Goal: Task Accomplishment & Management: Complete application form

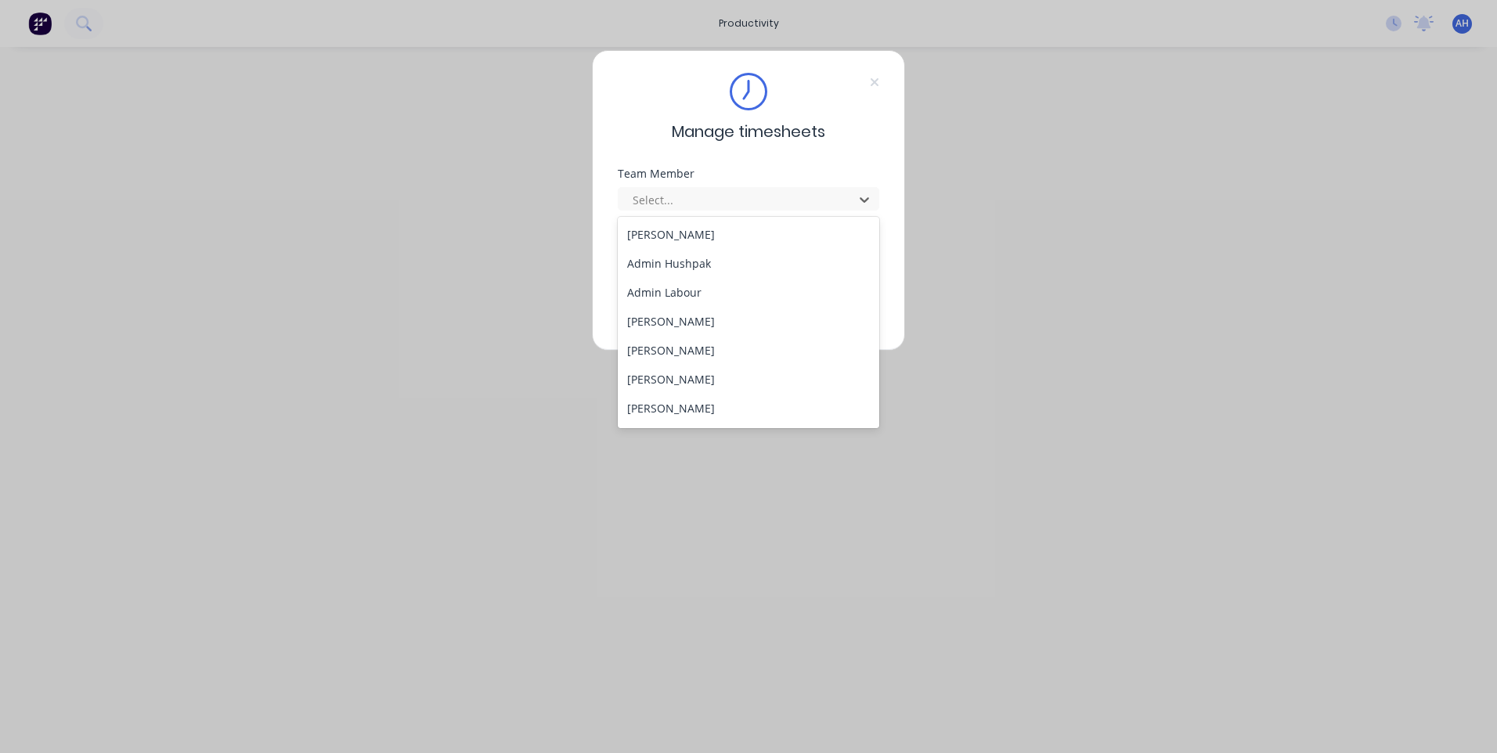
scroll to position [78, 0]
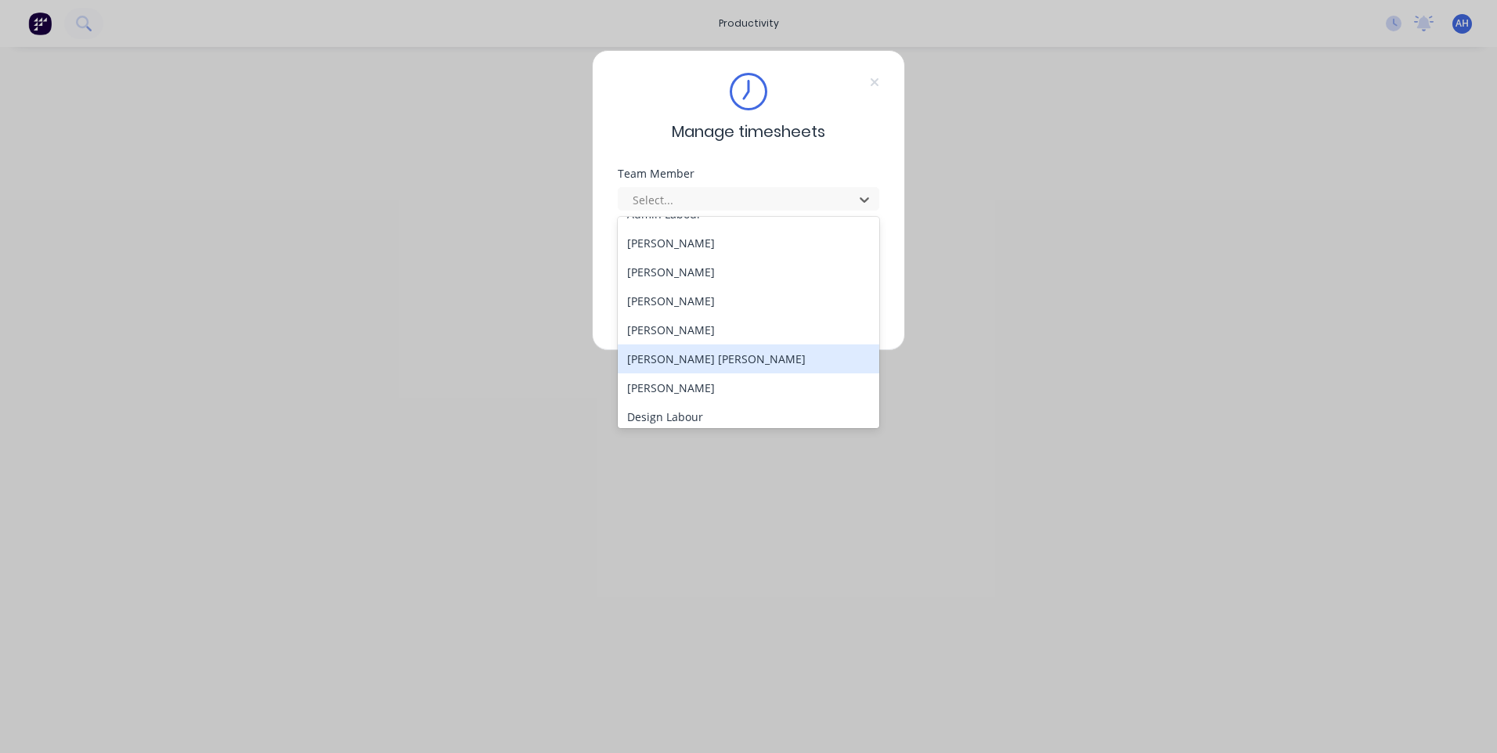
click at [665, 361] on div "[PERSON_NAME] [PERSON_NAME]" at bounding box center [749, 359] width 262 height 29
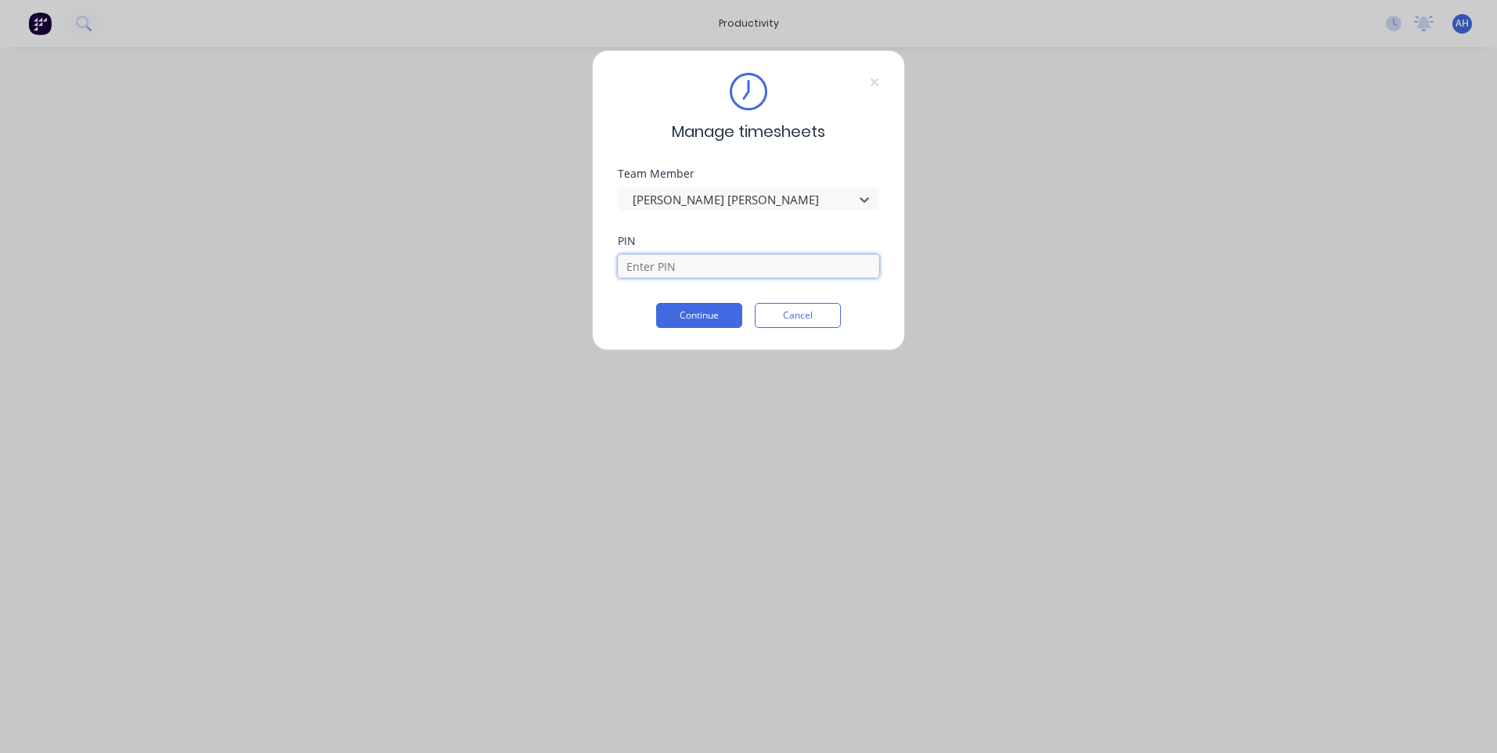
click at [657, 261] on input at bounding box center [749, 265] width 262 height 23
type input "2468"
click at [680, 304] on button "Continue" at bounding box center [699, 315] width 86 height 25
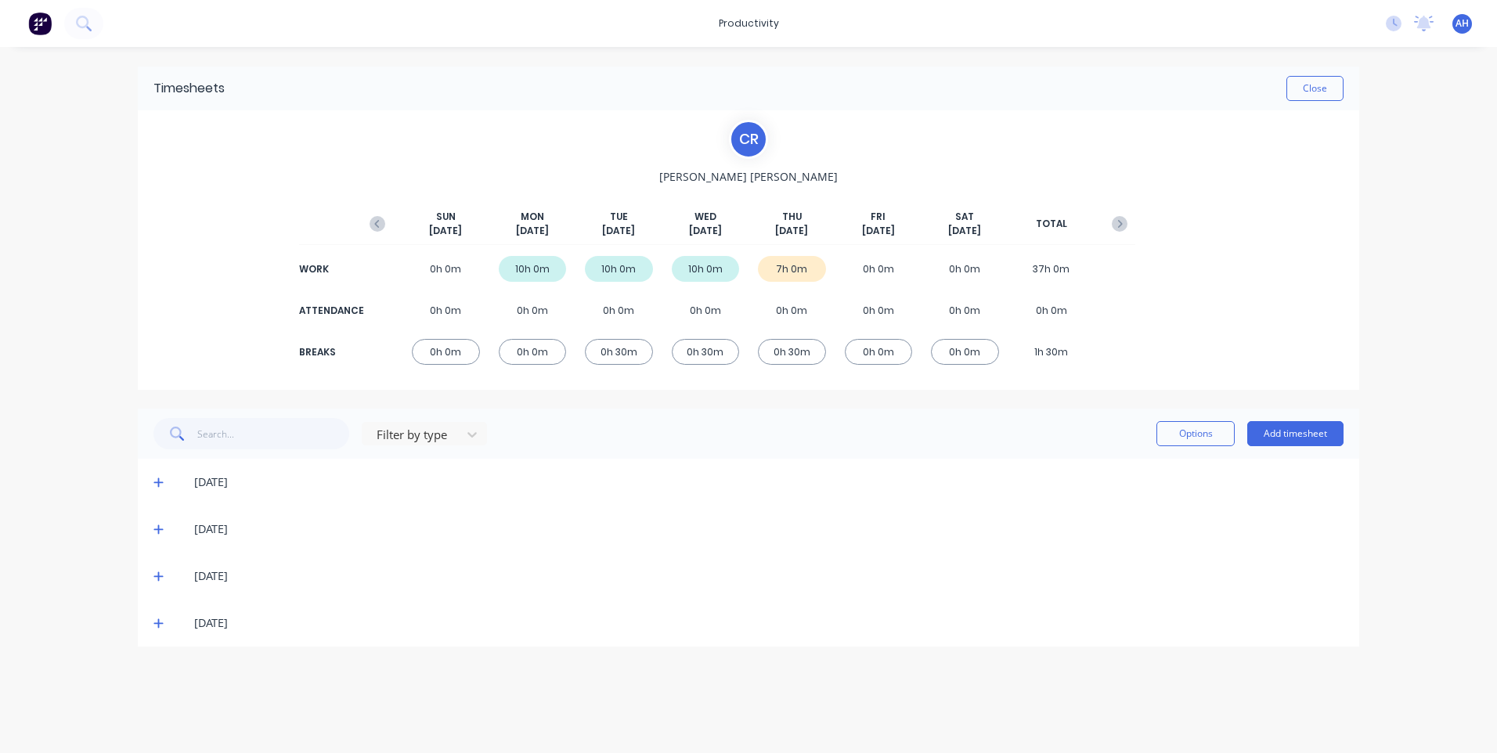
click at [155, 622] on icon at bounding box center [158, 623] width 10 height 11
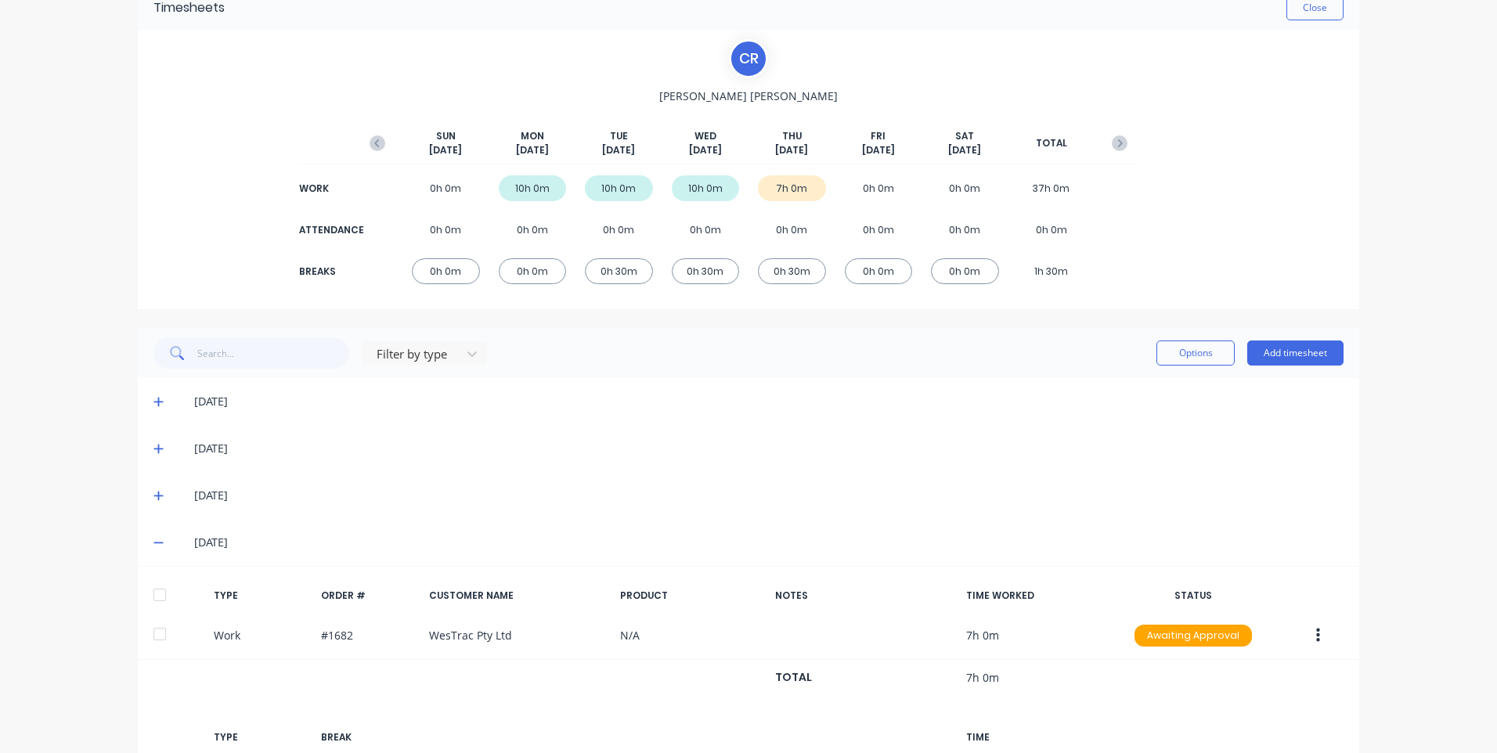
scroll to position [198, 0]
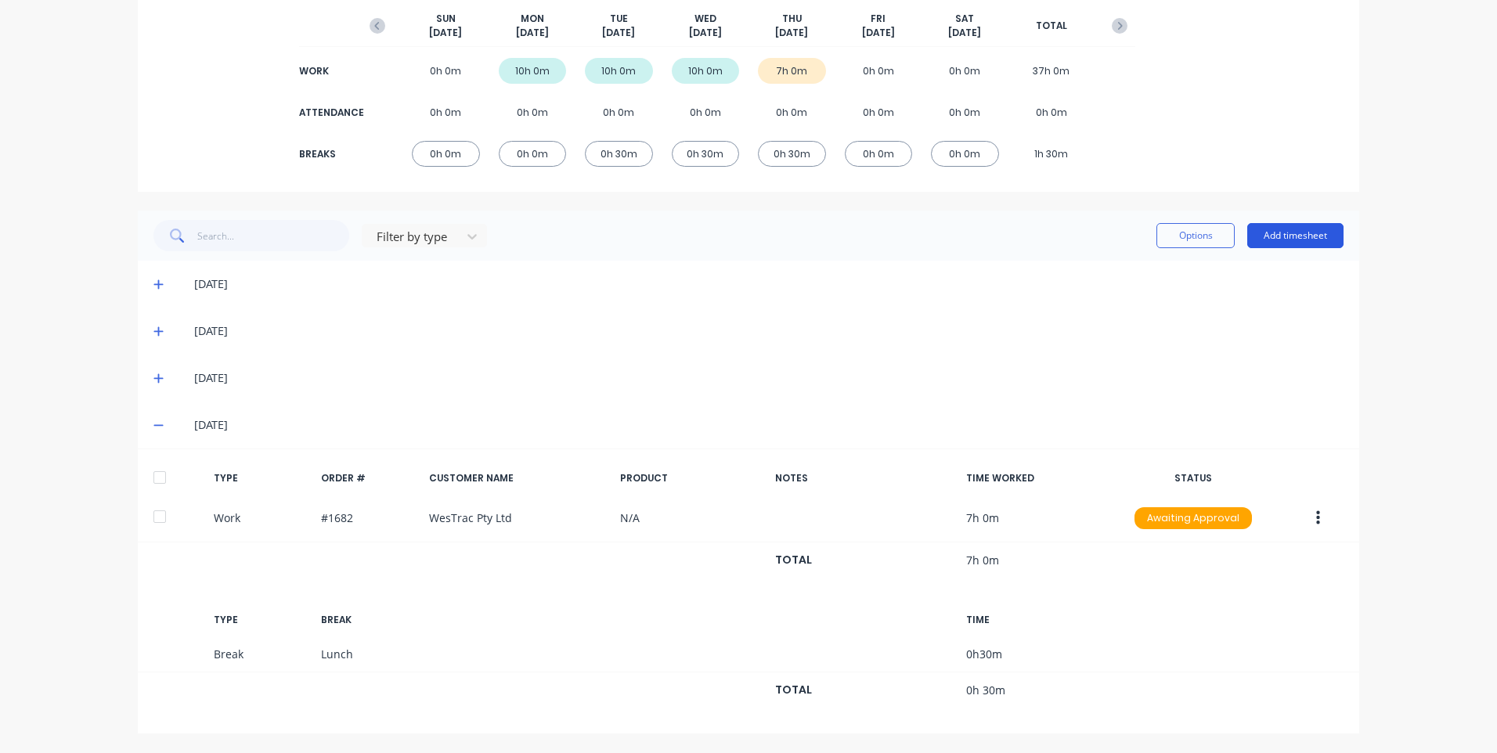
click at [1283, 238] on button "Add timesheet" at bounding box center [1295, 235] width 96 height 25
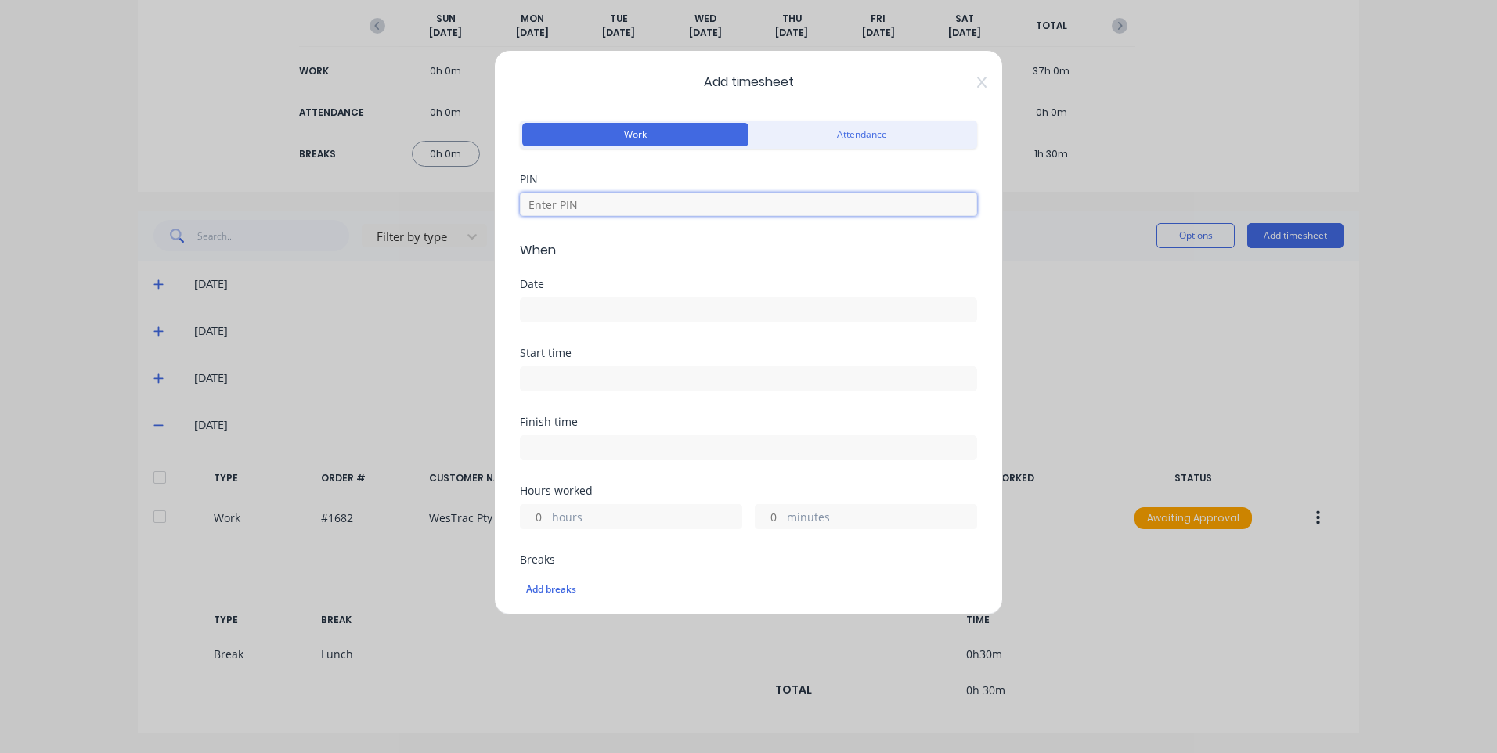
click at [604, 204] on input at bounding box center [748, 204] width 457 height 23
type input "2468"
click at [593, 306] on input at bounding box center [749, 309] width 456 height 23
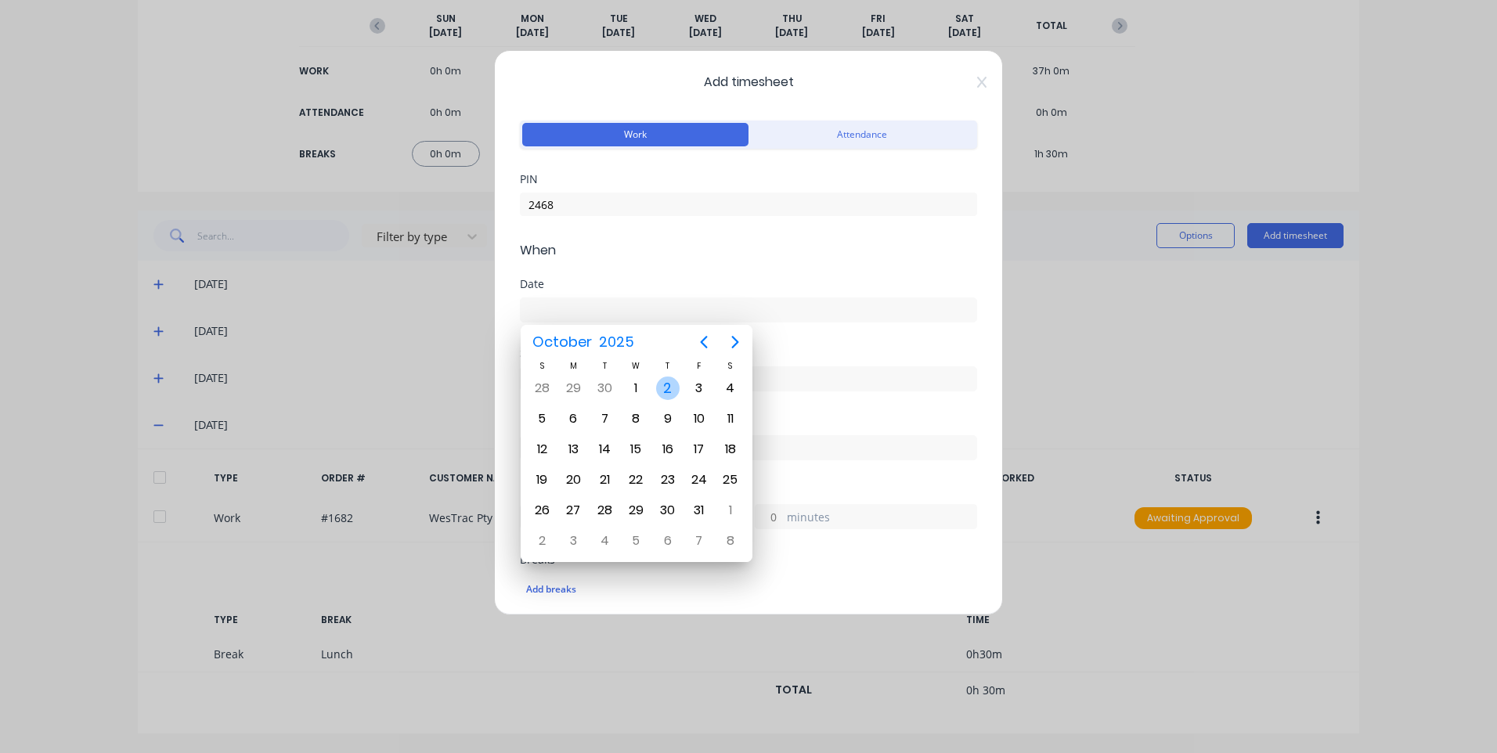
click at [663, 389] on div "2" at bounding box center [667, 388] width 23 height 23
type input "[DATE]"
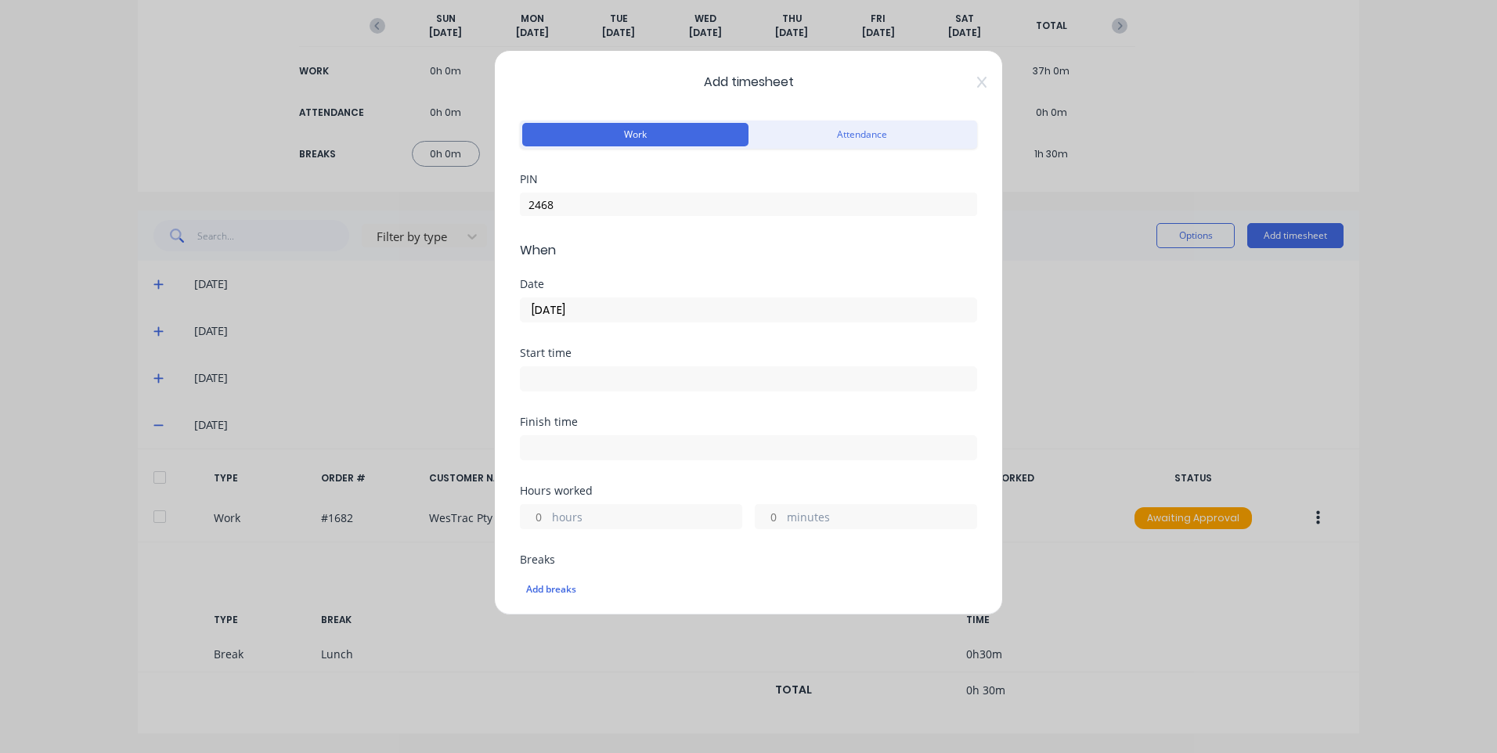
click at [538, 367] on label at bounding box center [748, 378] width 457 height 25
click at [538, 367] on input at bounding box center [749, 378] width 456 height 23
type input "04:18 PM"
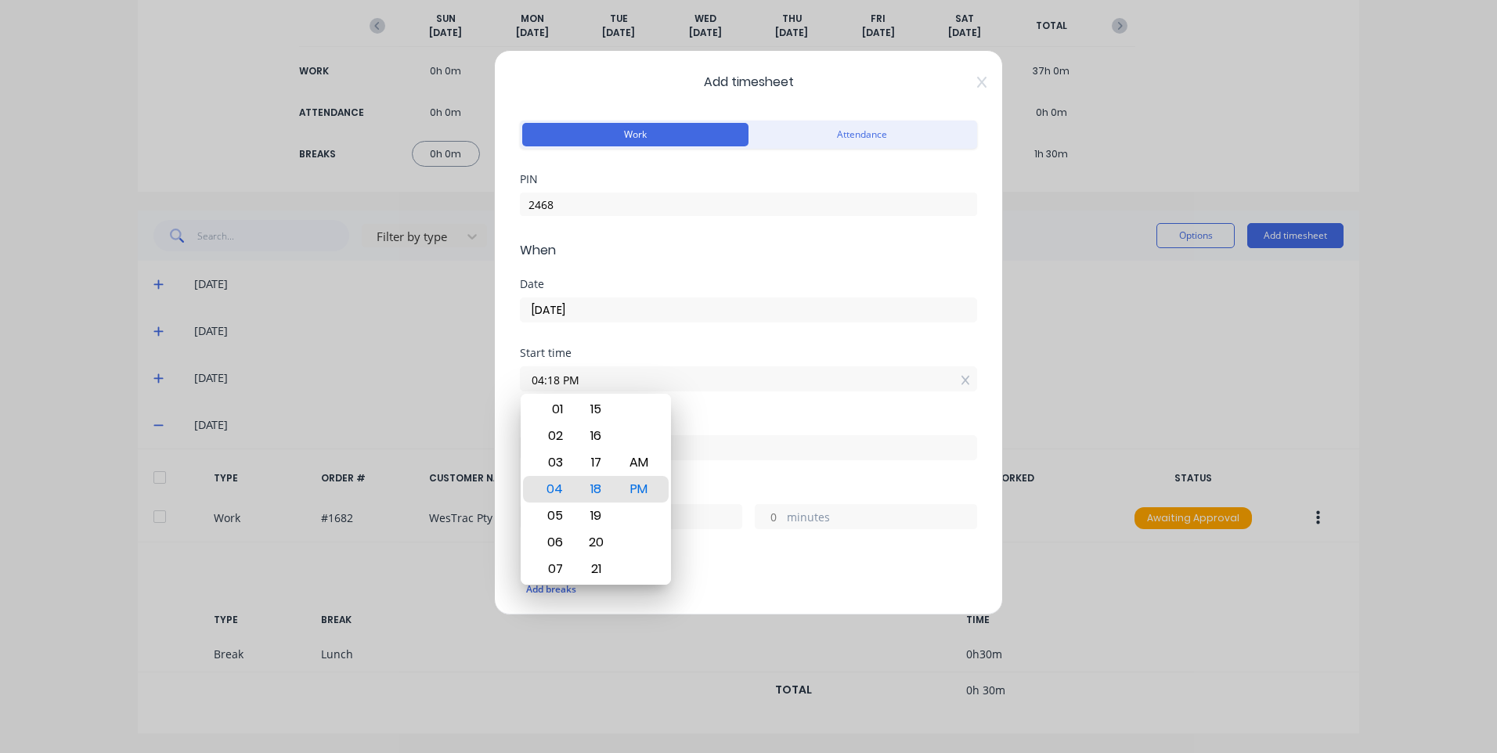
click at [632, 358] on div "Start time" at bounding box center [748, 353] width 457 height 11
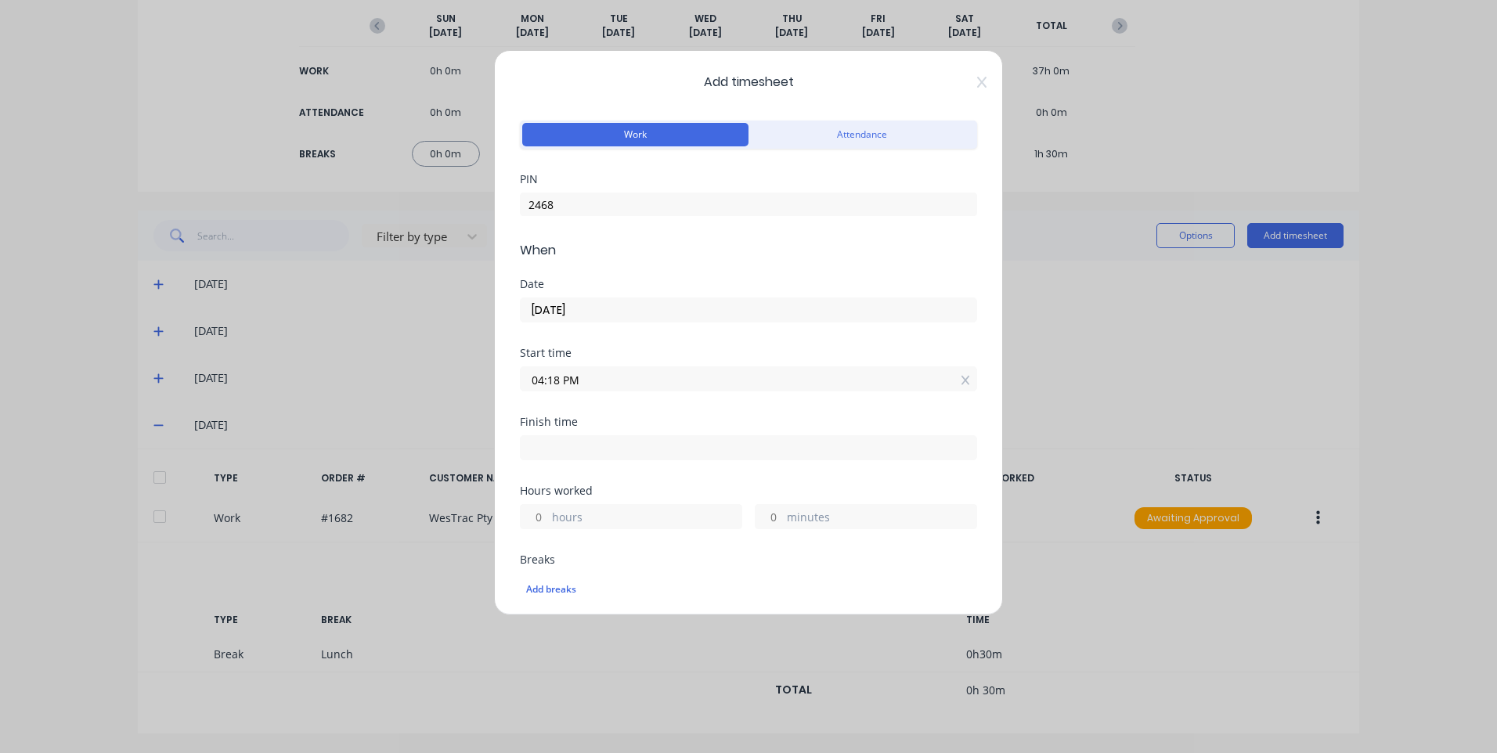
click at [594, 455] on input at bounding box center [749, 447] width 456 height 23
type input "04:18 PM"
type input "0"
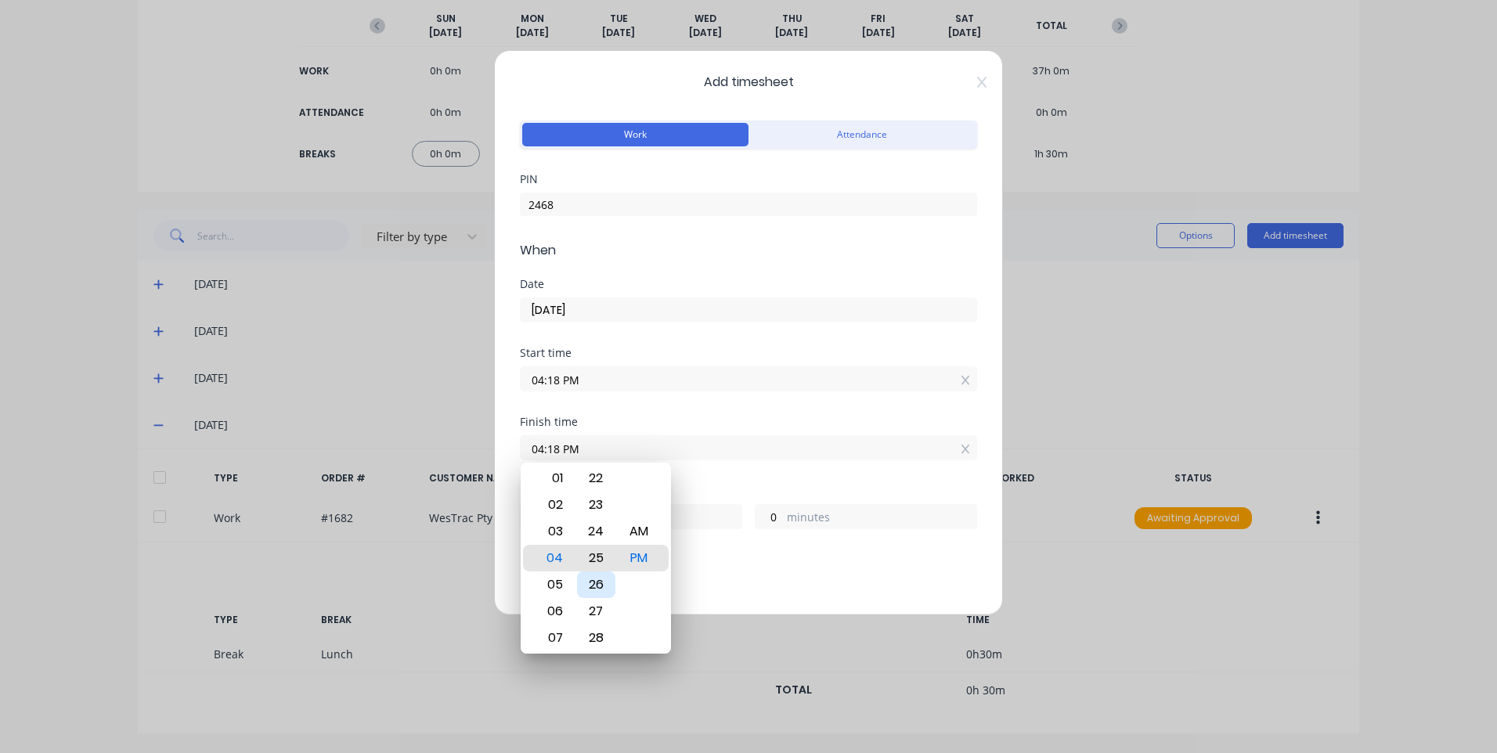
type input "04:25 PM"
type input "7"
type input "04:27 PM"
type input "9"
type input "04:28 PM"
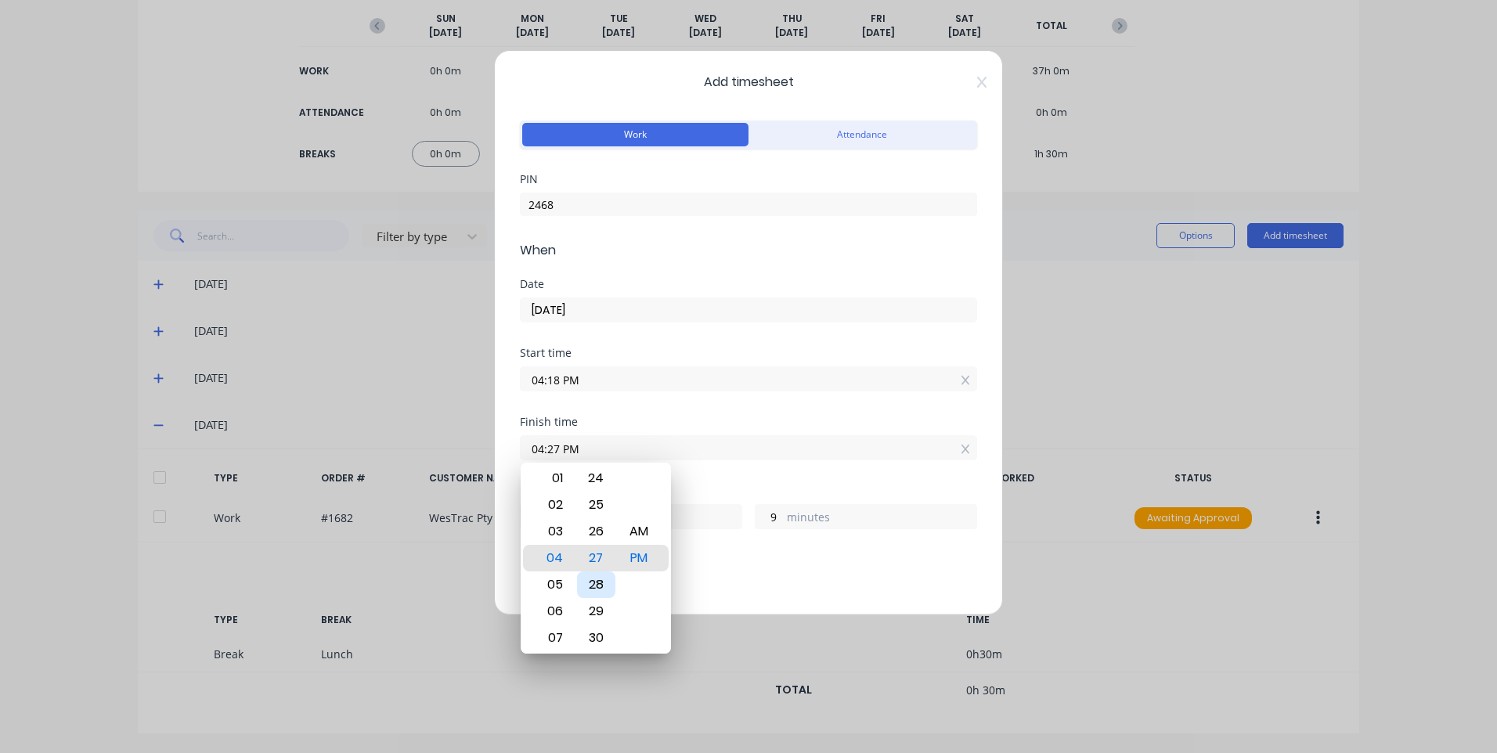
type input "10"
type input "04:29 PM"
type input "11"
type input "04:31 PM"
type input "13"
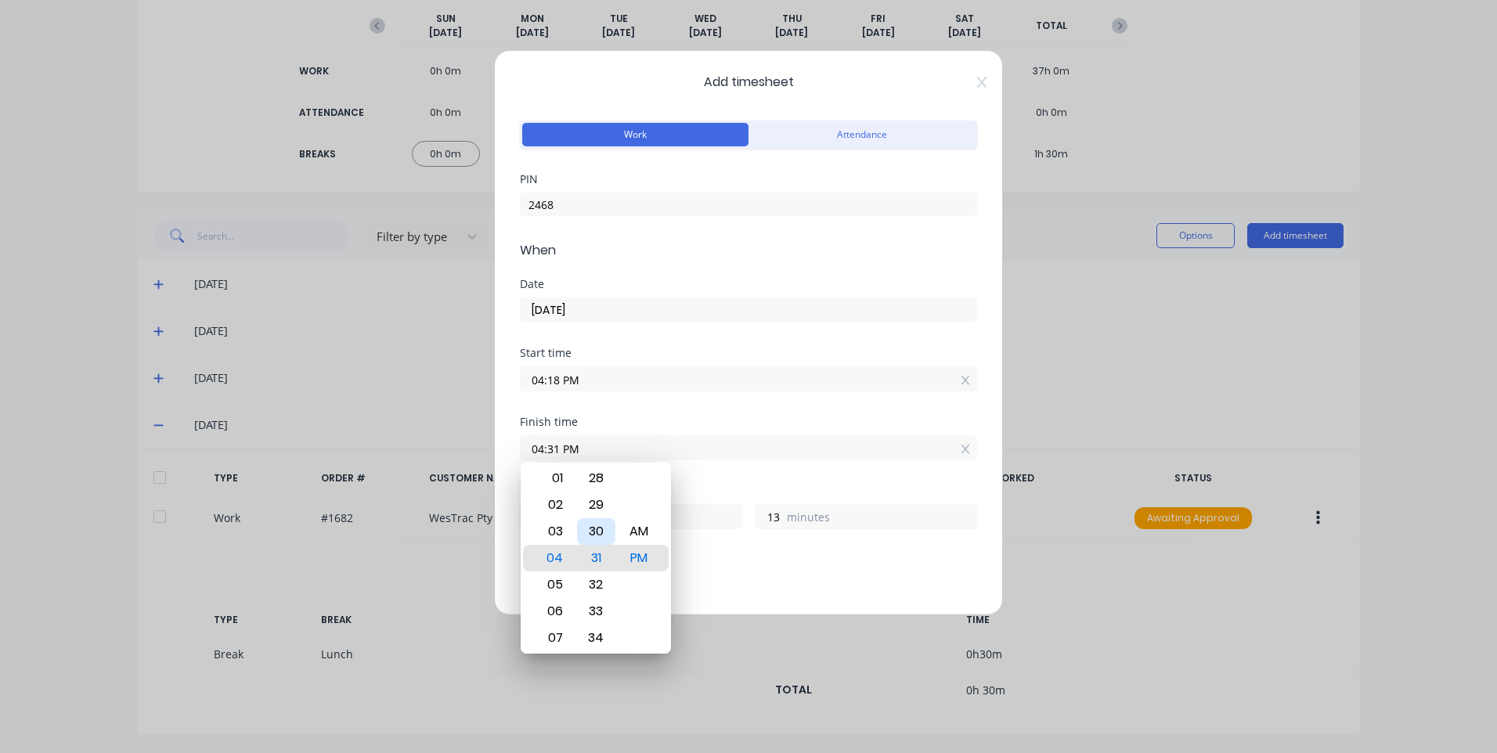
click at [598, 532] on div "30" at bounding box center [596, 531] width 38 height 27
type input "04:30 PM"
type input "12"
click at [632, 345] on div "Date [DATE]" at bounding box center [748, 313] width 457 height 69
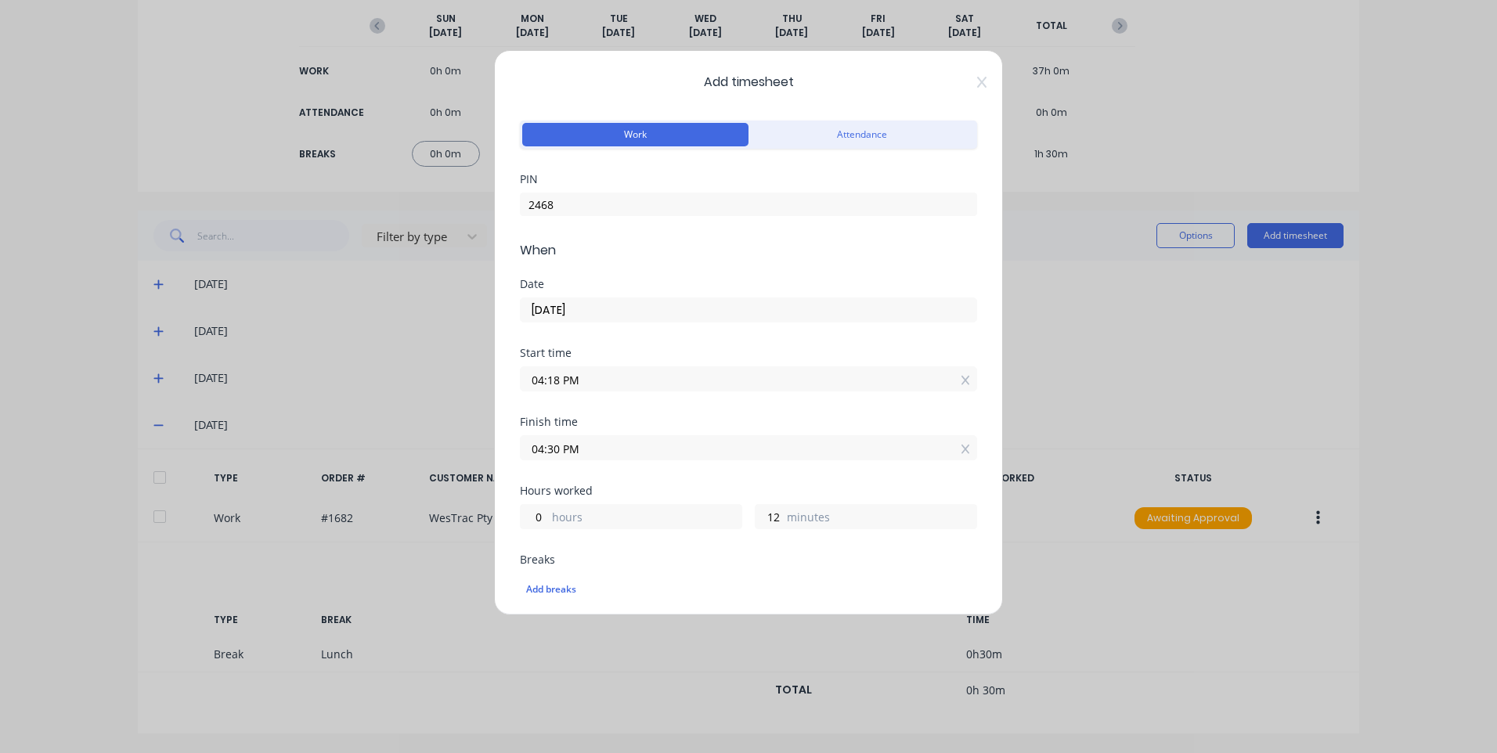
click at [598, 373] on input "04:18 PM" at bounding box center [749, 378] width 456 height 23
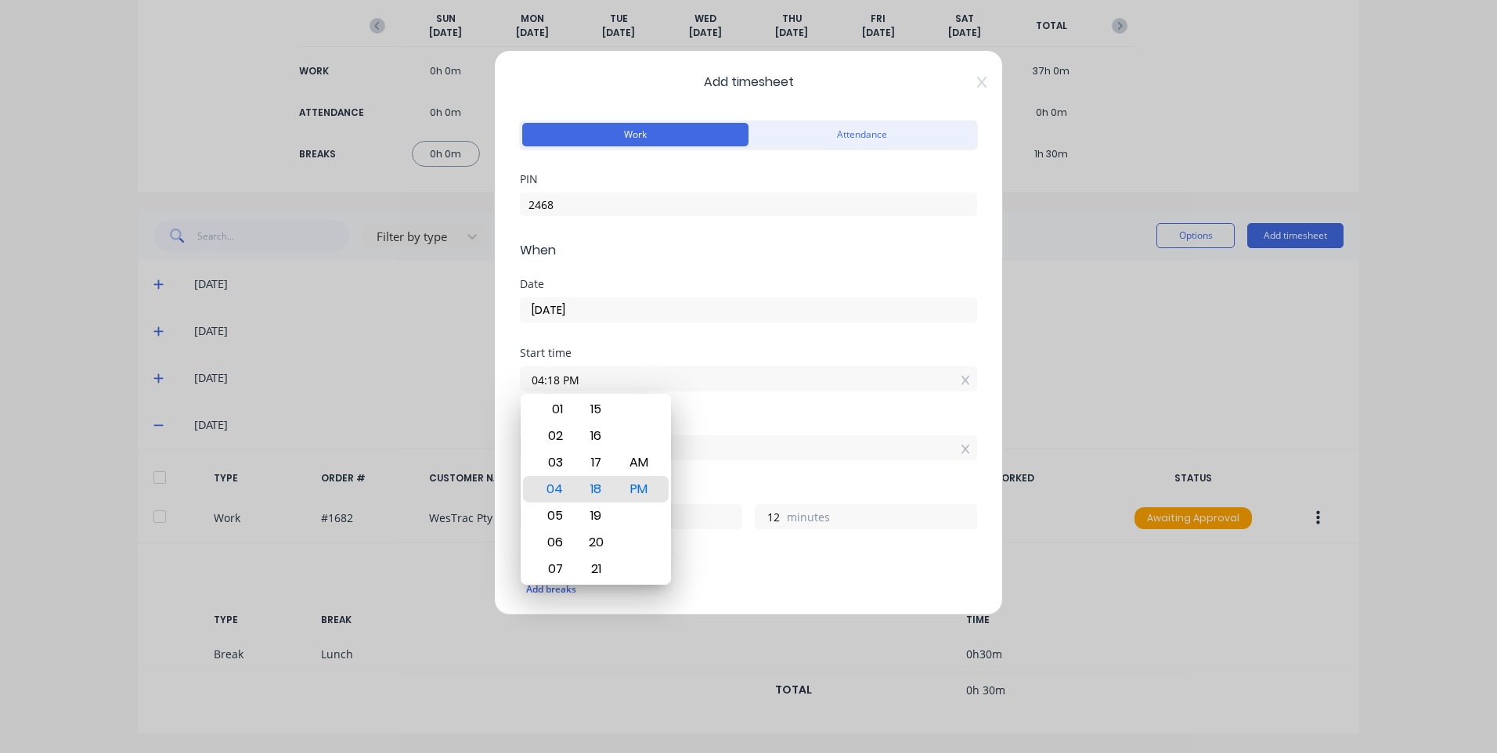
drag, startPoint x: 767, startPoint y: 66, endPoint x: 738, endPoint y: 169, distance: 107.1
click at [738, 169] on div "Add timesheet Work Attendance PIN 2468 When Date [DATE] Start time 04:18 PM Fin…" at bounding box center [748, 332] width 509 height 565
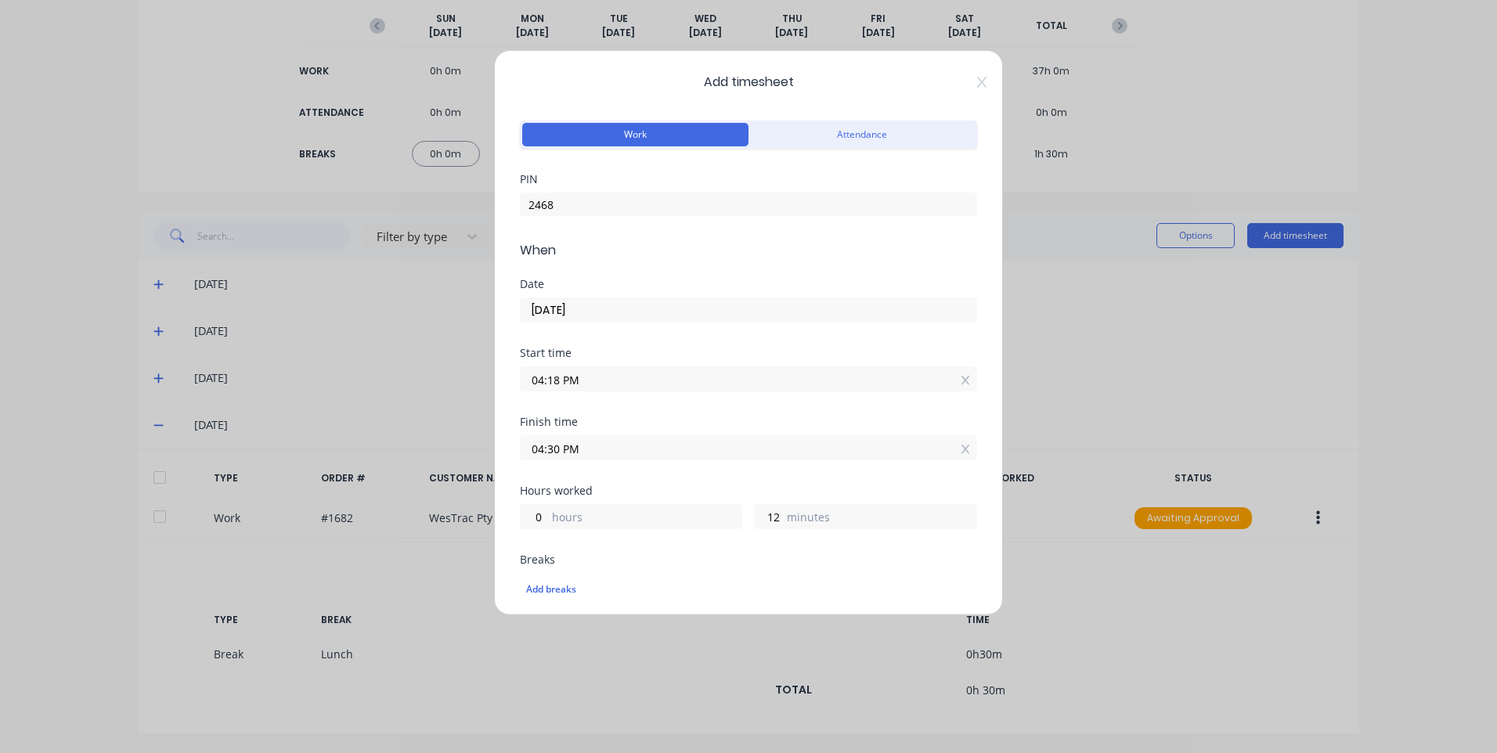
click at [691, 379] on input "04:18 PM" at bounding box center [749, 378] width 456 height 23
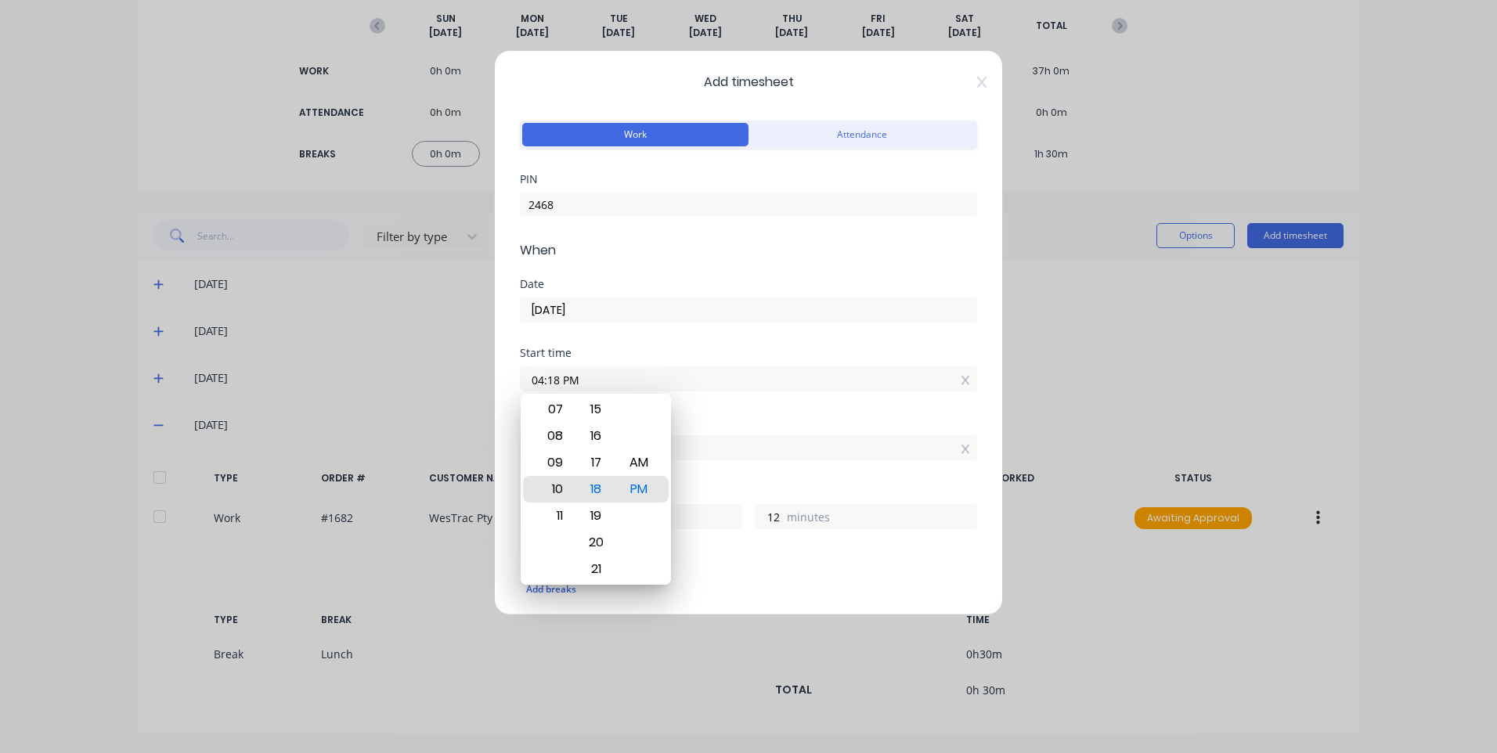
type input "10:18 PM"
type input "18"
type input "02:18 PM"
type input "2"
type input "12:18 PM"
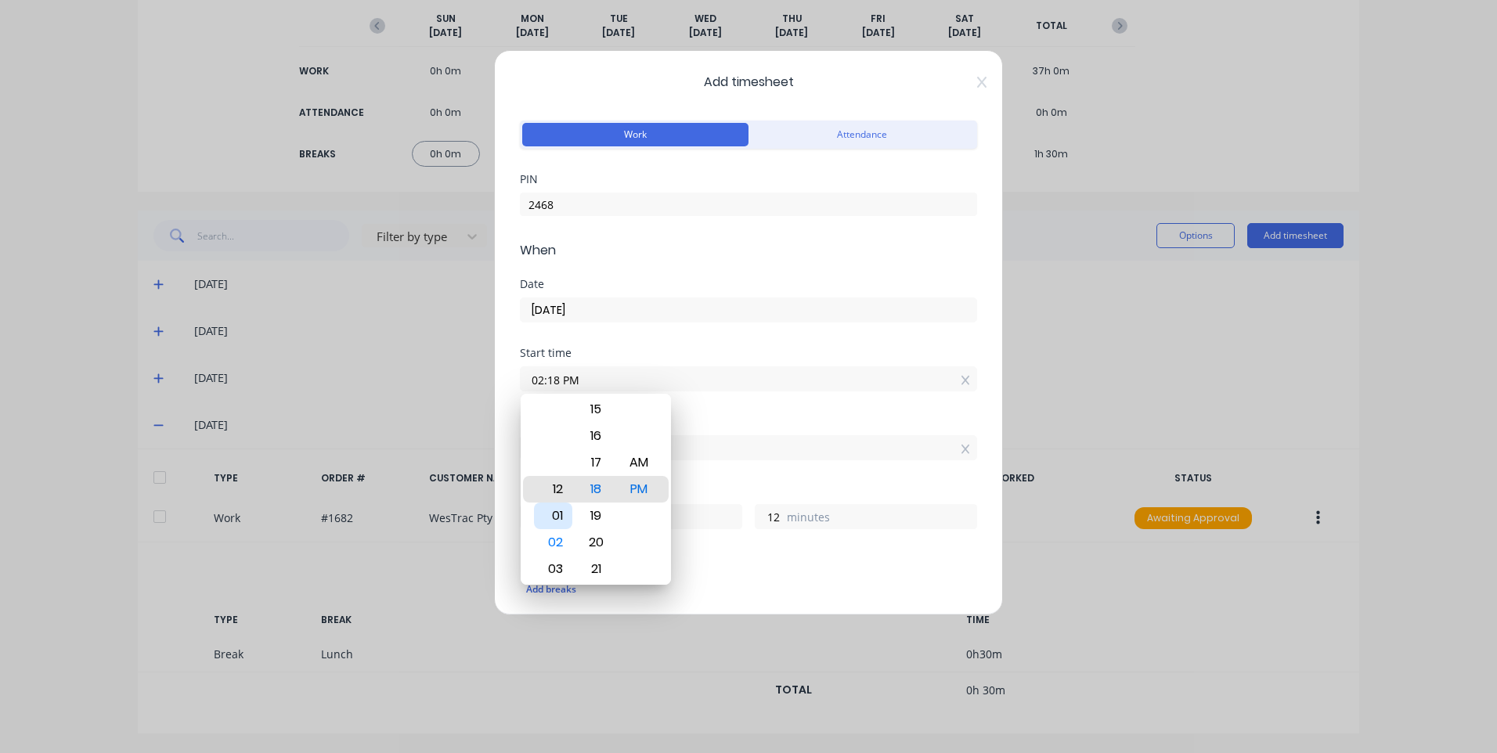
type input "4"
click at [561, 514] on div "01" at bounding box center [553, 516] width 38 height 27
type input "01:18 PM"
type input "3"
type input "01:11 PM"
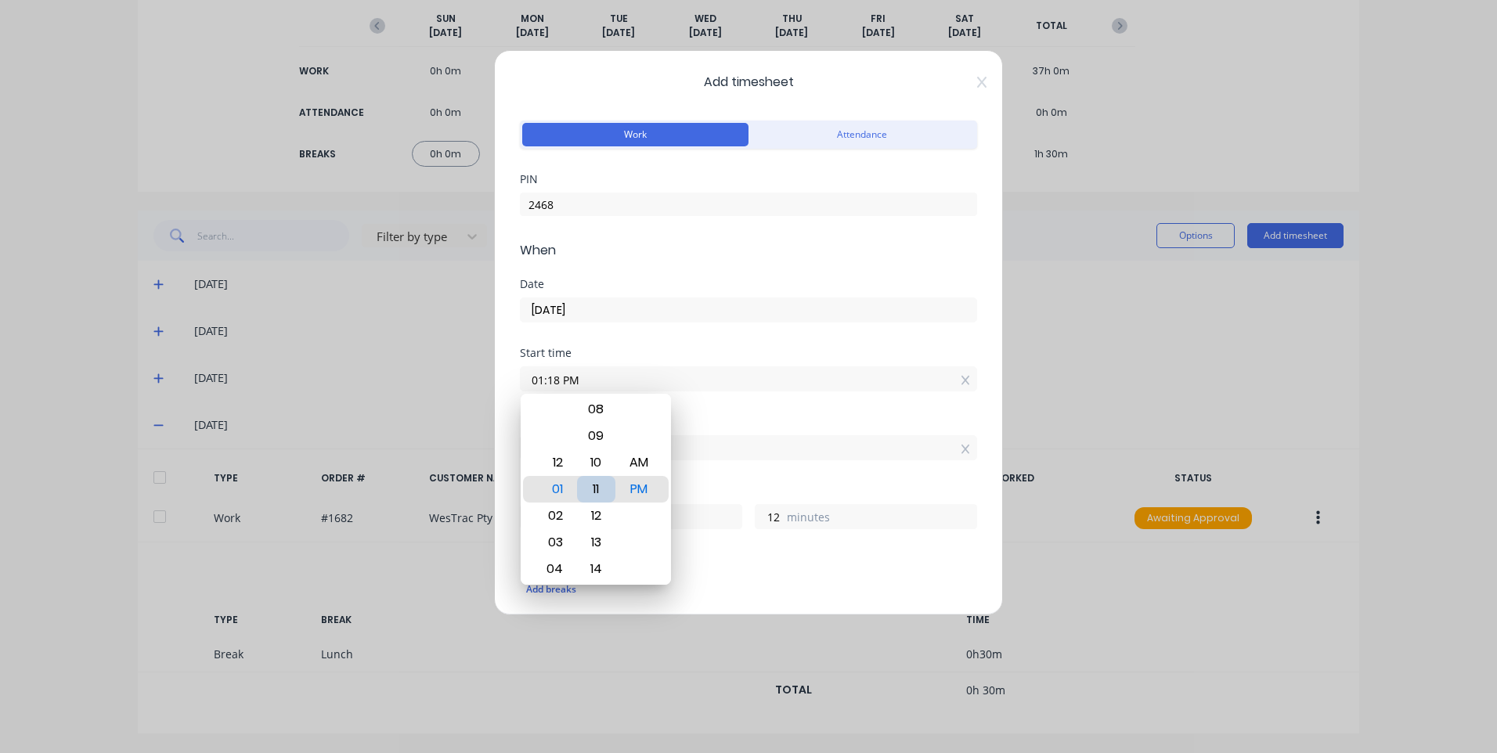
type input "19"
type input "01:04 PM"
type input "26"
type input "01:00 PM"
type input "30"
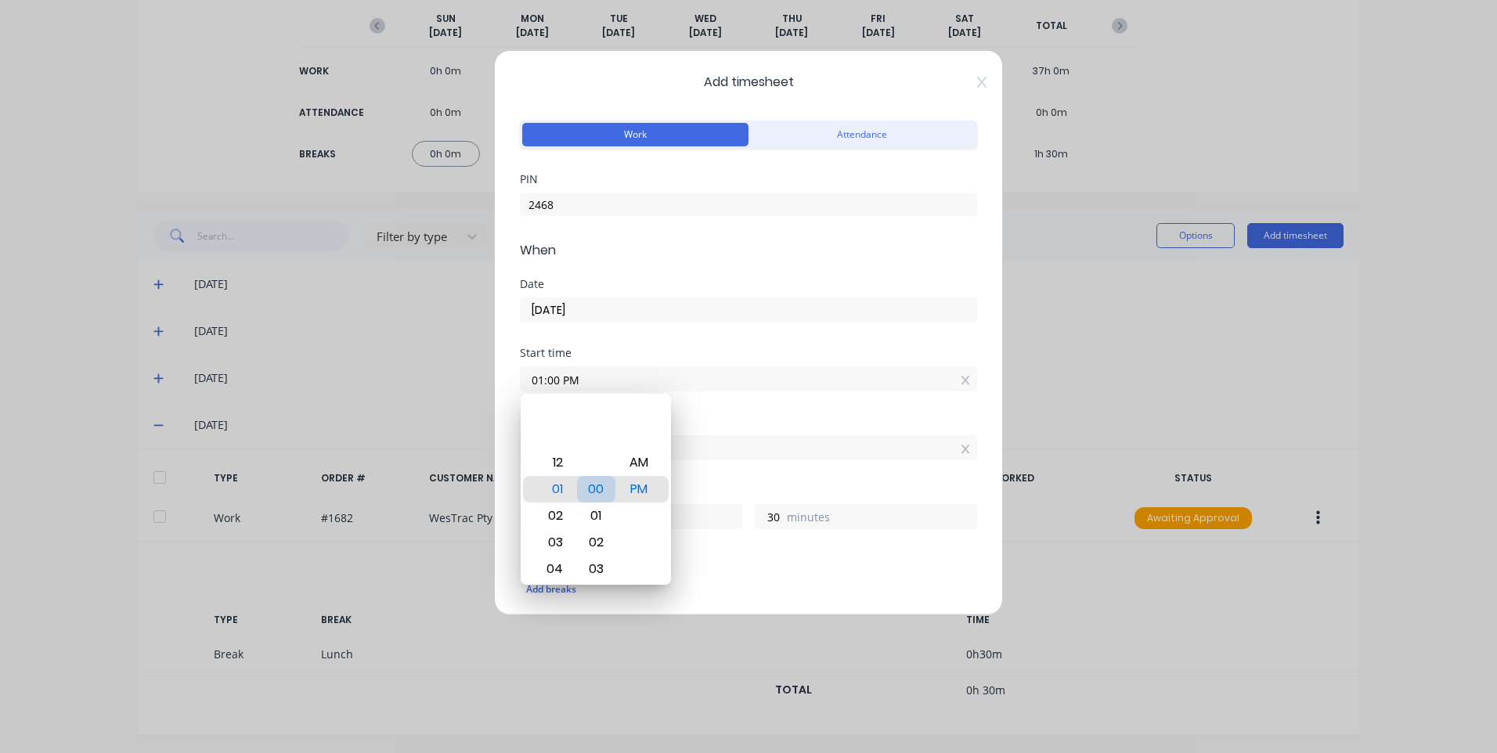
click at [594, 493] on div "00" at bounding box center [596, 489] width 38 height 27
click at [977, 78] on icon at bounding box center [981, 82] width 9 height 13
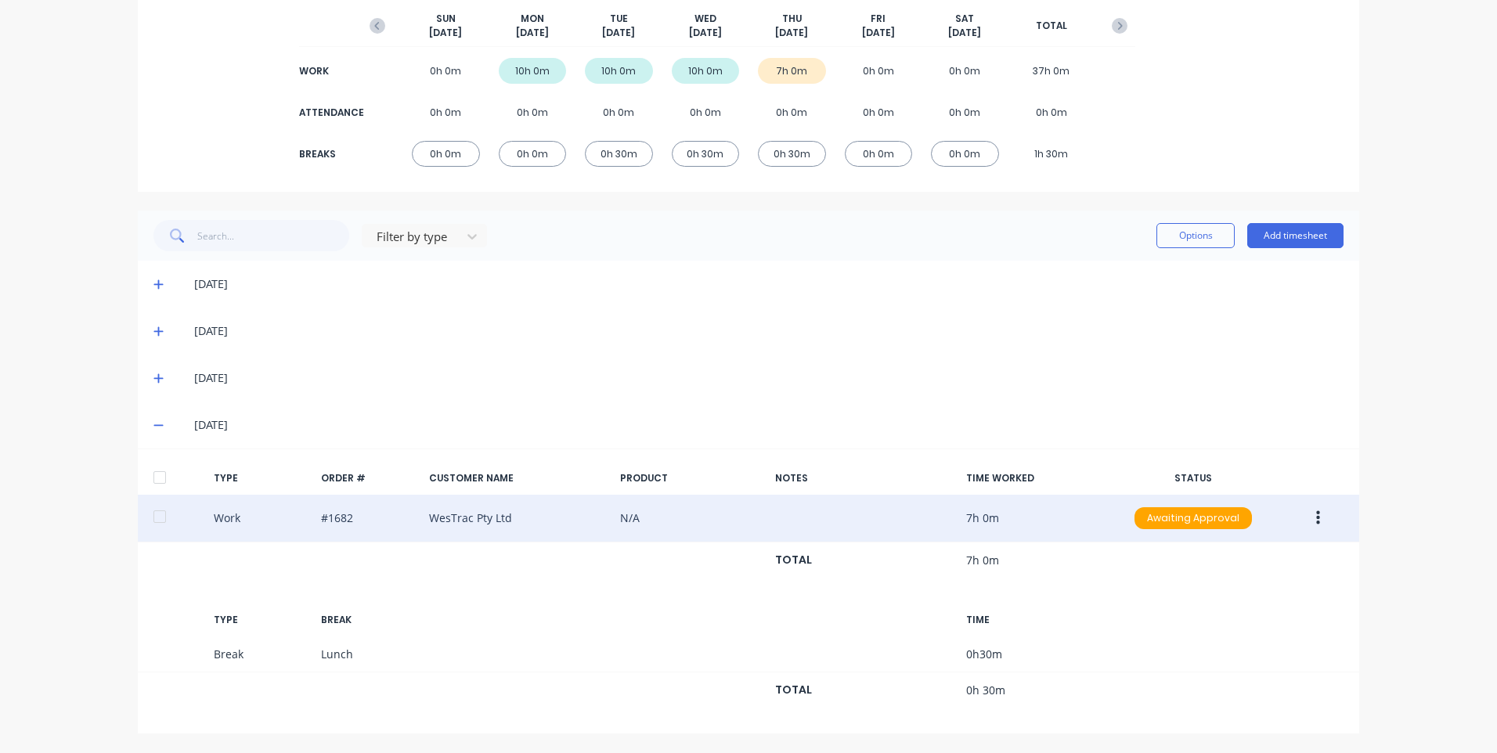
click at [913, 517] on div "Work #1682 WesTrac Pty Ltd N/A 7h 0m Awaiting Approval" at bounding box center [748, 519] width 1221 height 48
click at [1316, 517] on icon "button" at bounding box center [1318, 518] width 4 height 17
click at [1243, 486] on div "Edit" at bounding box center [1262, 490] width 121 height 23
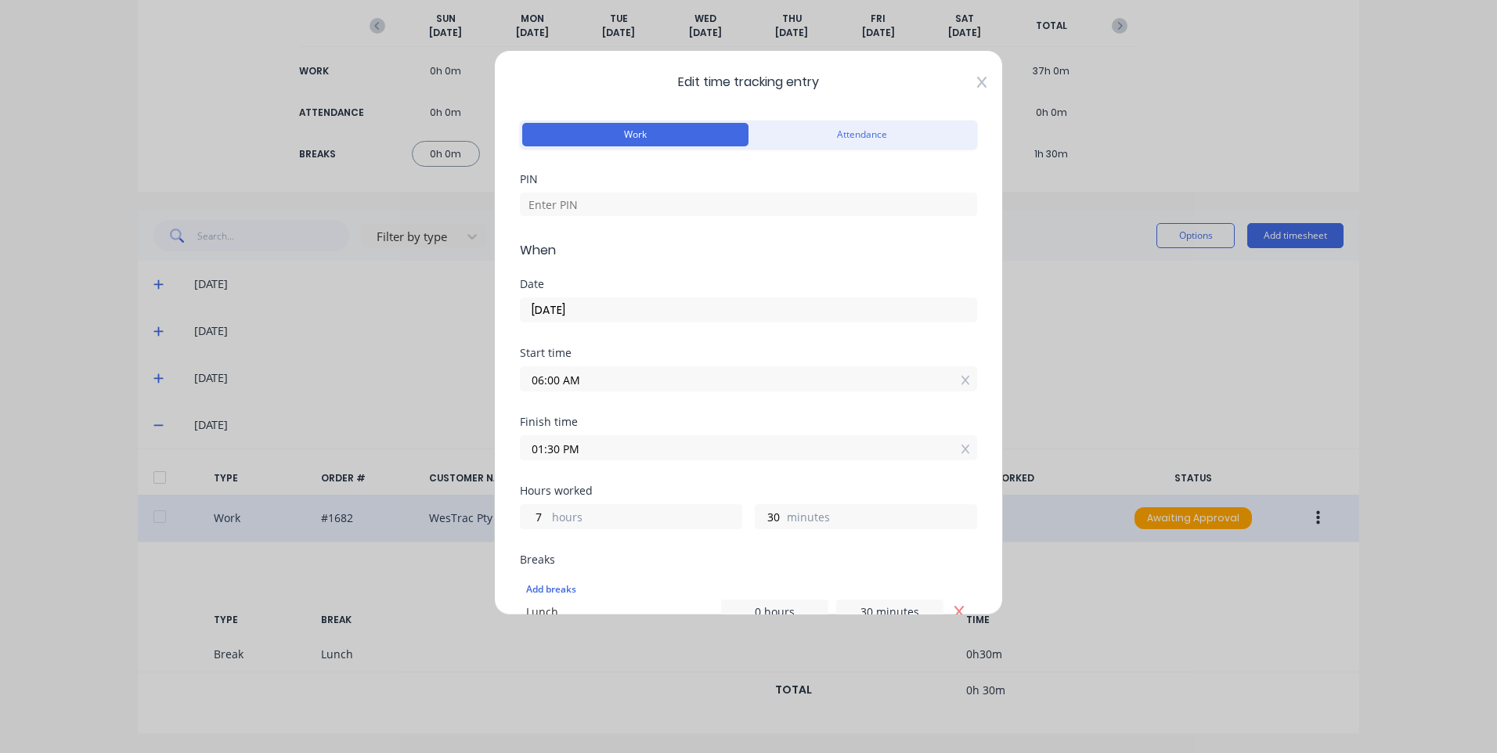
click at [977, 82] on icon at bounding box center [981, 82] width 9 height 13
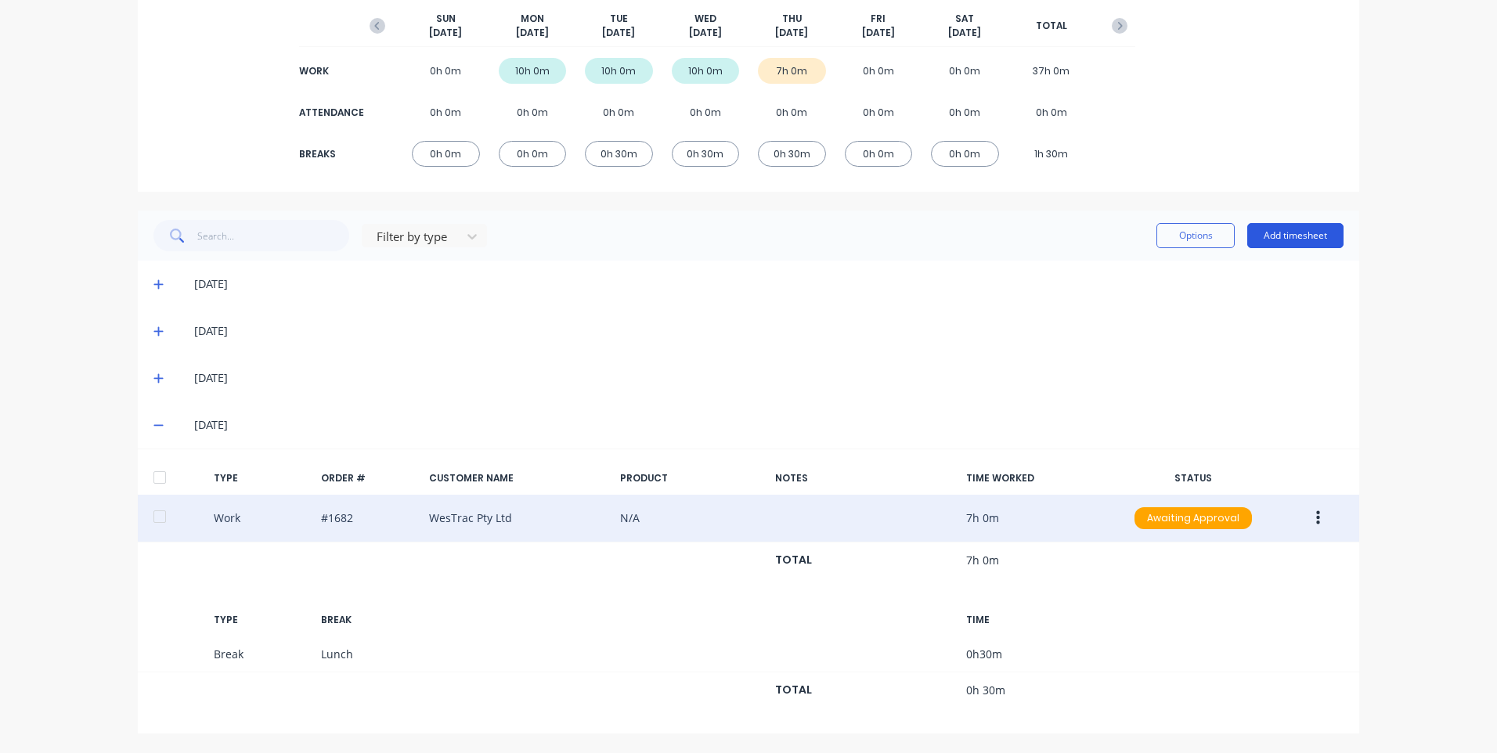
click at [1305, 236] on button "Add timesheet" at bounding box center [1295, 235] width 96 height 25
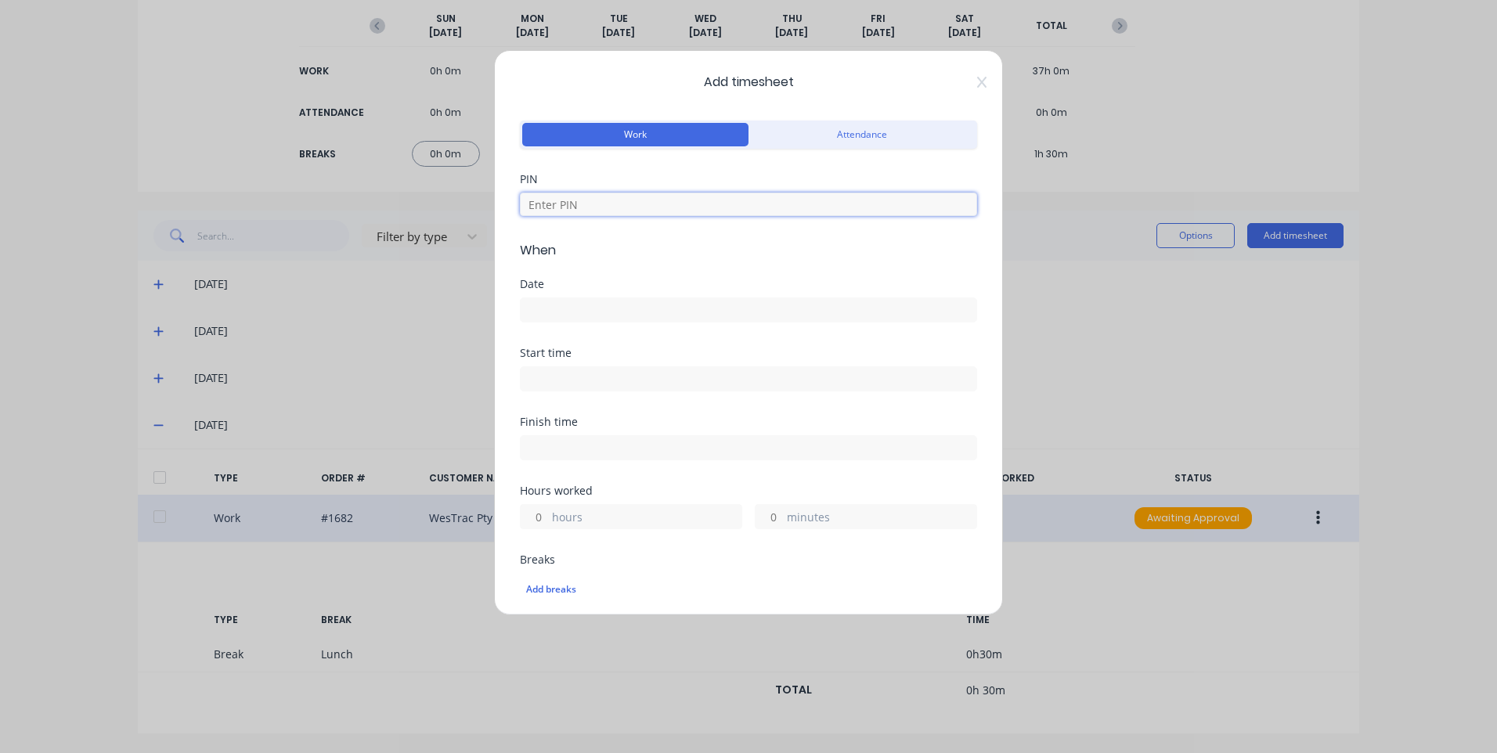
click at [644, 205] on input at bounding box center [748, 204] width 457 height 23
type input "2468"
click at [592, 314] on input at bounding box center [749, 309] width 456 height 23
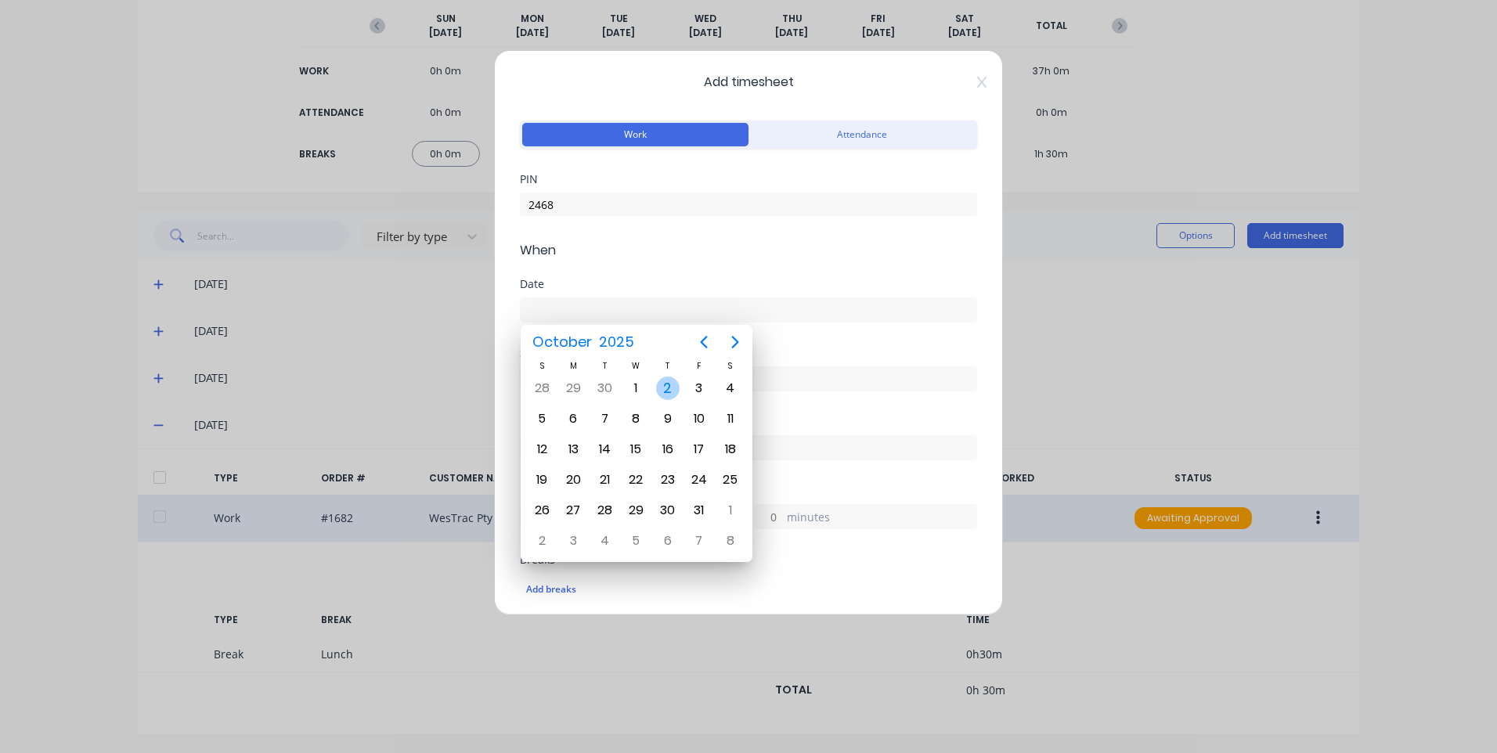
click at [666, 388] on div "2" at bounding box center [667, 388] width 23 height 23
type input "[DATE]"
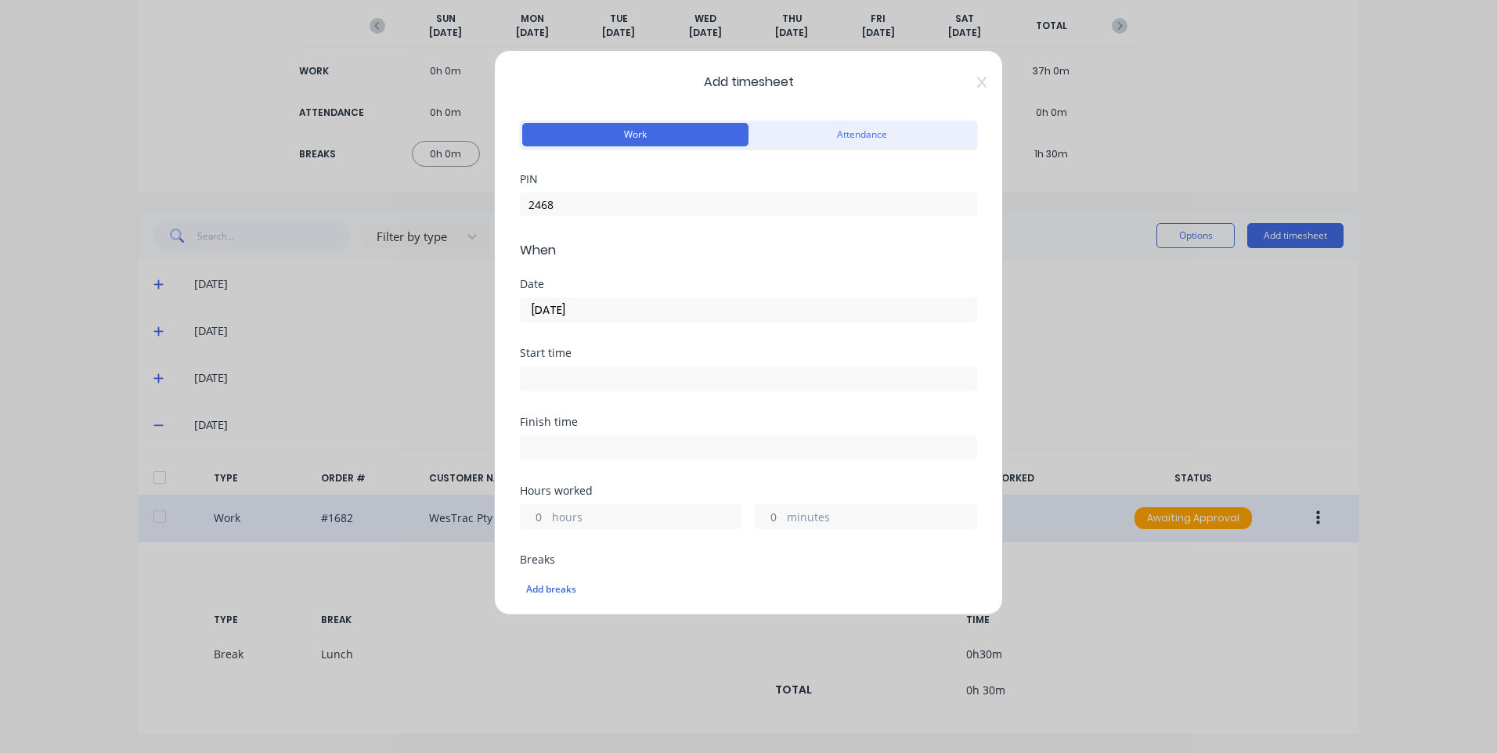
click at [598, 373] on input at bounding box center [749, 378] width 456 height 23
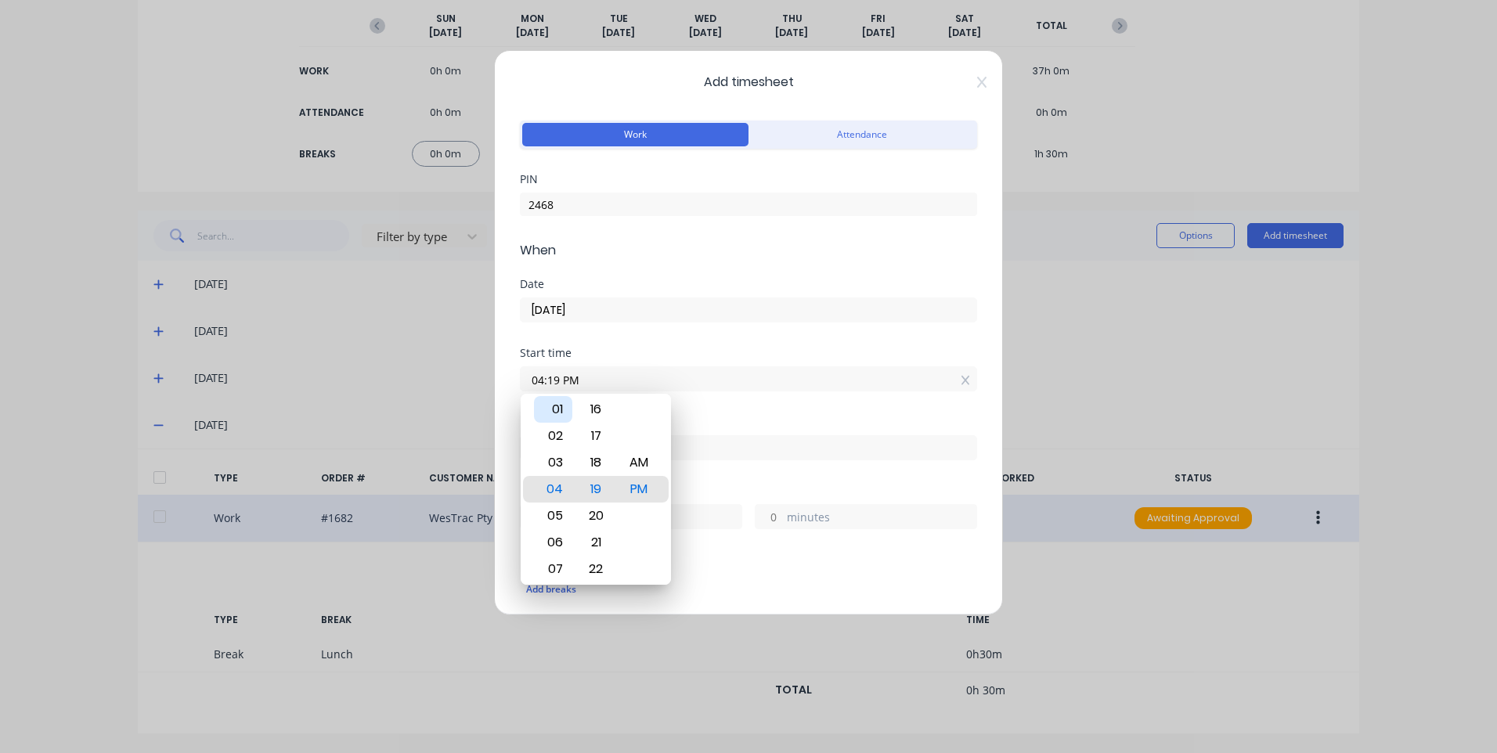
click at [561, 414] on div "01" at bounding box center [553, 409] width 38 height 27
click at [599, 435] on div "30" at bounding box center [596, 436] width 38 height 27
type input "01:30 PM"
click at [637, 344] on div "Date [DATE]" at bounding box center [748, 313] width 457 height 69
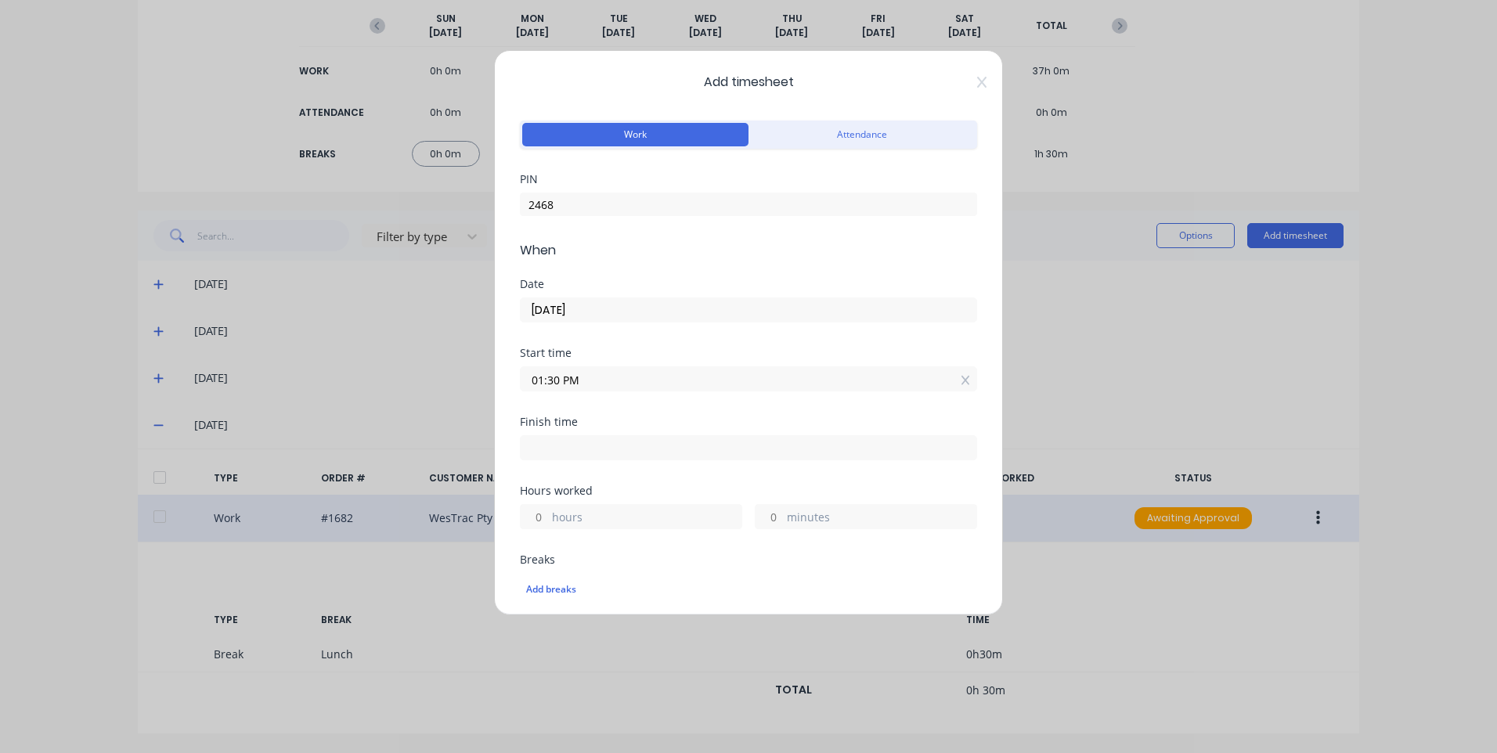
click at [583, 443] on input at bounding box center [749, 447] width 456 height 23
type input "04:19 PM"
type input "2"
type input "49"
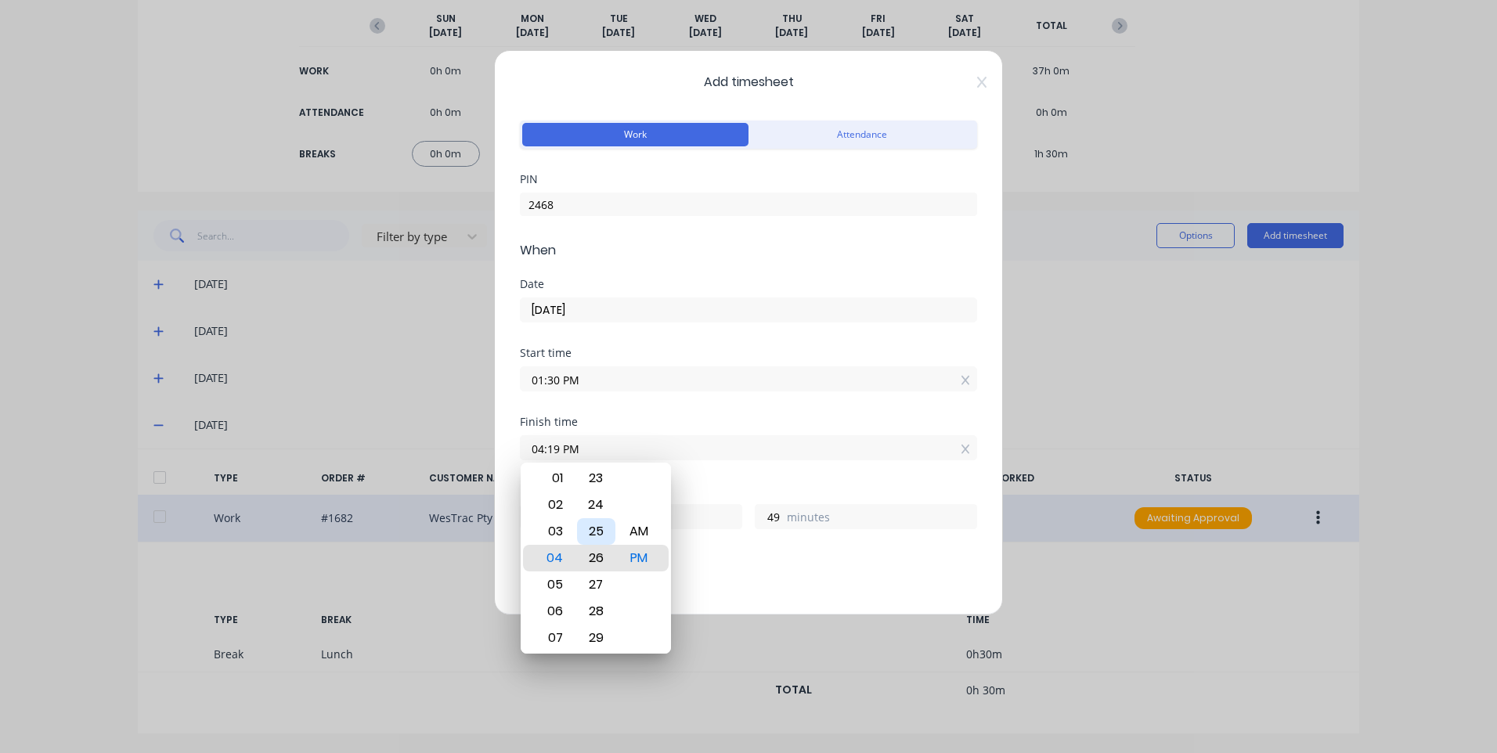
type input "04:27 PM"
type input "57"
type input "04:32 PM"
type input "3"
type input "2"
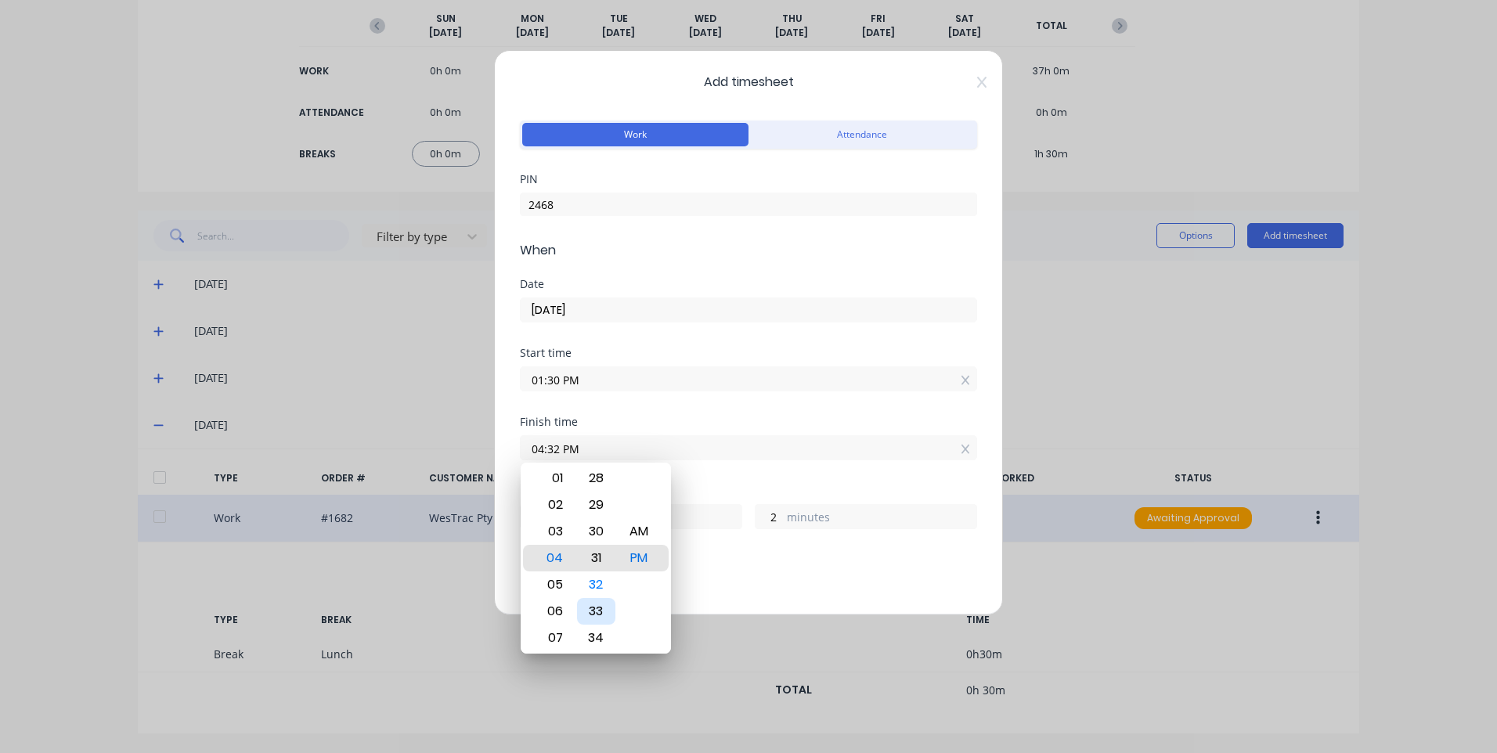
type input "04:30 PM"
type input "0"
click at [600, 561] on div "30" at bounding box center [596, 558] width 38 height 27
click at [618, 407] on div "Start time 01:30 PM" at bounding box center [748, 382] width 457 height 69
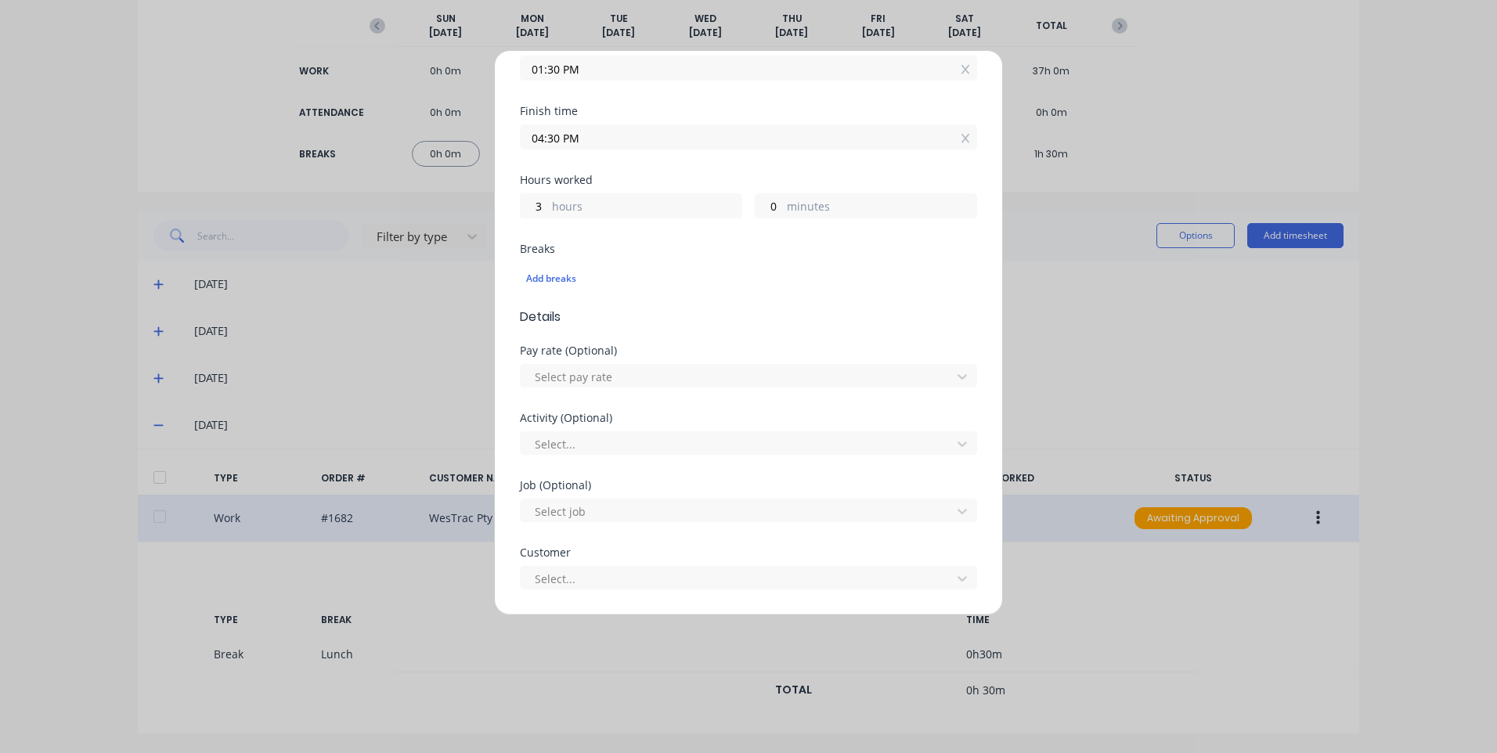
scroll to position [313, 0]
click at [593, 374] on div at bounding box center [738, 375] width 410 height 20
click at [608, 434] on div at bounding box center [738, 442] width 410 height 20
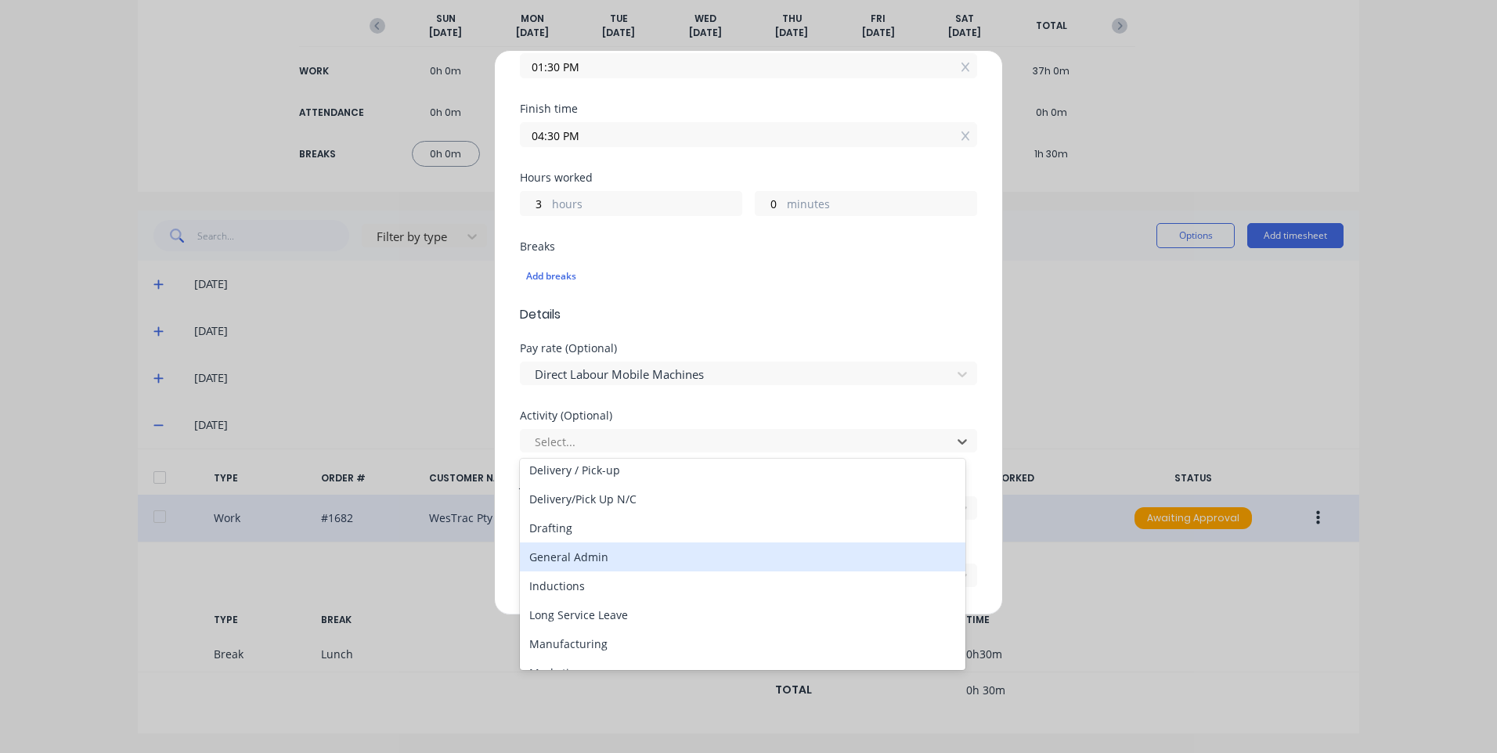
scroll to position [157, 0]
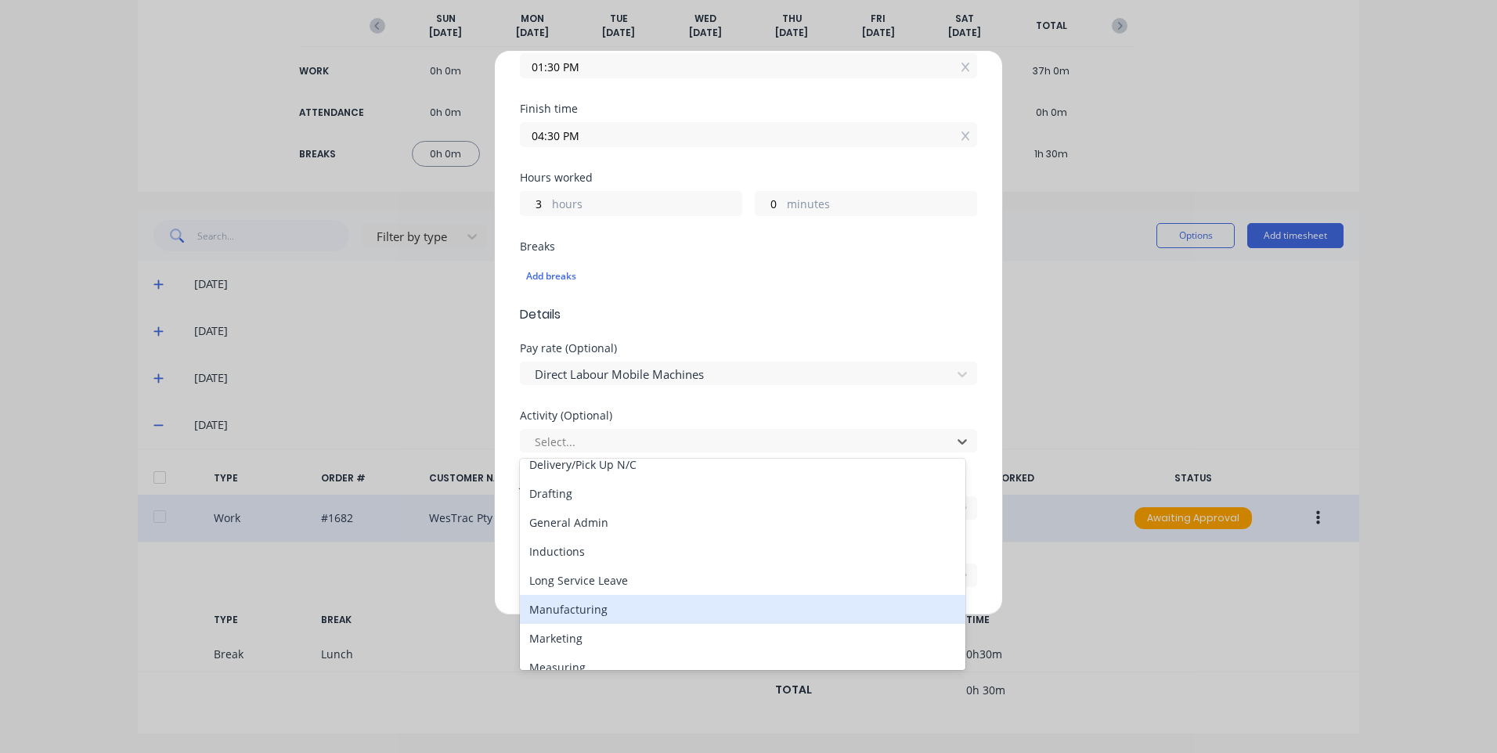
click at [606, 612] on div "Manufacturing" at bounding box center [743, 609] width 446 height 29
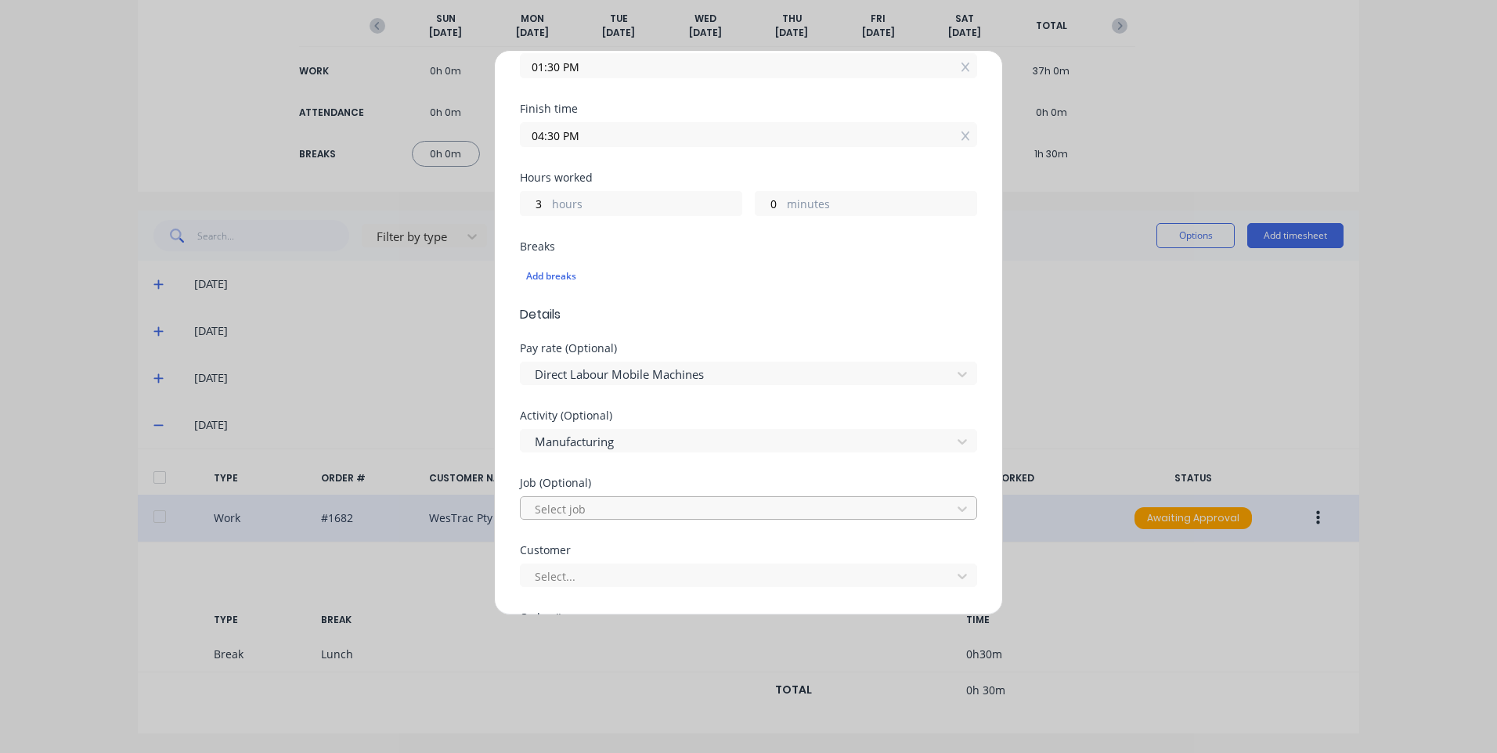
click at [565, 510] on div at bounding box center [738, 510] width 410 height 20
click at [616, 464] on div "Activity (Optional) Manufacturing" at bounding box center [748, 443] width 457 height 67
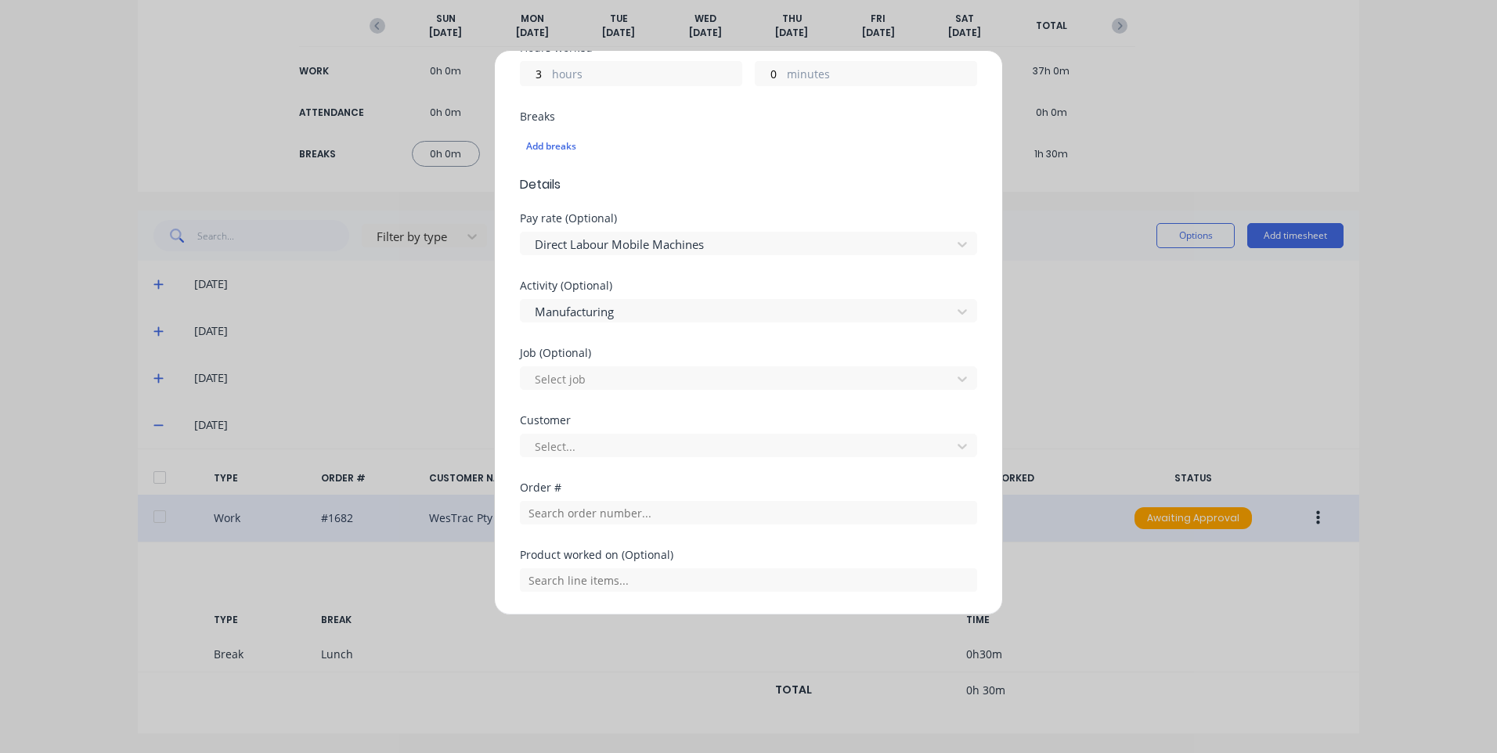
scroll to position [470, 0]
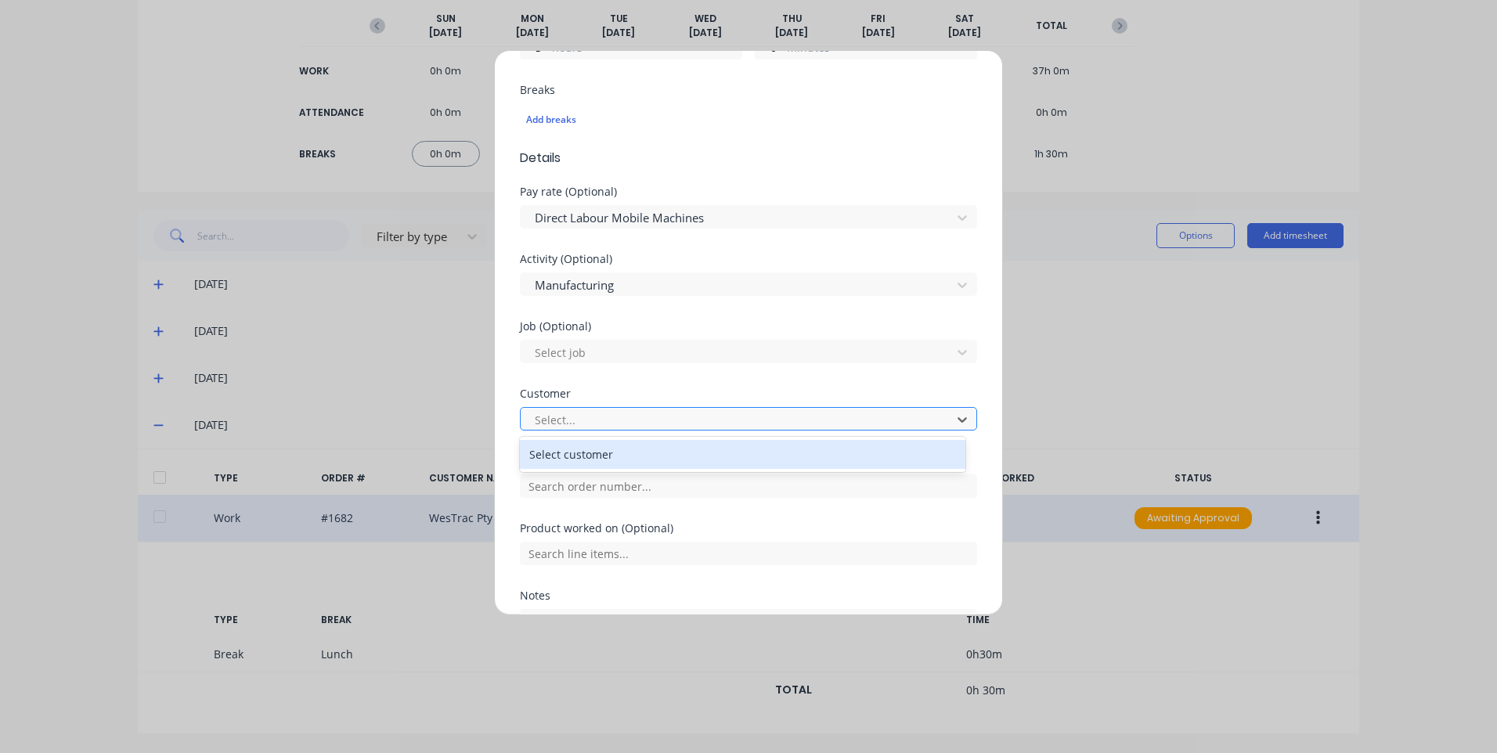
click at [568, 417] on div at bounding box center [738, 420] width 410 height 20
click at [576, 449] on div "Select customer" at bounding box center [743, 454] width 446 height 29
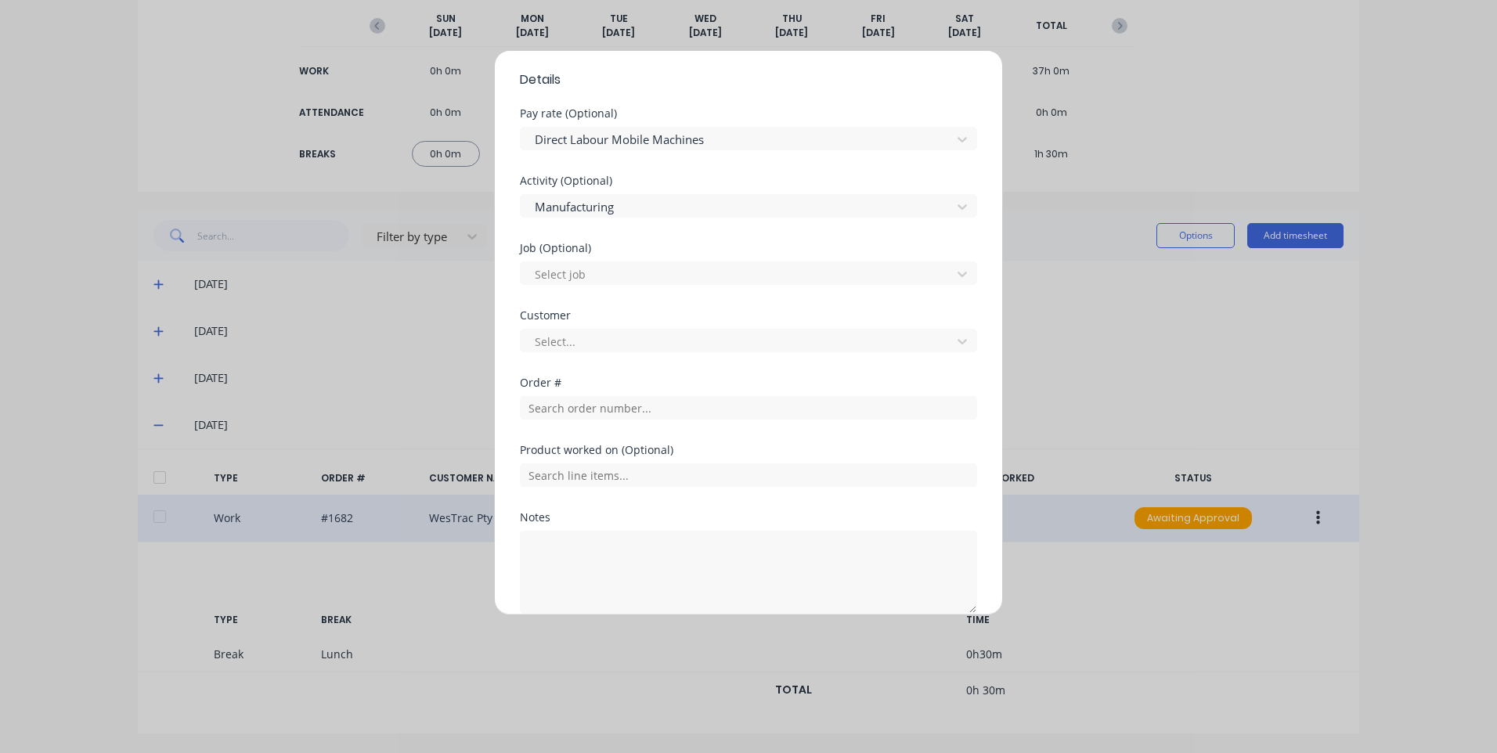
scroll to position [619, 0]
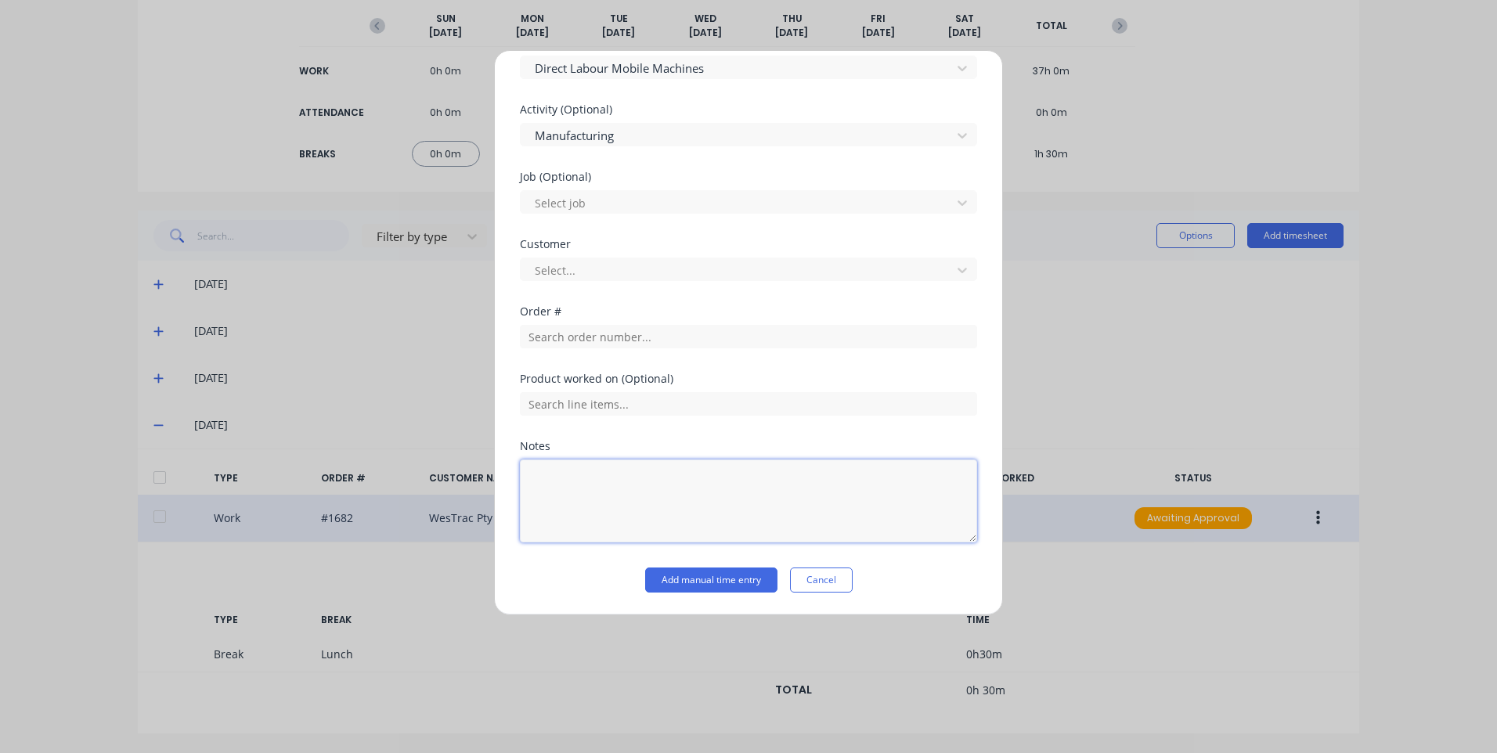
click at [561, 482] on textarea at bounding box center [748, 501] width 457 height 83
type textarea "S"
type textarea "Job number unknown see Tewder"
click at [594, 273] on div at bounding box center [738, 271] width 410 height 20
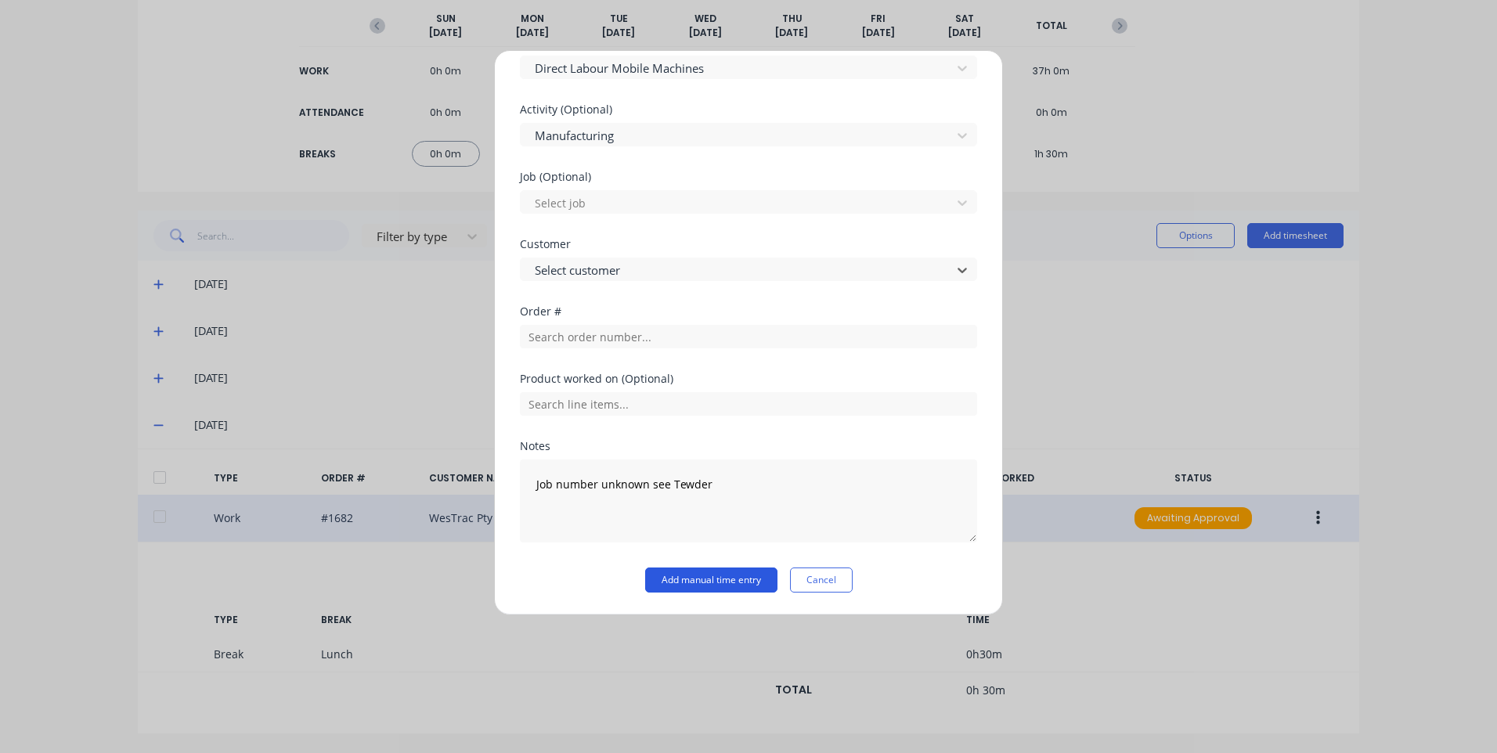
click at [712, 579] on button "Add manual time entry" at bounding box center [711, 580] width 132 height 25
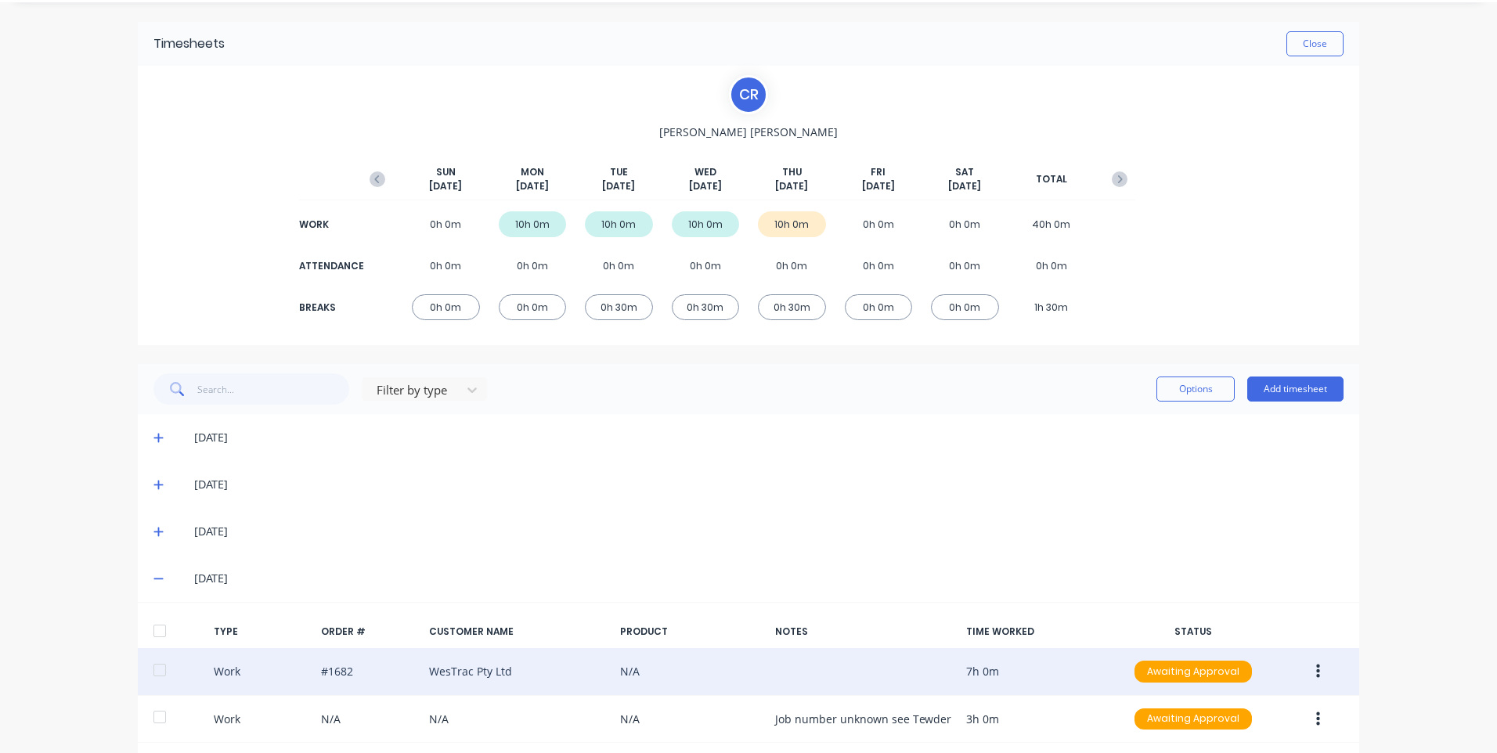
scroll to position [0, 0]
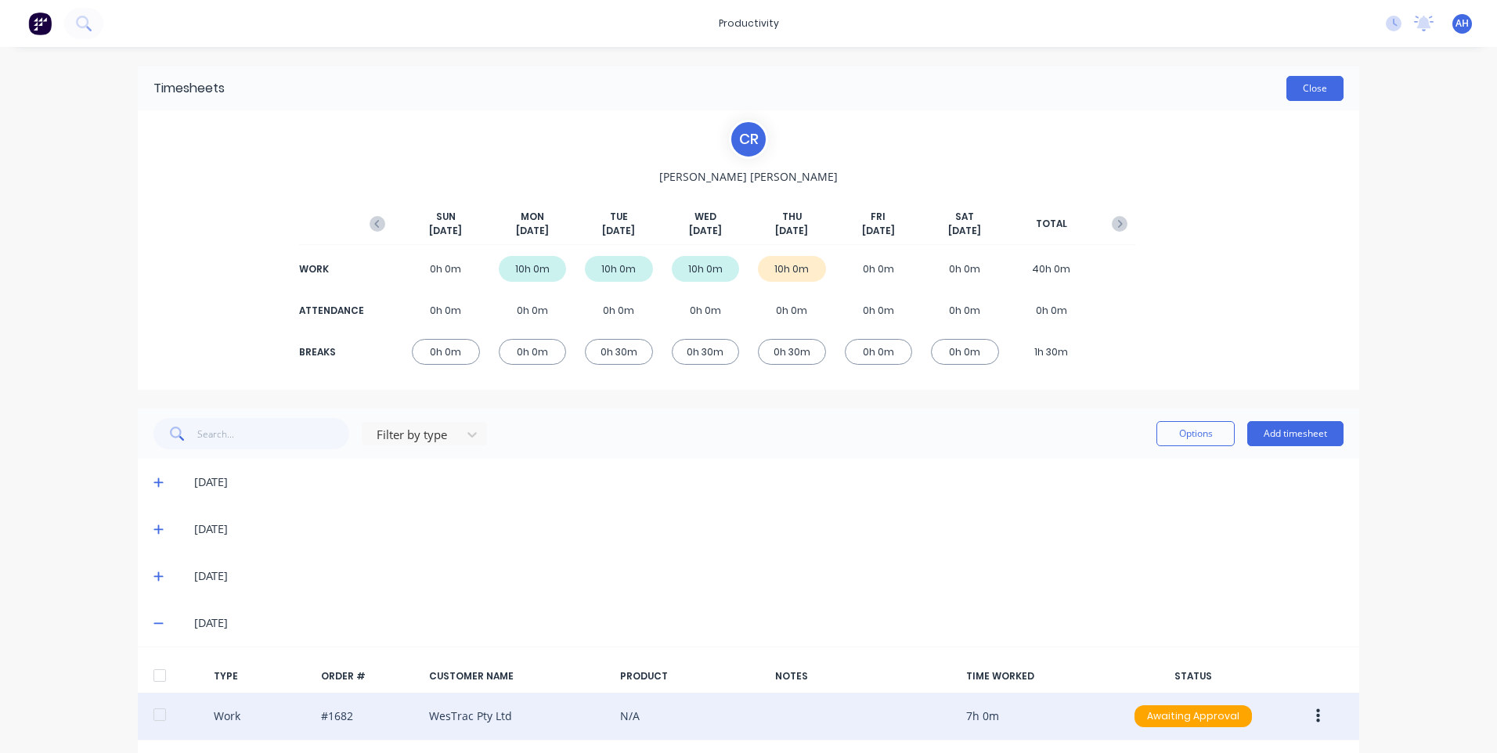
click at [1293, 86] on button "Close" at bounding box center [1314, 88] width 57 height 25
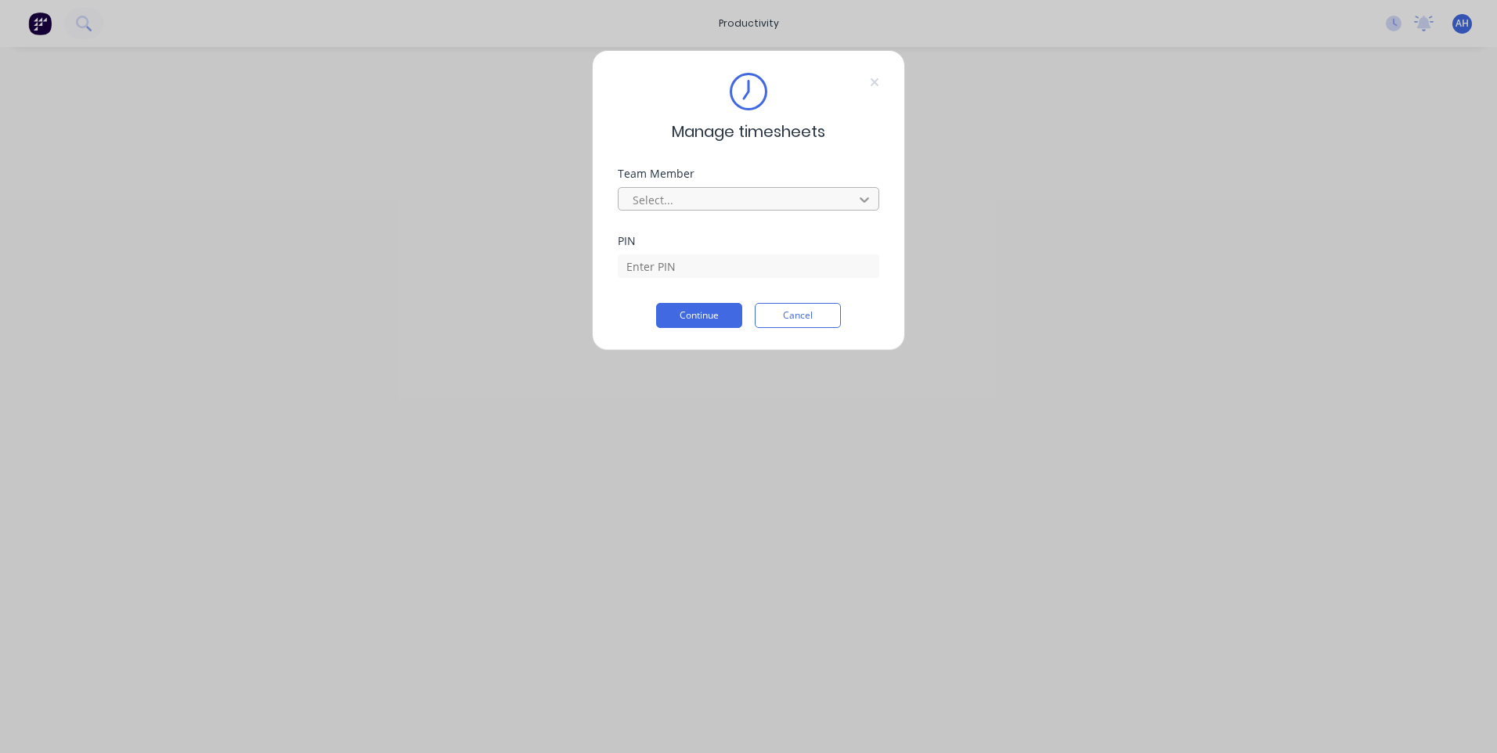
click at [875, 193] on div at bounding box center [864, 199] width 28 height 25
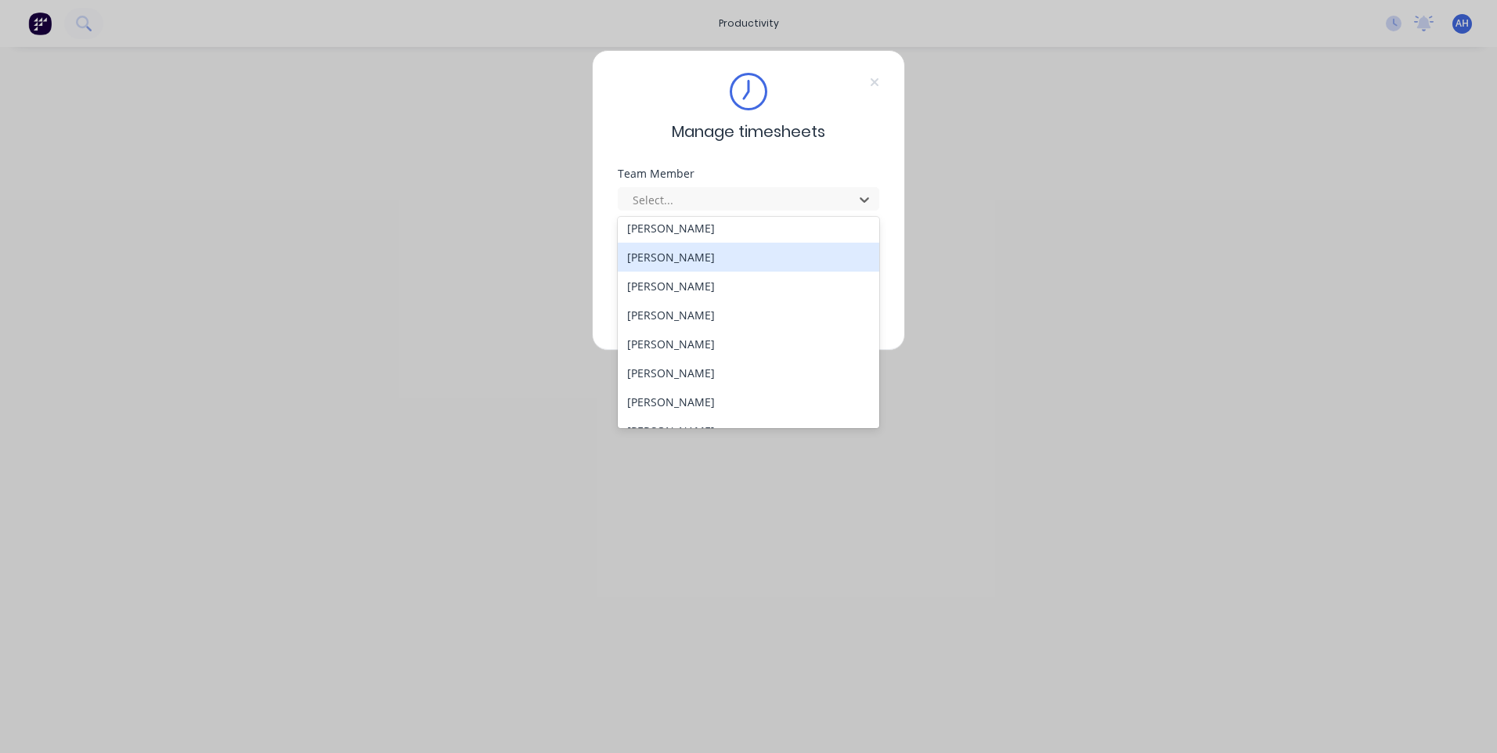
scroll to position [722, 0]
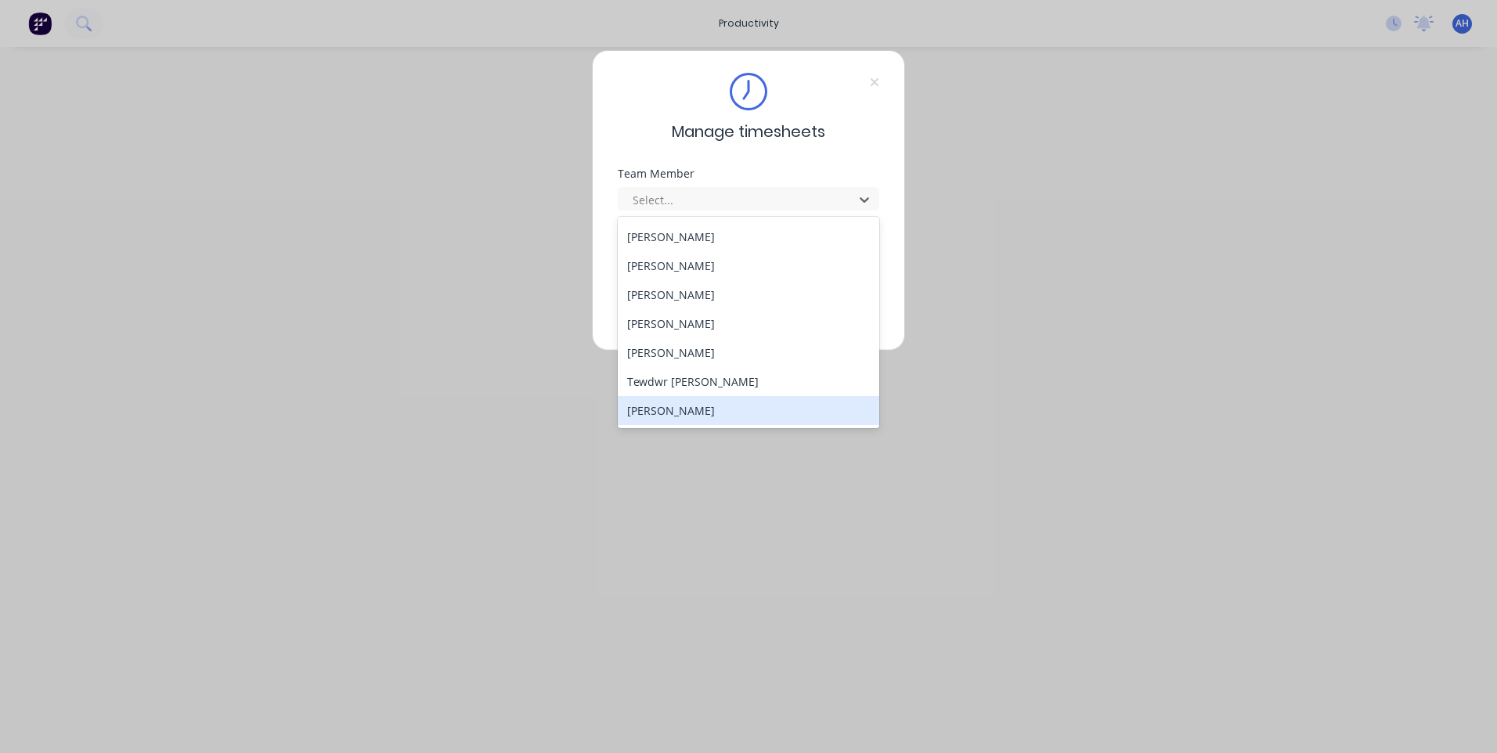
click at [700, 407] on div "[PERSON_NAME]" at bounding box center [749, 410] width 262 height 29
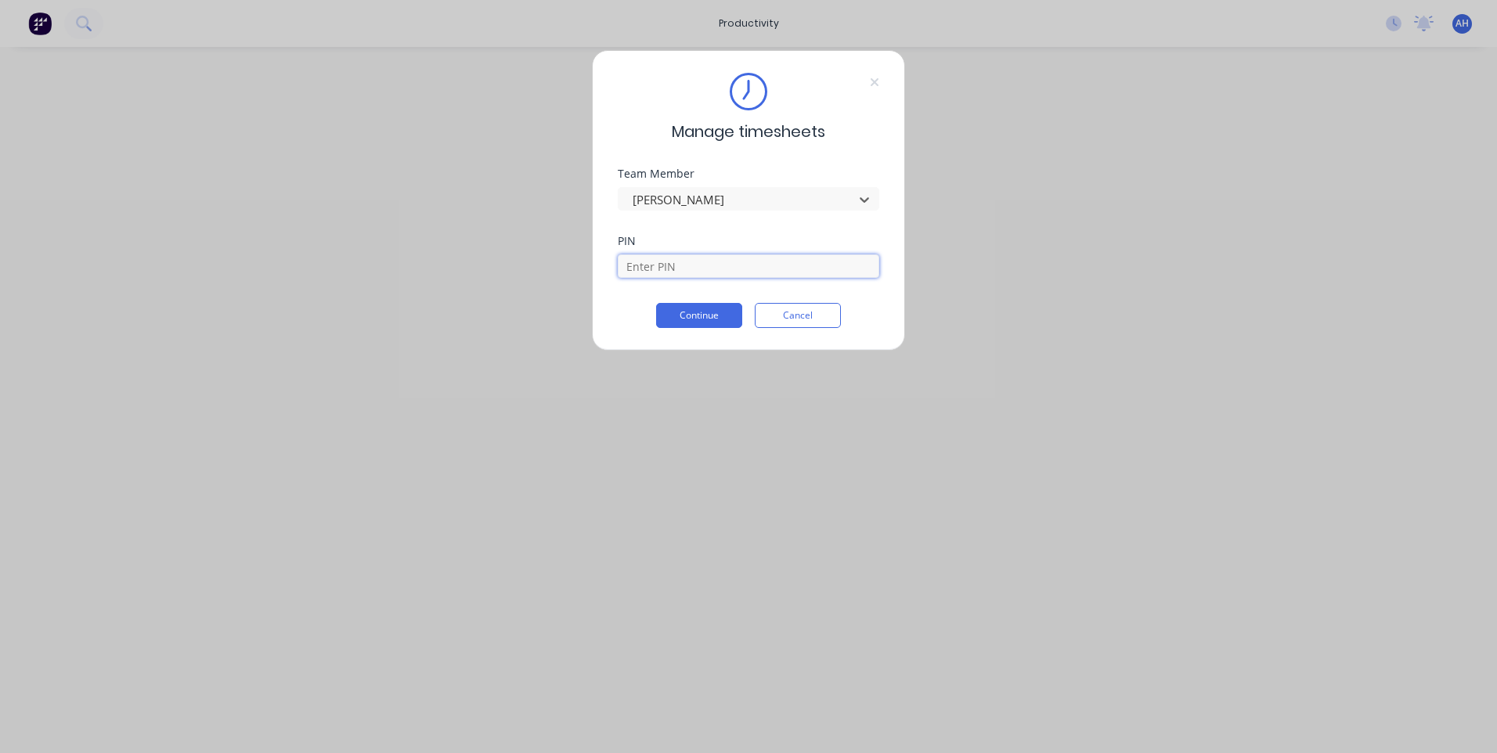
click at [768, 262] on input at bounding box center [749, 265] width 262 height 23
click at [768, 269] on input at bounding box center [749, 265] width 262 height 23
type input "9576"
click at [710, 312] on button "Continue" at bounding box center [699, 315] width 86 height 25
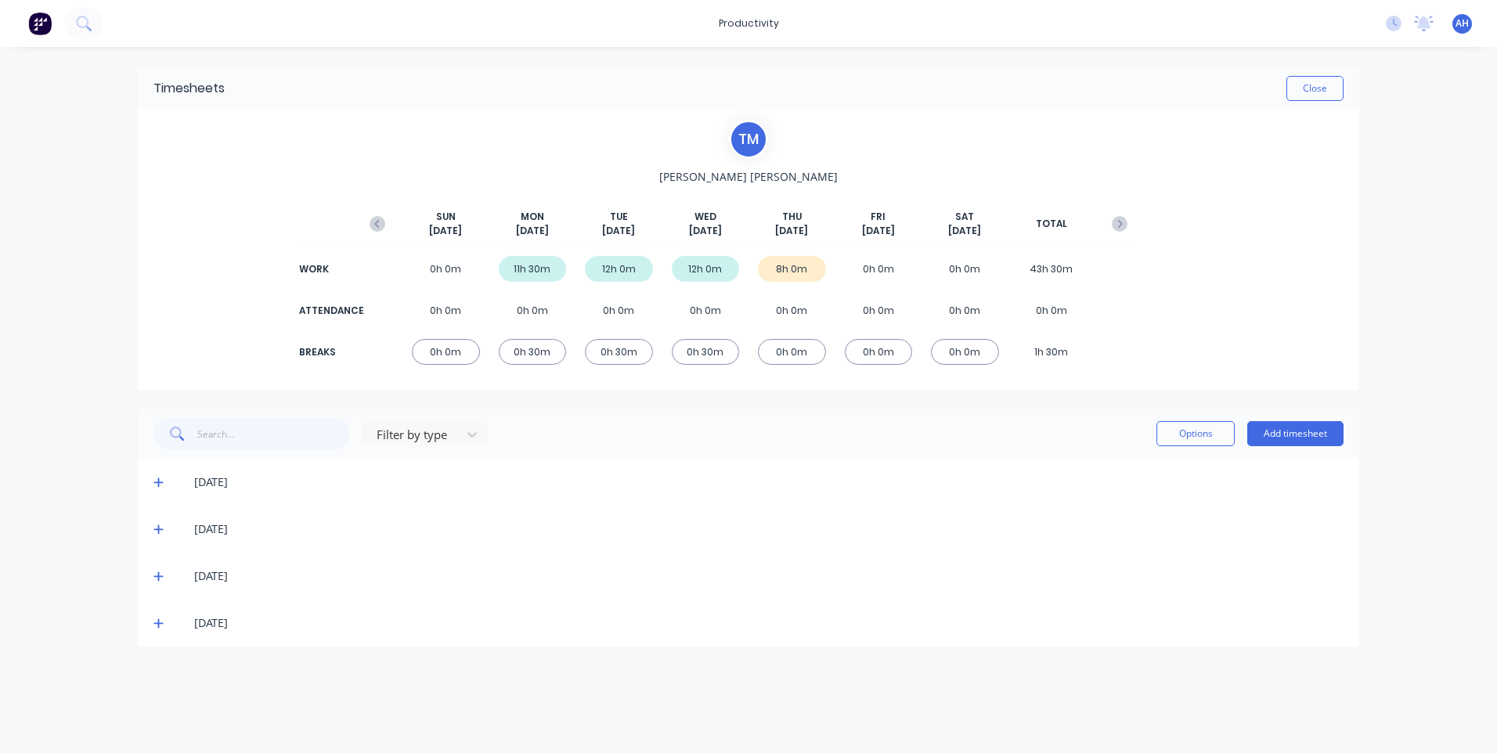
click at [157, 619] on icon at bounding box center [158, 623] width 10 height 11
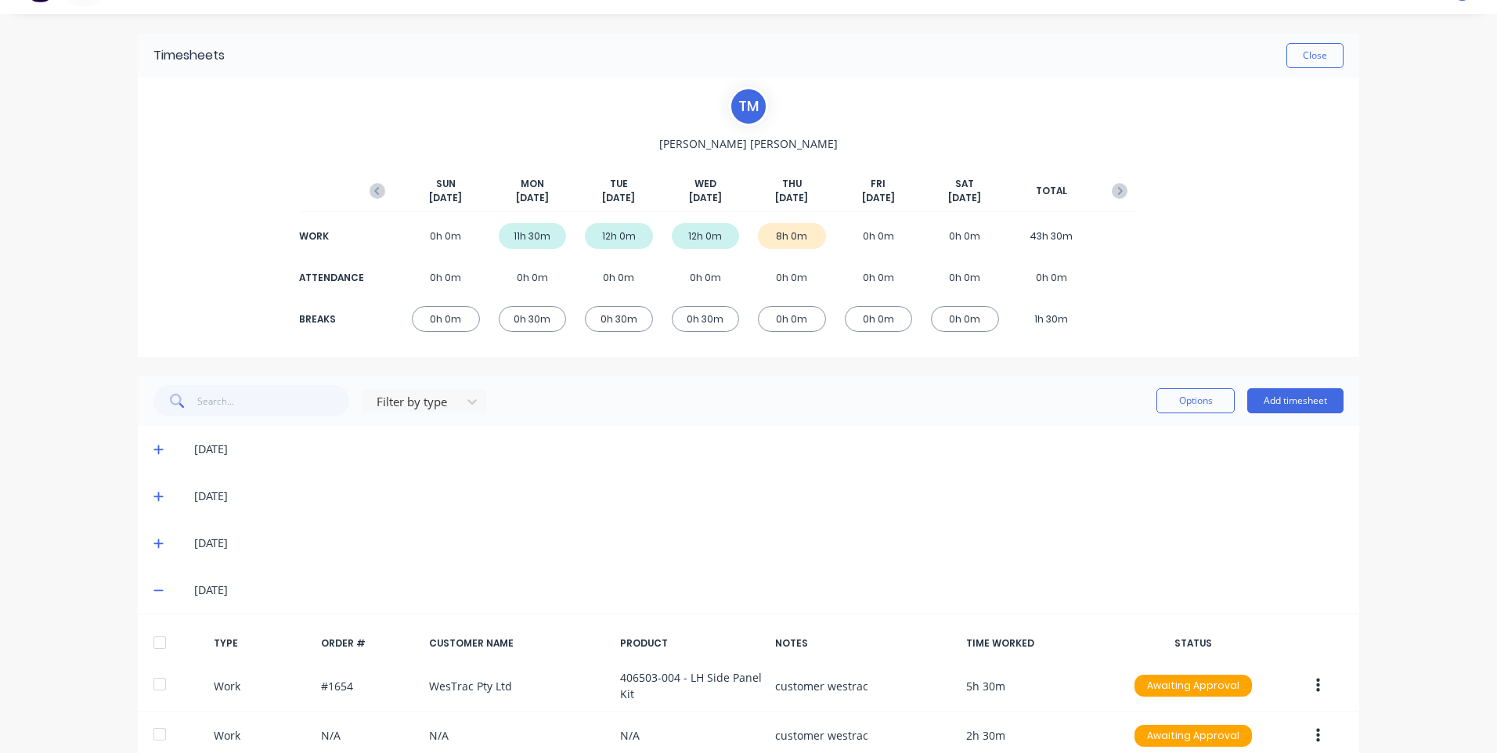
scroll to position [16, 0]
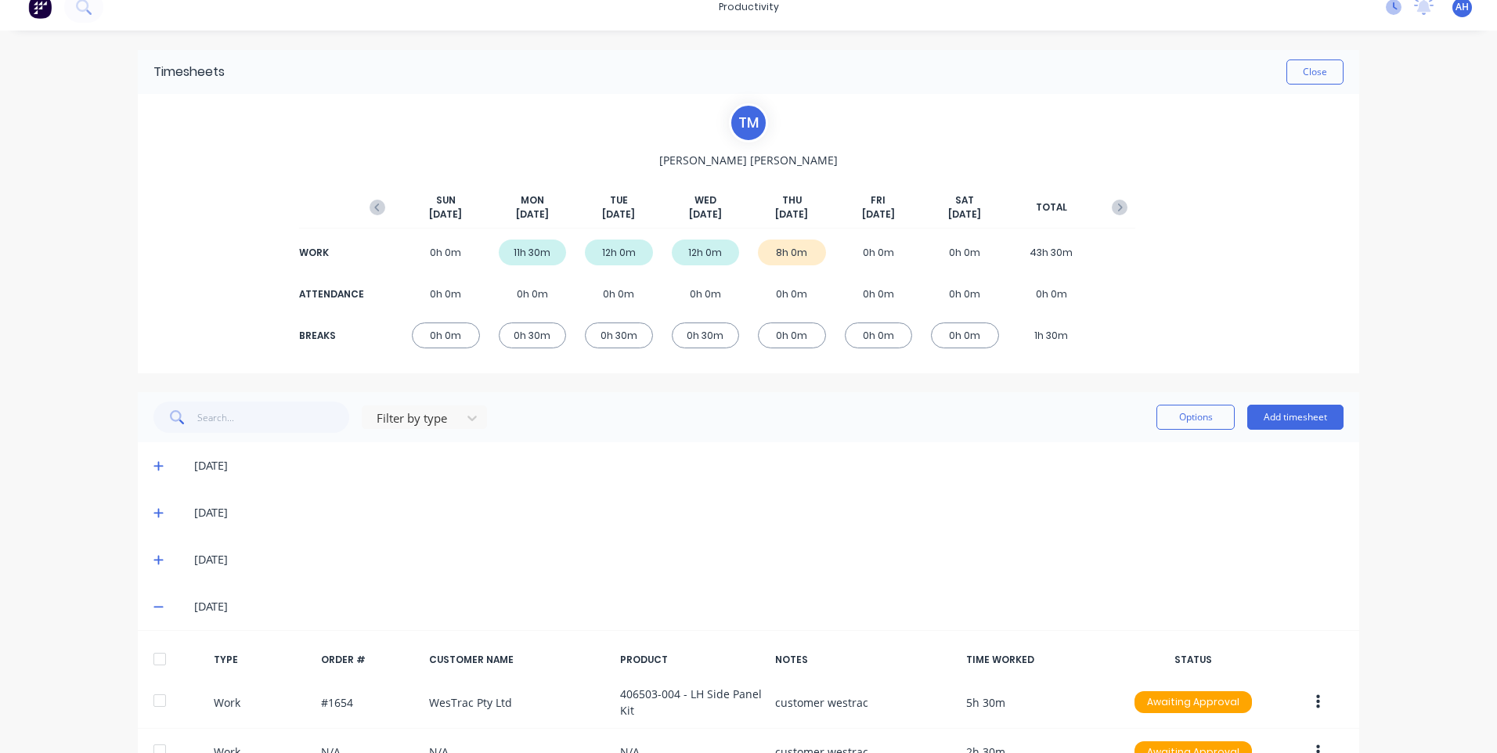
click at [1387, 11] on icon at bounding box center [1394, 7] width 16 height 16
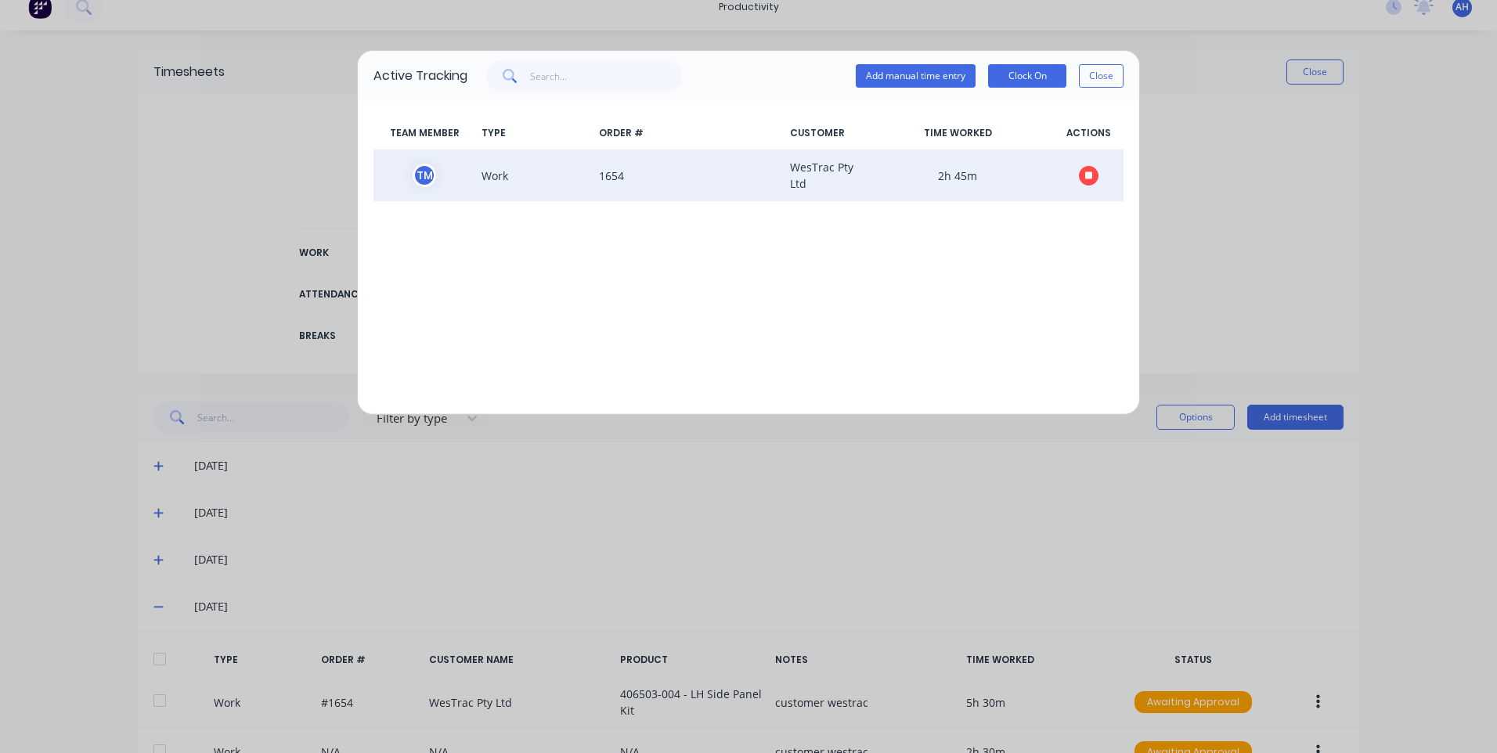
click at [1090, 174] on icon "button" at bounding box center [1089, 175] width 8 height 8
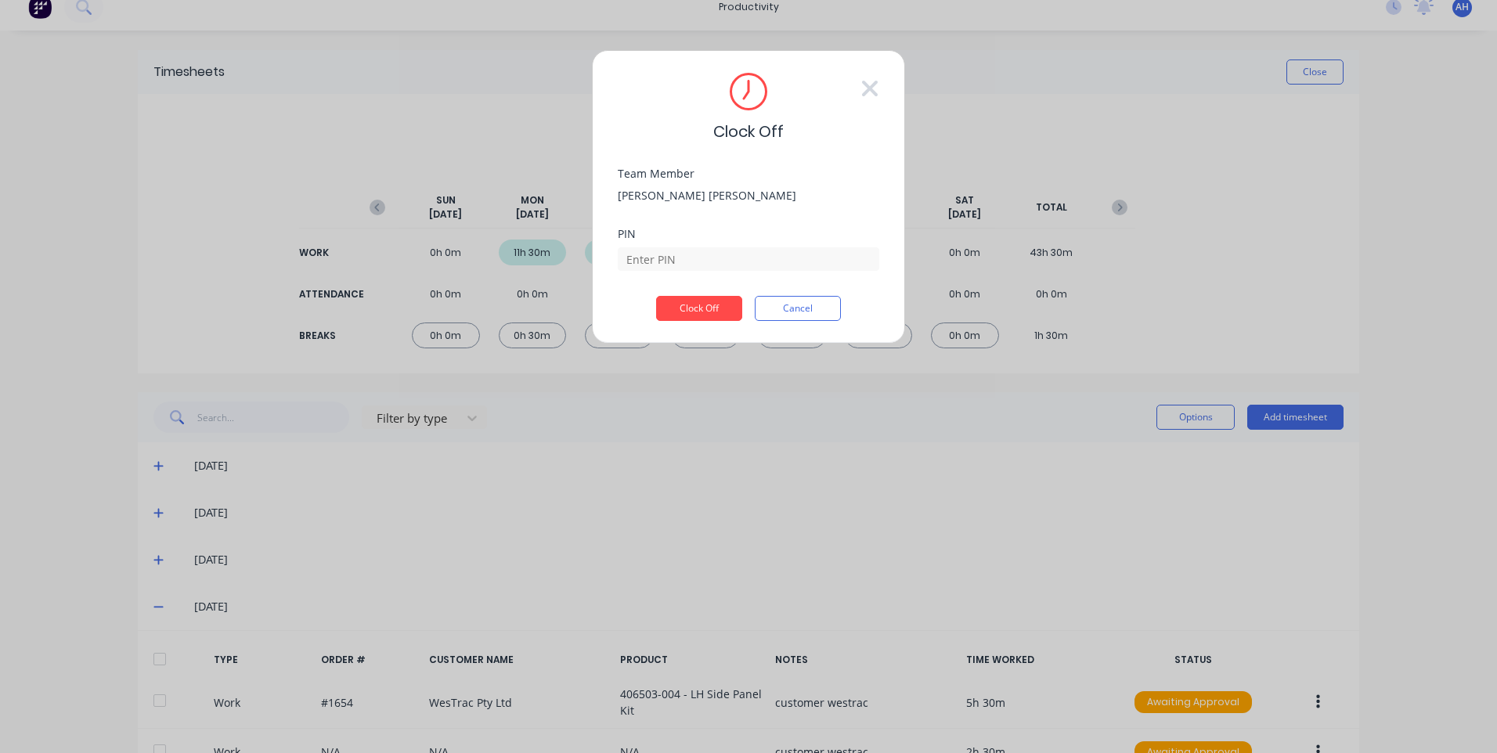
drag, startPoint x: 698, startPoint y: 244, endPoint x: 704, endPoint y: 276, distance: 32.6
click at [699, 245] on div at bounding box center [749, 257] width 262 height 27
click at [707, 273] on div "PIN" at bounding box center [749, 262] width 262 height 67
click at [713, 262] on input at bounding box center [749, 258] width 262 height 23
type input "9576"
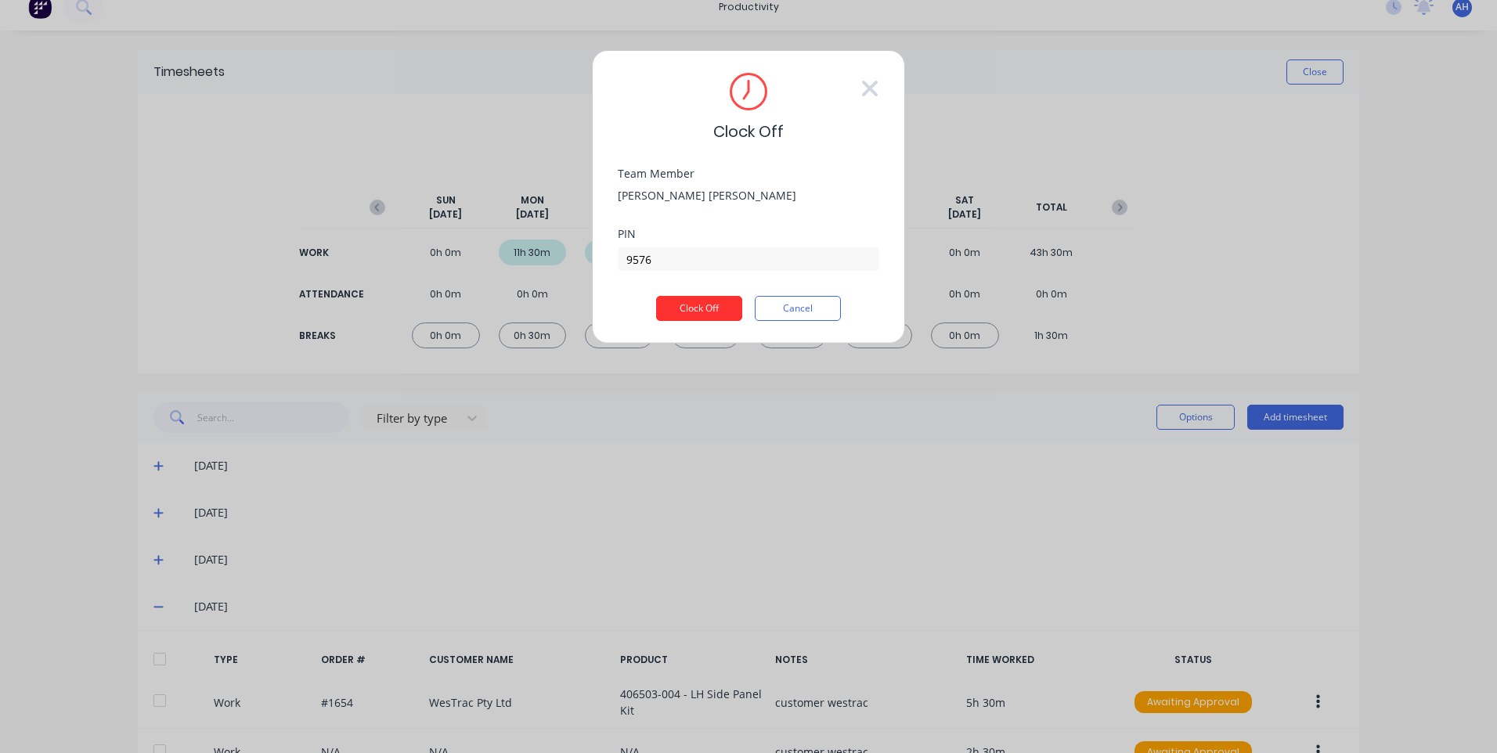
click at [696, 310] on button "Clock Off" at bounding box center [699, 308] width 86 height 25
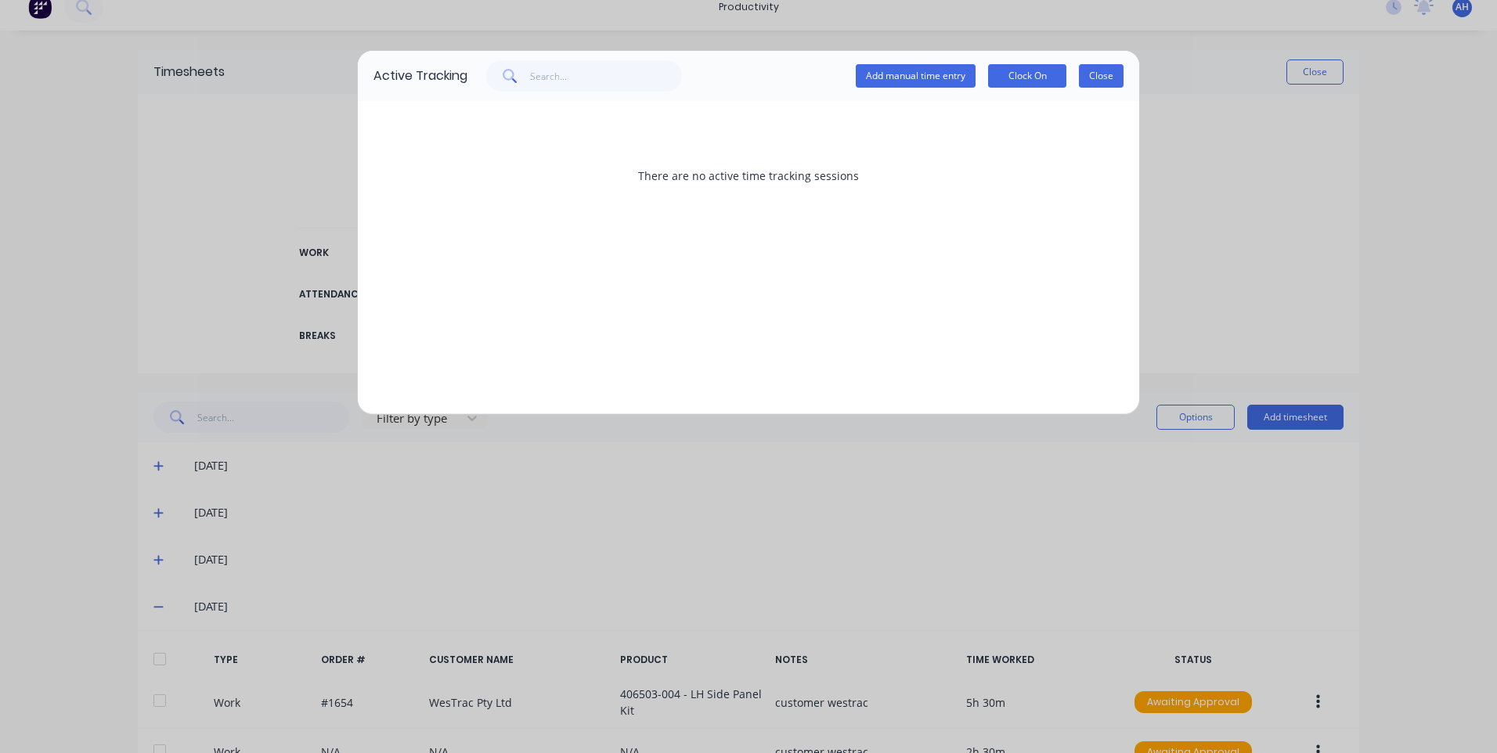
click at [1110, 74] on button "Close" at bounding box center [1101, 75] width 45 height 23
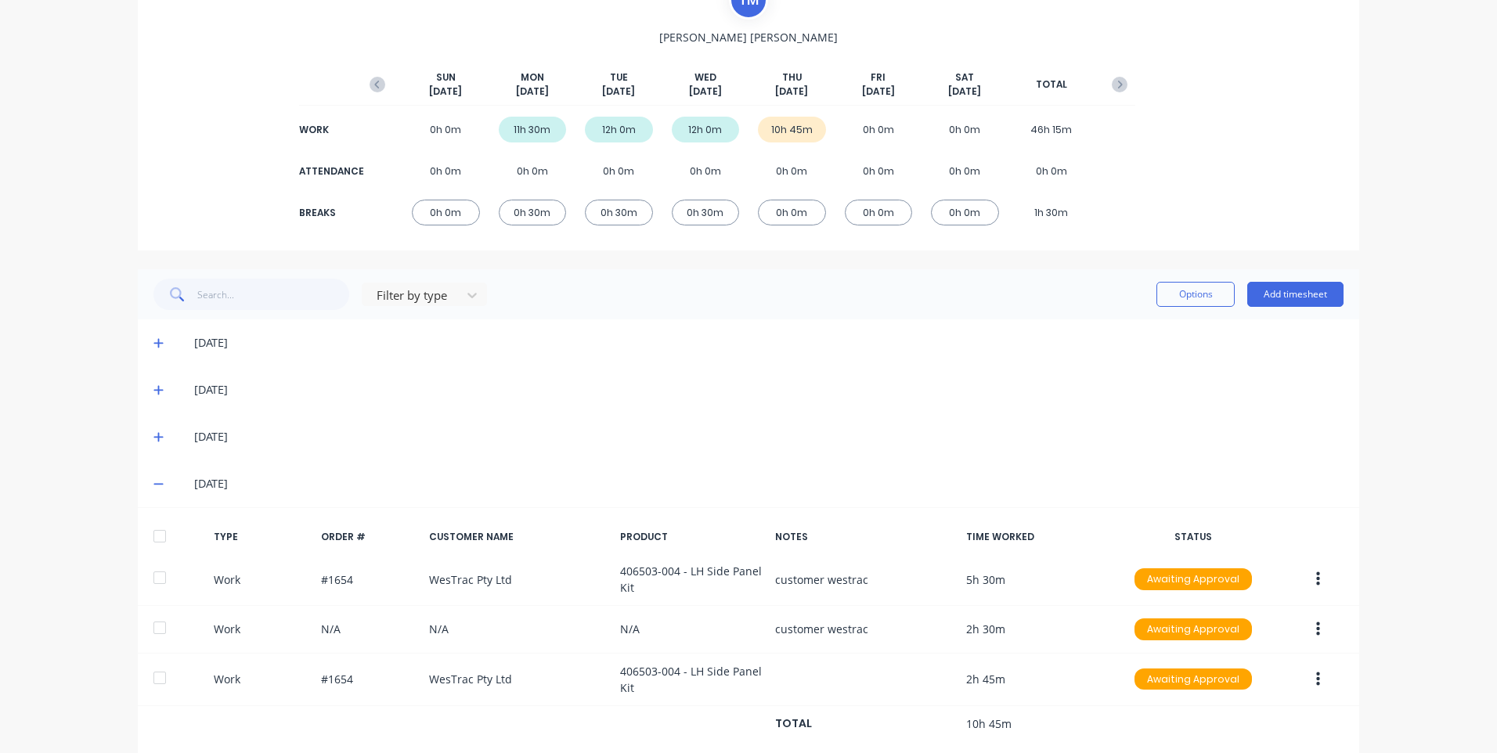
scroll to position [173, 0]
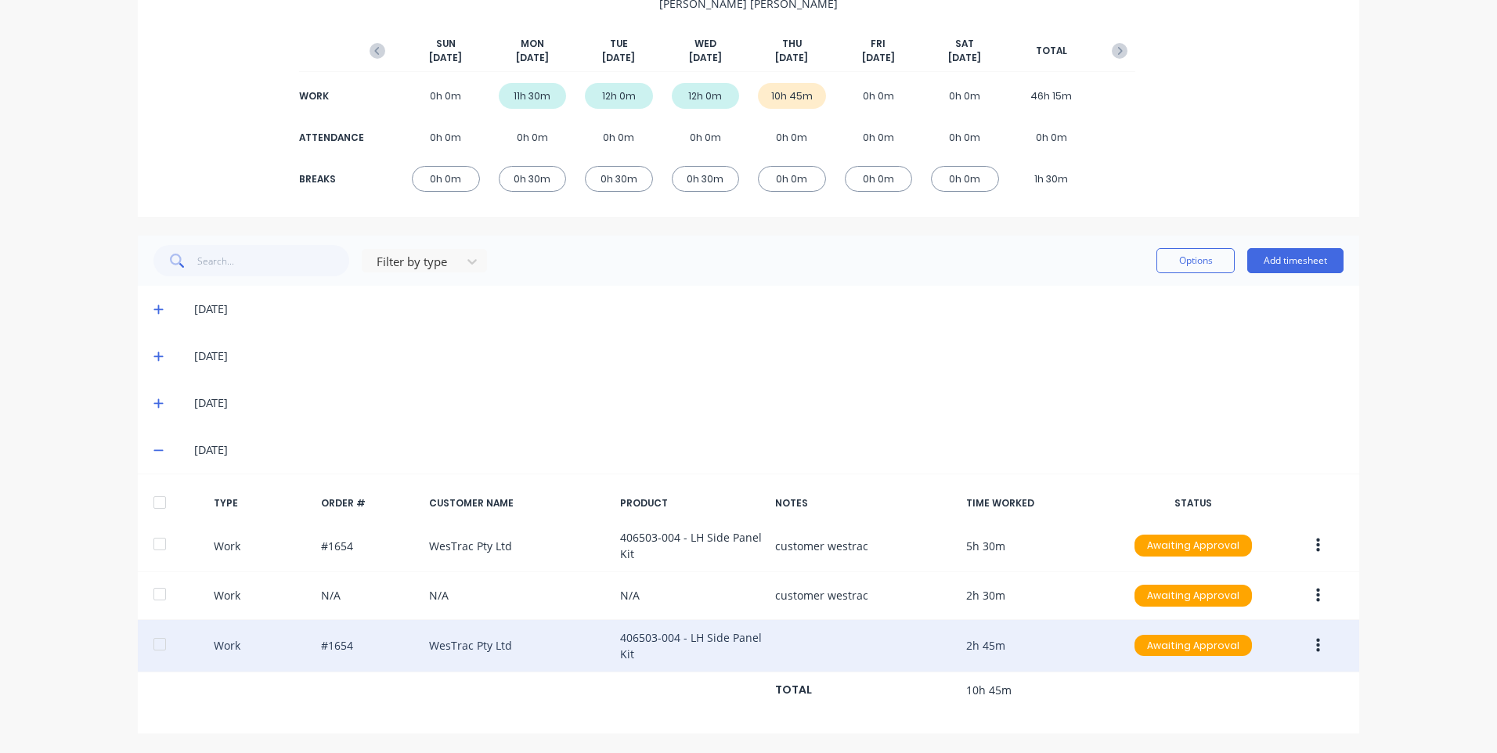
click at [1315, 637] on button "button" at bounding box center [1318, 646] width 37 height 28
click at [1261, 610] on div "Edit" at bounding box center [1262, 618] width 121 height 23
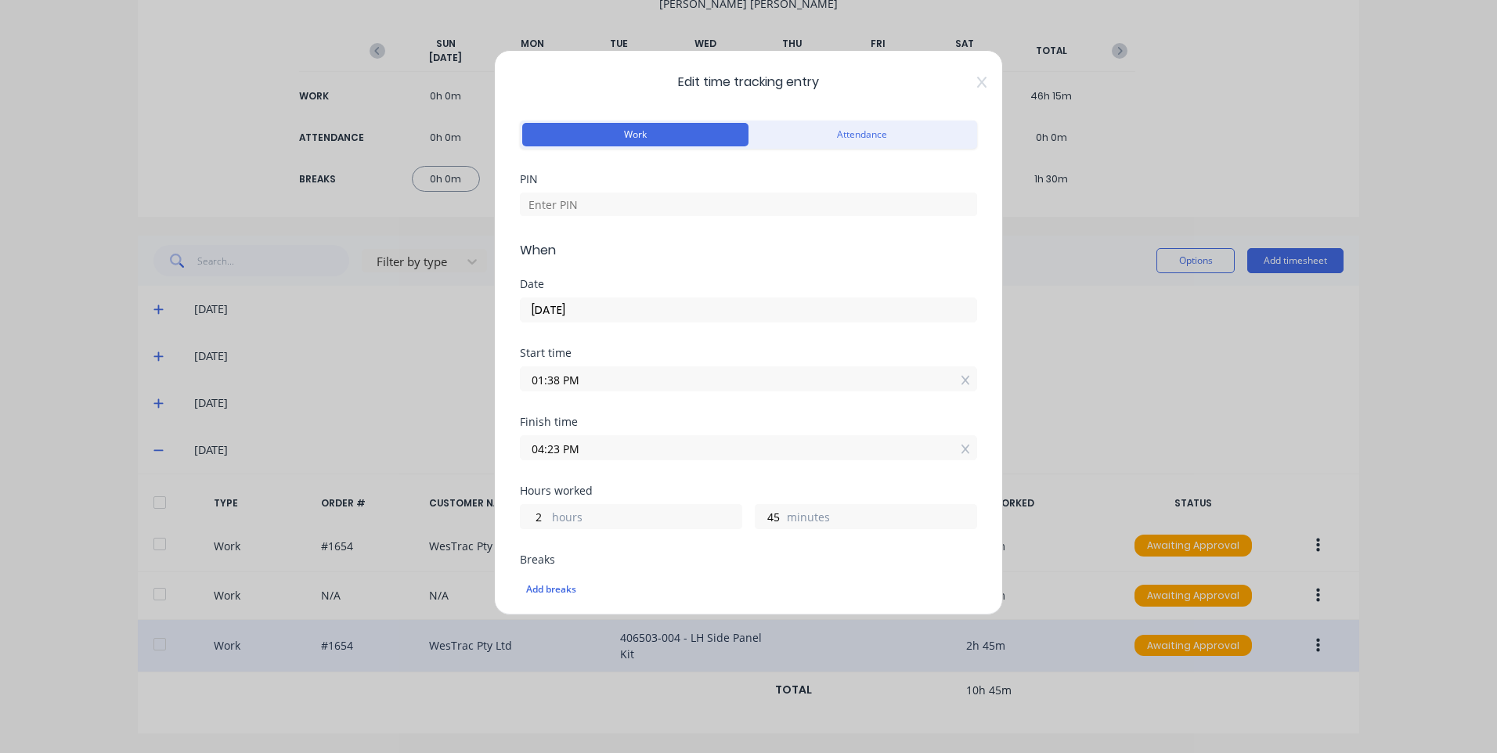
scroll to position [78, 0]
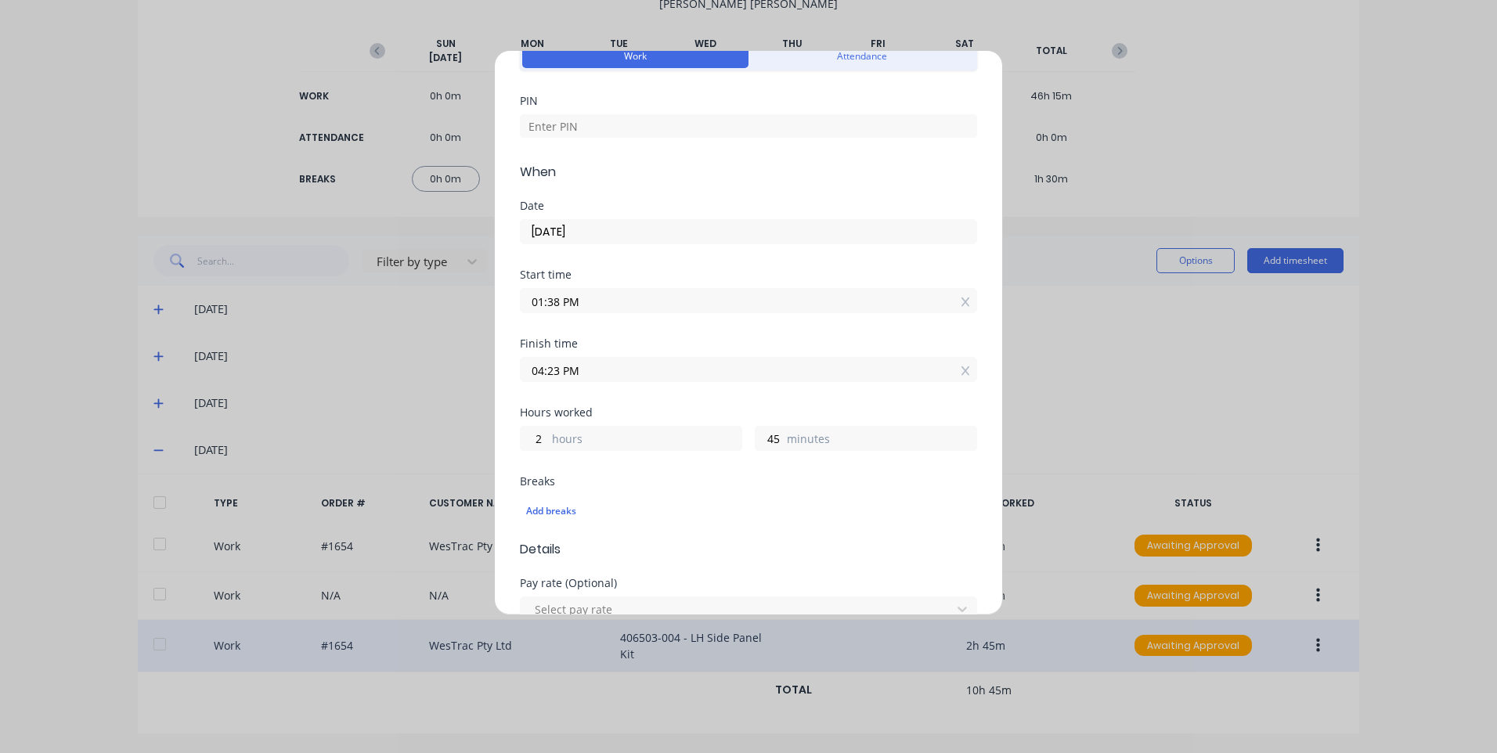
click at [603, 299] on input "01:38 PM" at bounding box center [749, 300] width 456 height 23
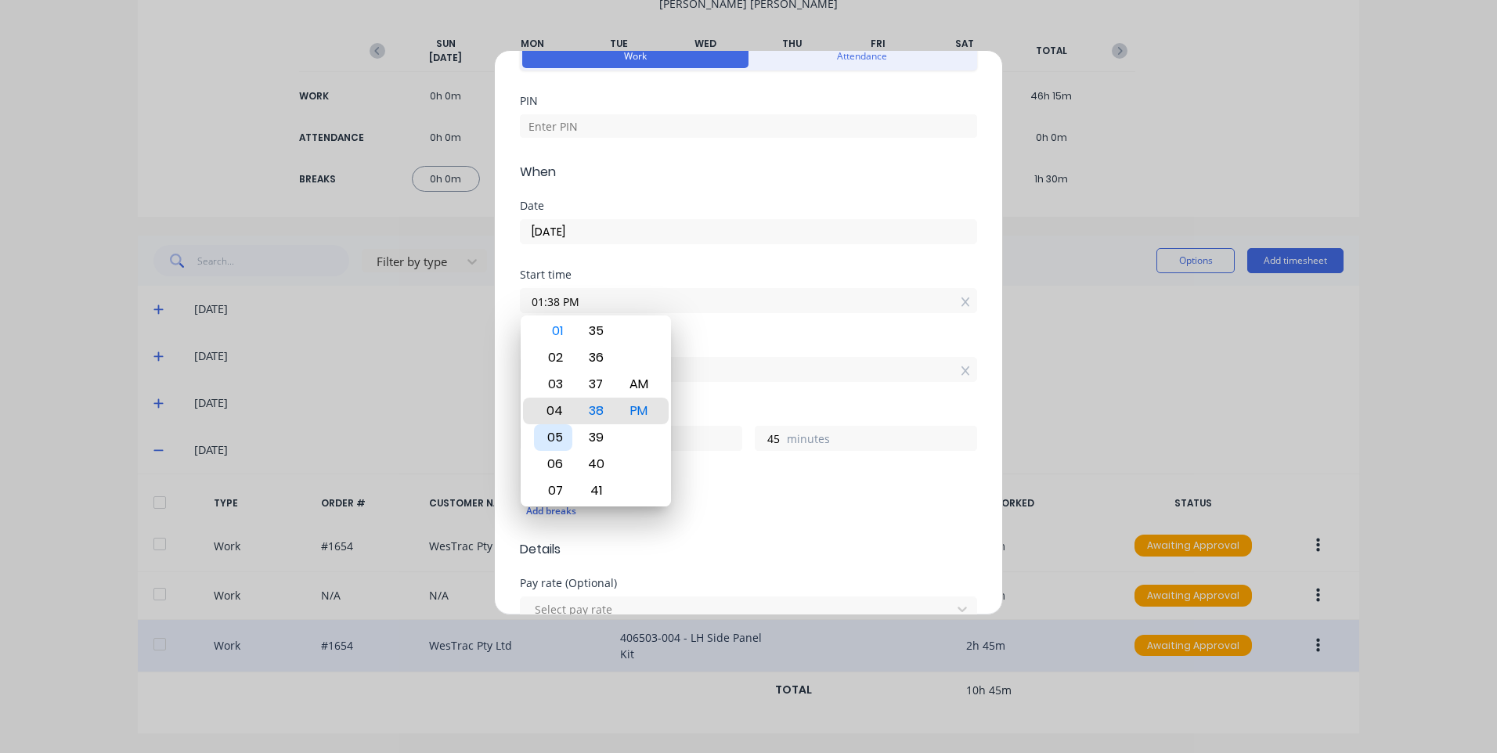
type input "04:38 PM"
type input "23"
type input "04:34 PM"
type input "49"
type input "04:29 PM"
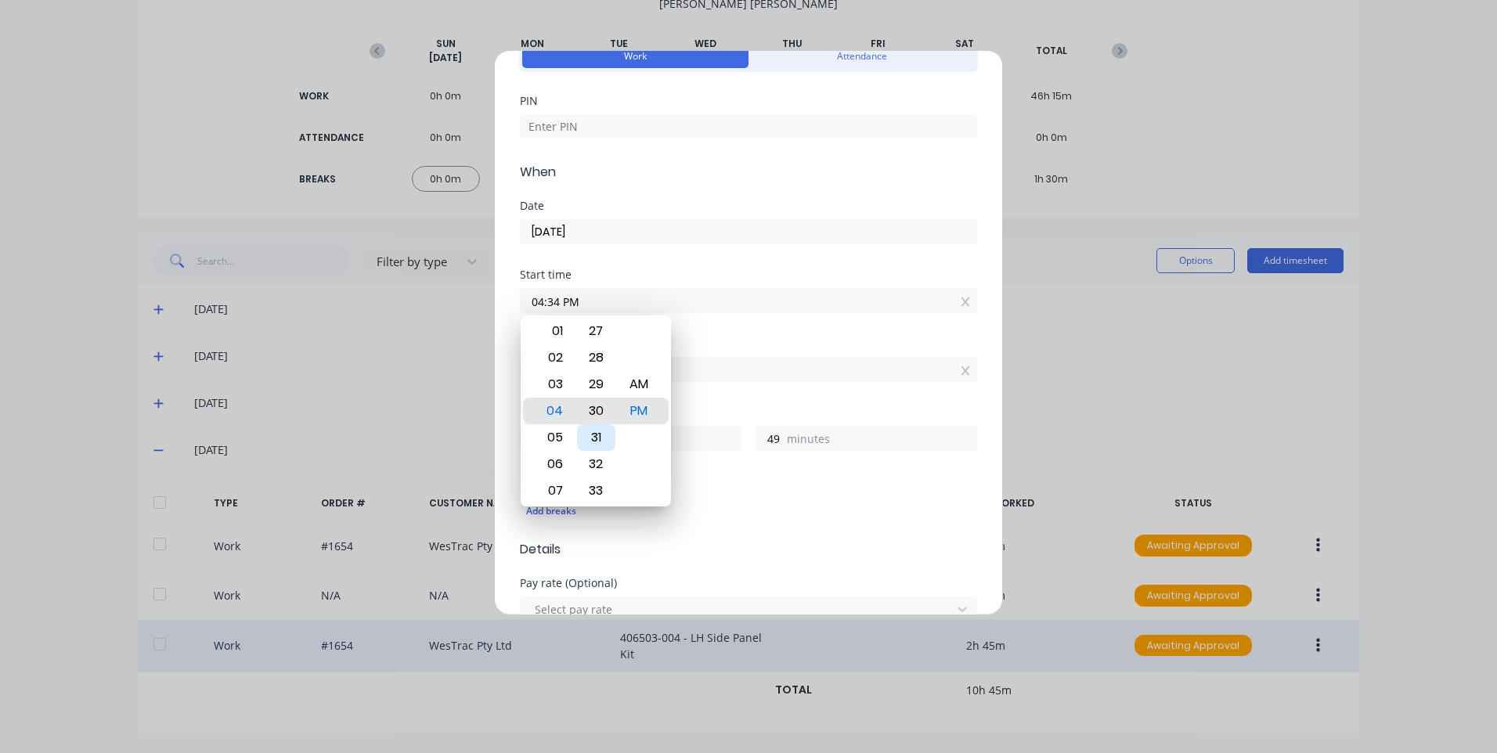
type input "54"
type input "04:24 PM"
type input "59"
type input "04:19 PM"
type input "0"
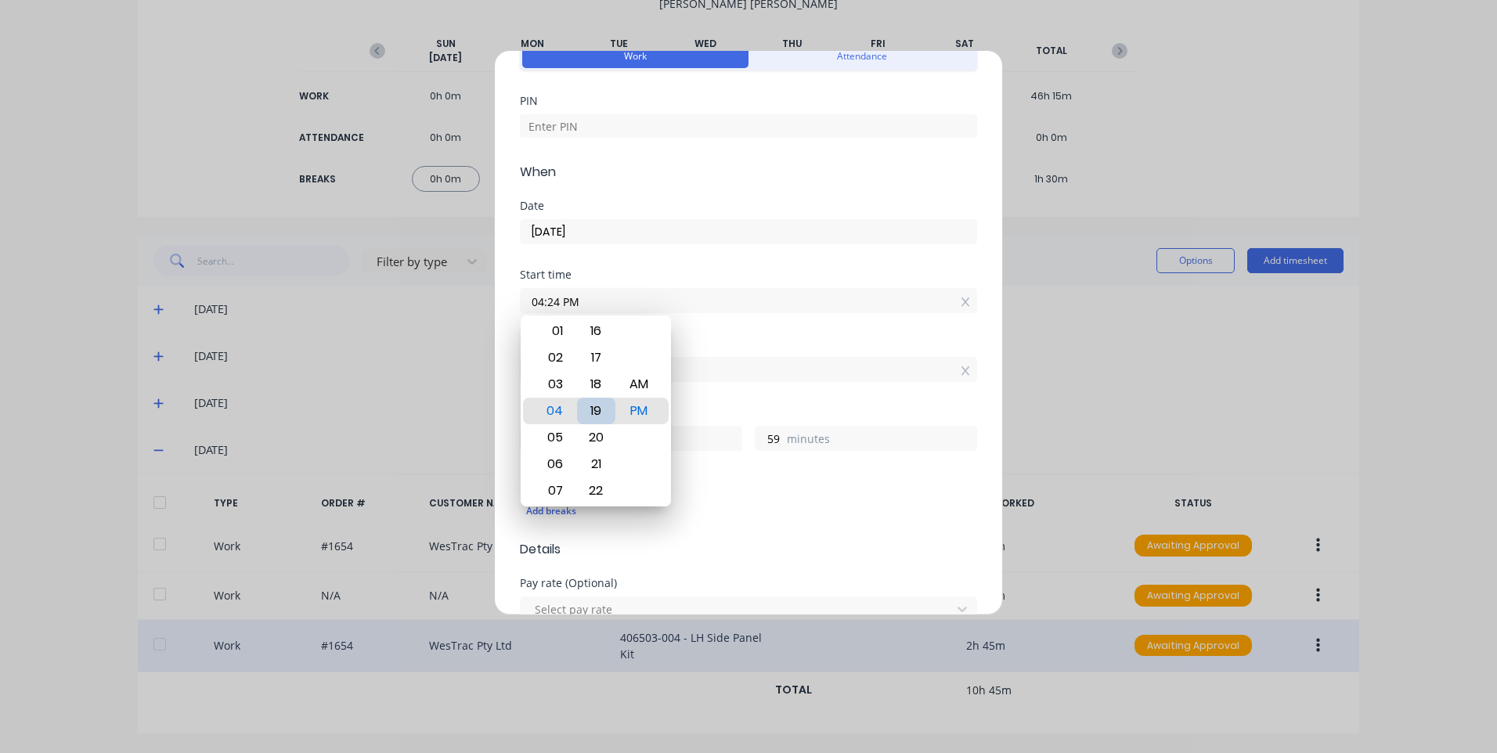
type input "4"
type input "04:15 PM"
type input "8"
type input "04:12 PM"
type input "11"
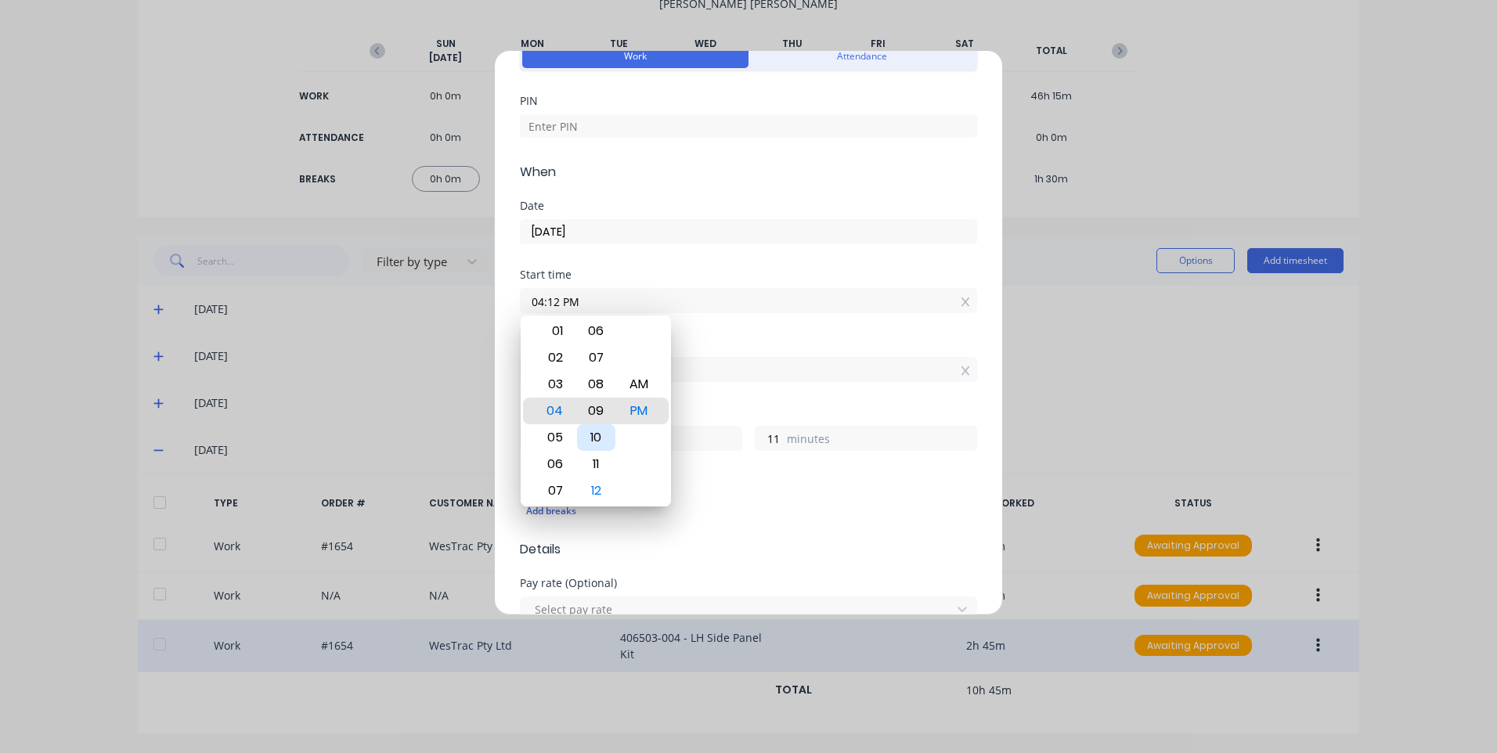
type input "04:07 PM"
type input "16"
type input "04:03 PM"
type input "20"
type input "04:00 PM"
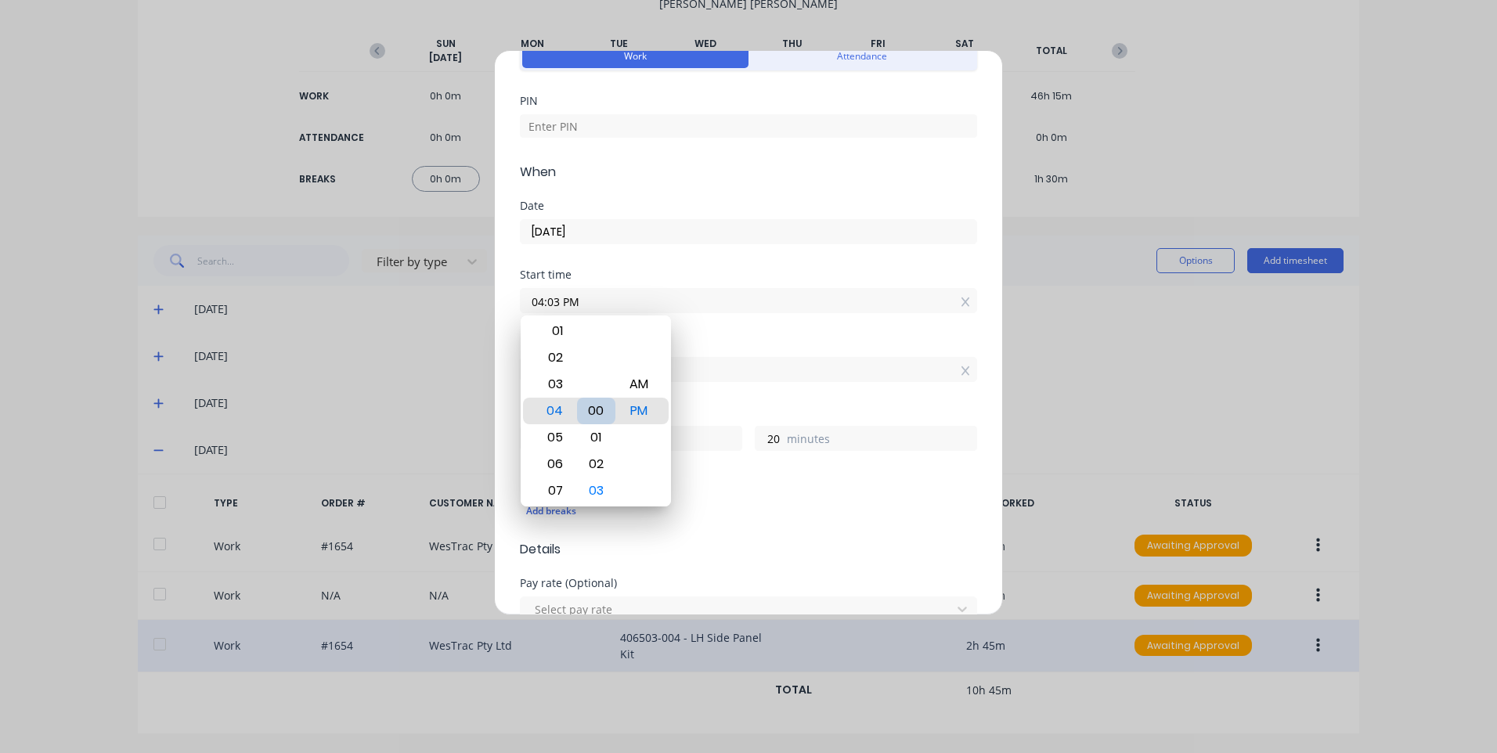
type input "23"
click at [698, 409] on div "Hours worked" at bounding box center [748, 412] width 457 height 11
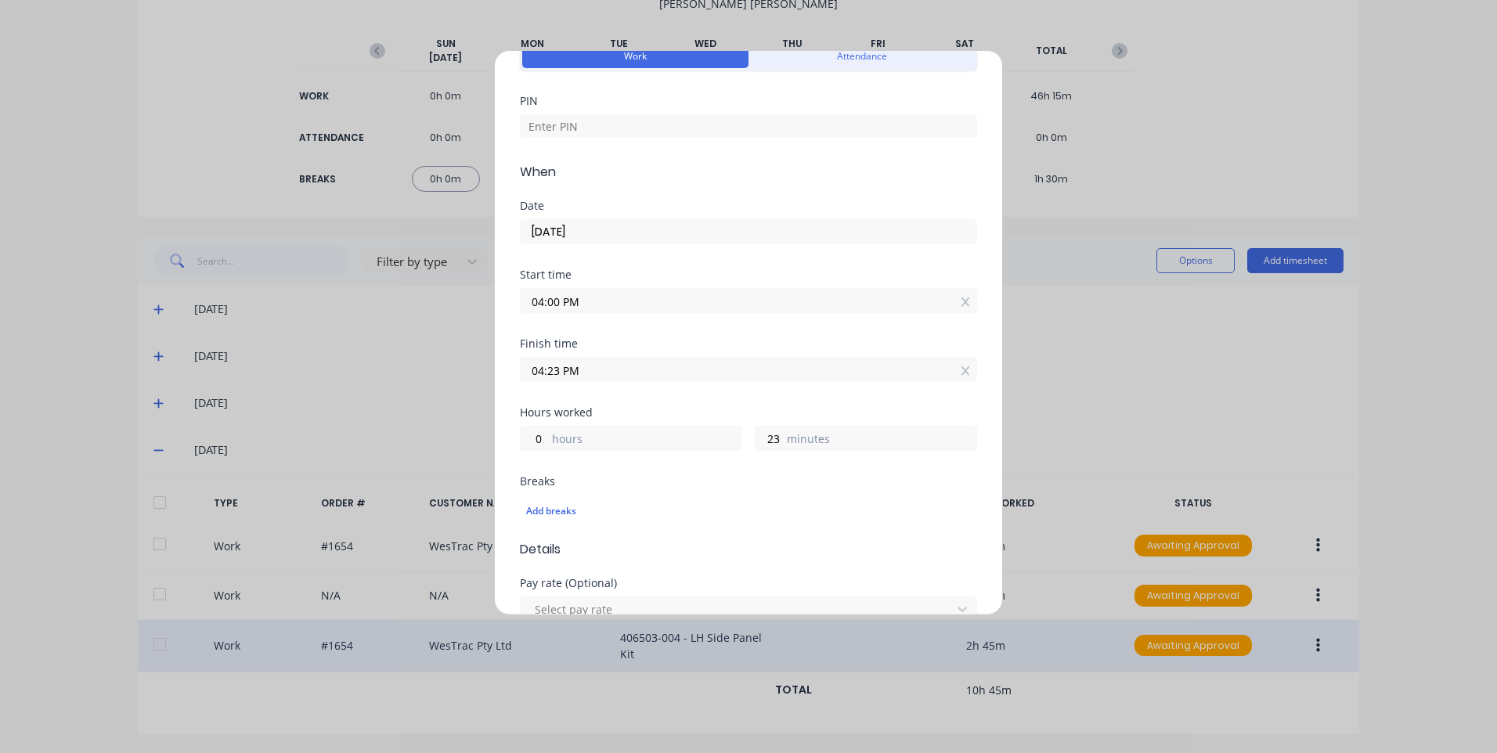
click at [691, 366] on input "04:23 PM" at bounding box center [749, 369] width 456 height 23
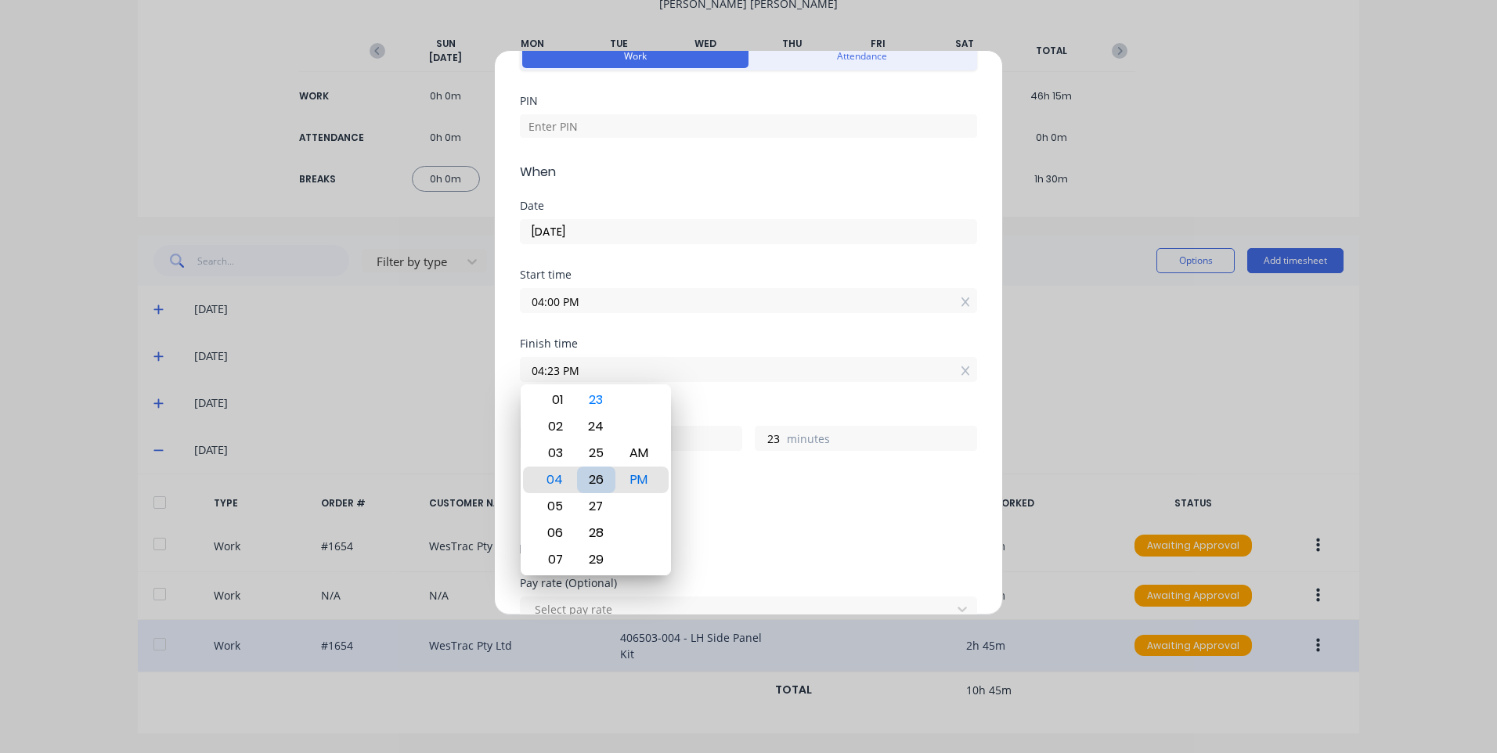
type input "04:27 PM"
type input "27"
type input "04:29 PM"
type input "29"
type input "04:30 PM"
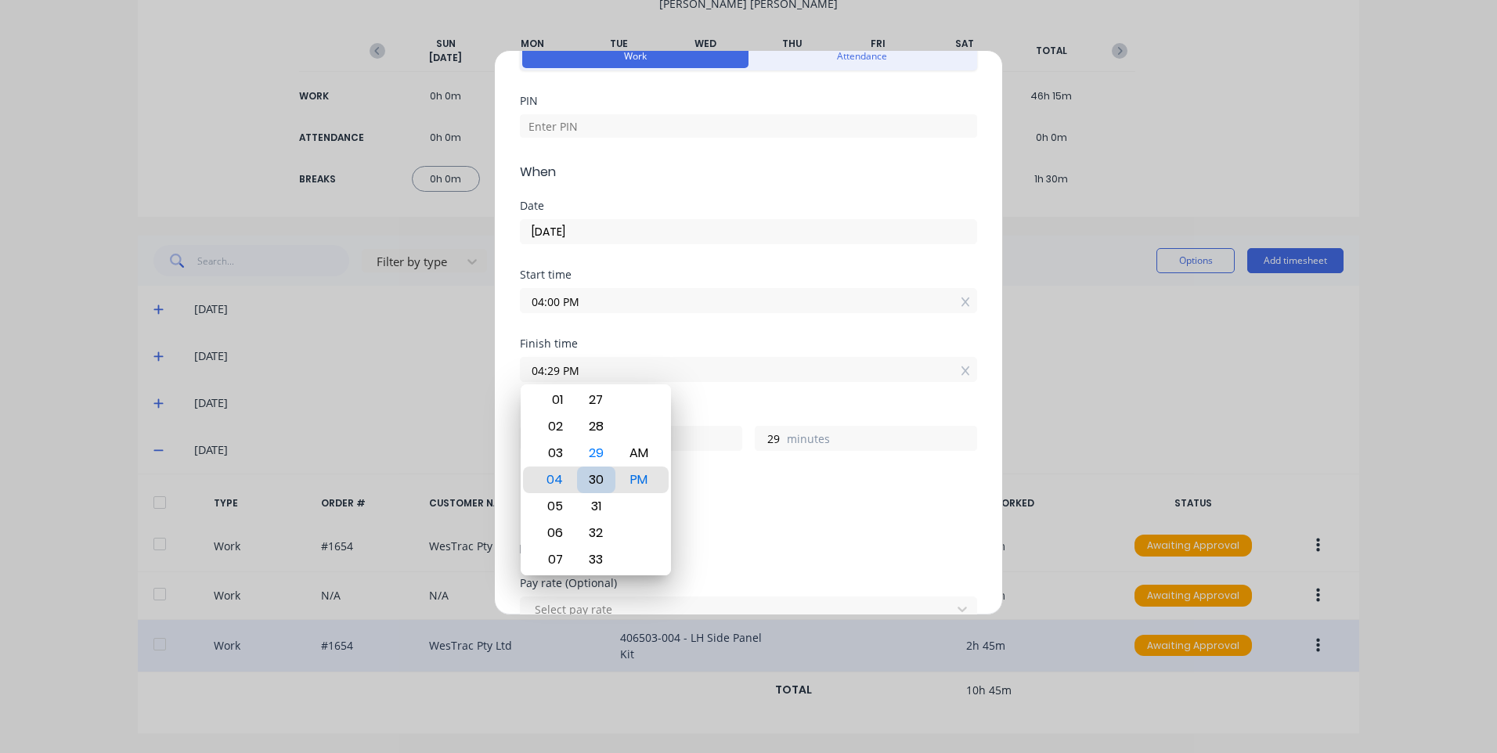
type input "30"
click at [705, 493] on div "Add breaks" at bounding box center [748, 509] width 457 height 37
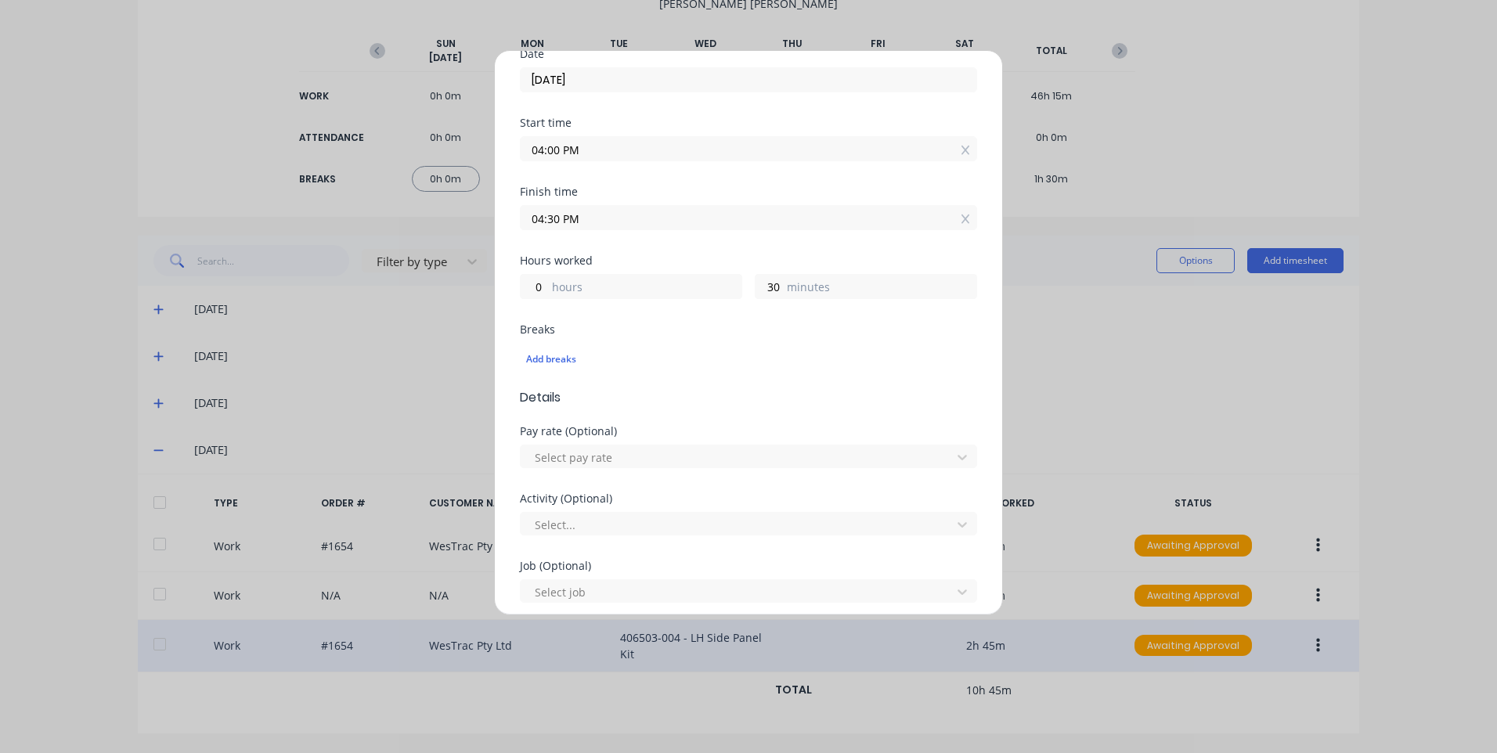
scroll to position [235, 0]
click at [634, 448] on div at bounding box center [738, 453] width 410 height 20
click at [662, 373] on div "Breaks Add breaks" at bounding box center [748, 351] width 457 height 64
click at [651, 451] on div at bounding box center [738, 453] width 410 height 20
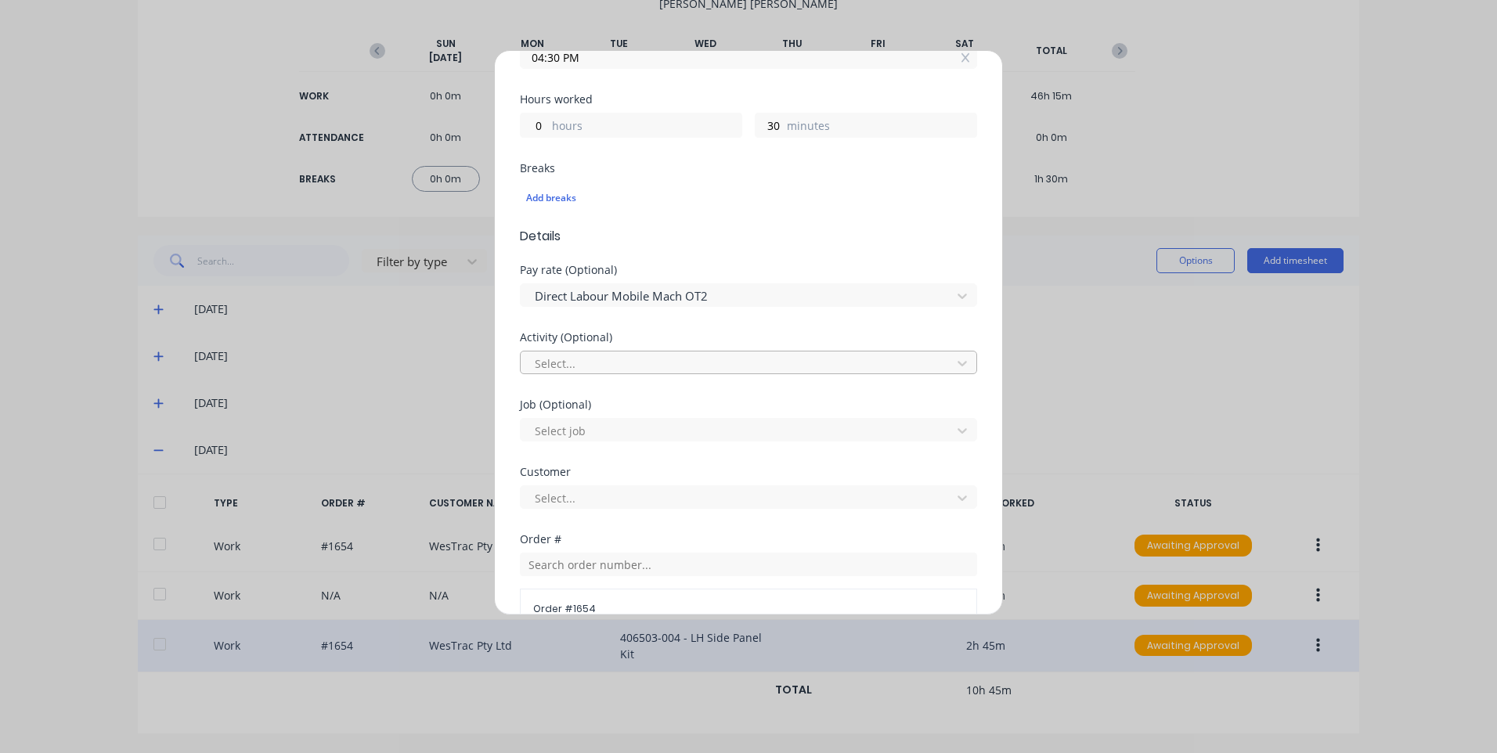
click at [635, 368] on div at bounding box center [738, 364] width 410 height 20
click at [652, 435] on div at bounding box center [738, 431] width 410 height 20
type input "1654"
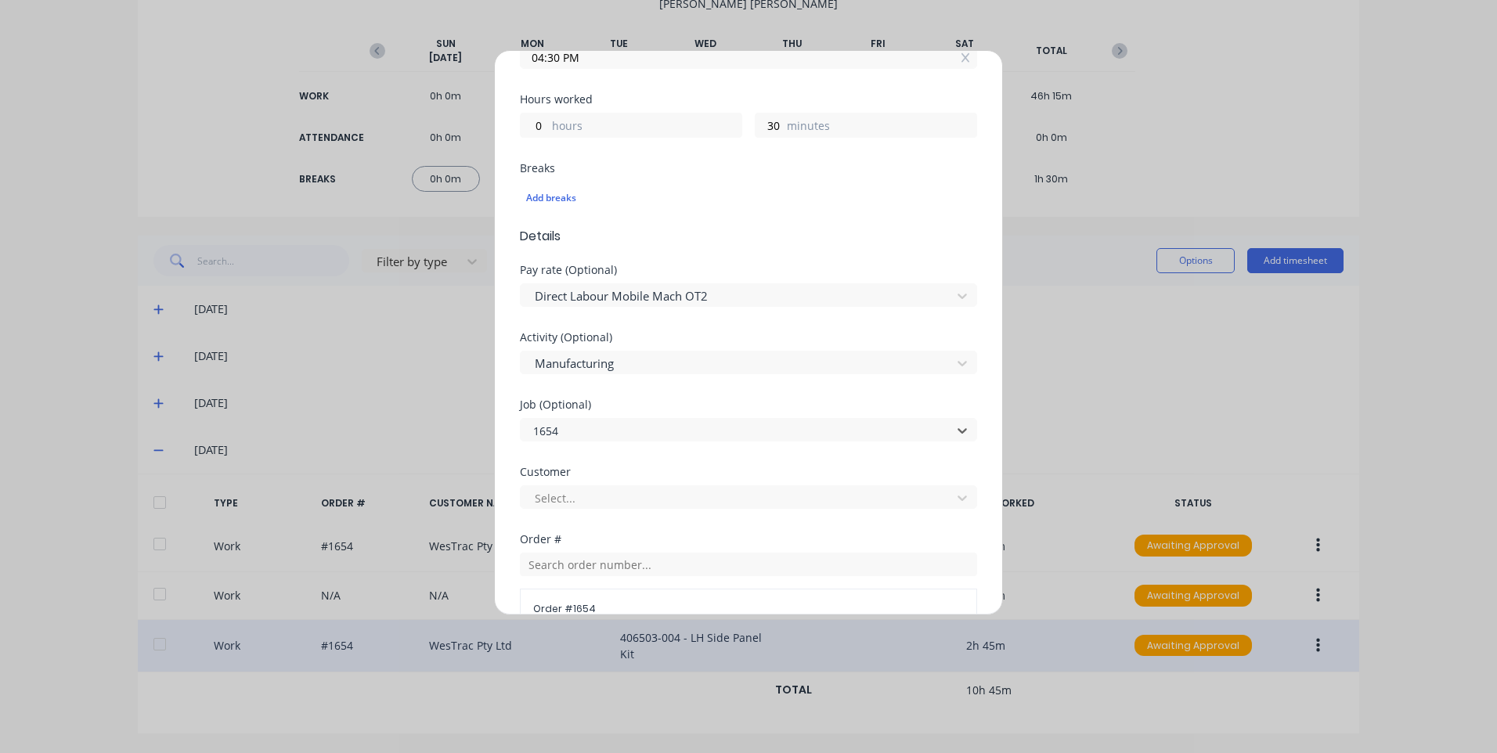
click at [640, 514] on div "Customer Select..." at bounding box center [748, 500] width 457 height 67
click at [649, 498] on div at bounding box center [738, 499] width 410 height 20
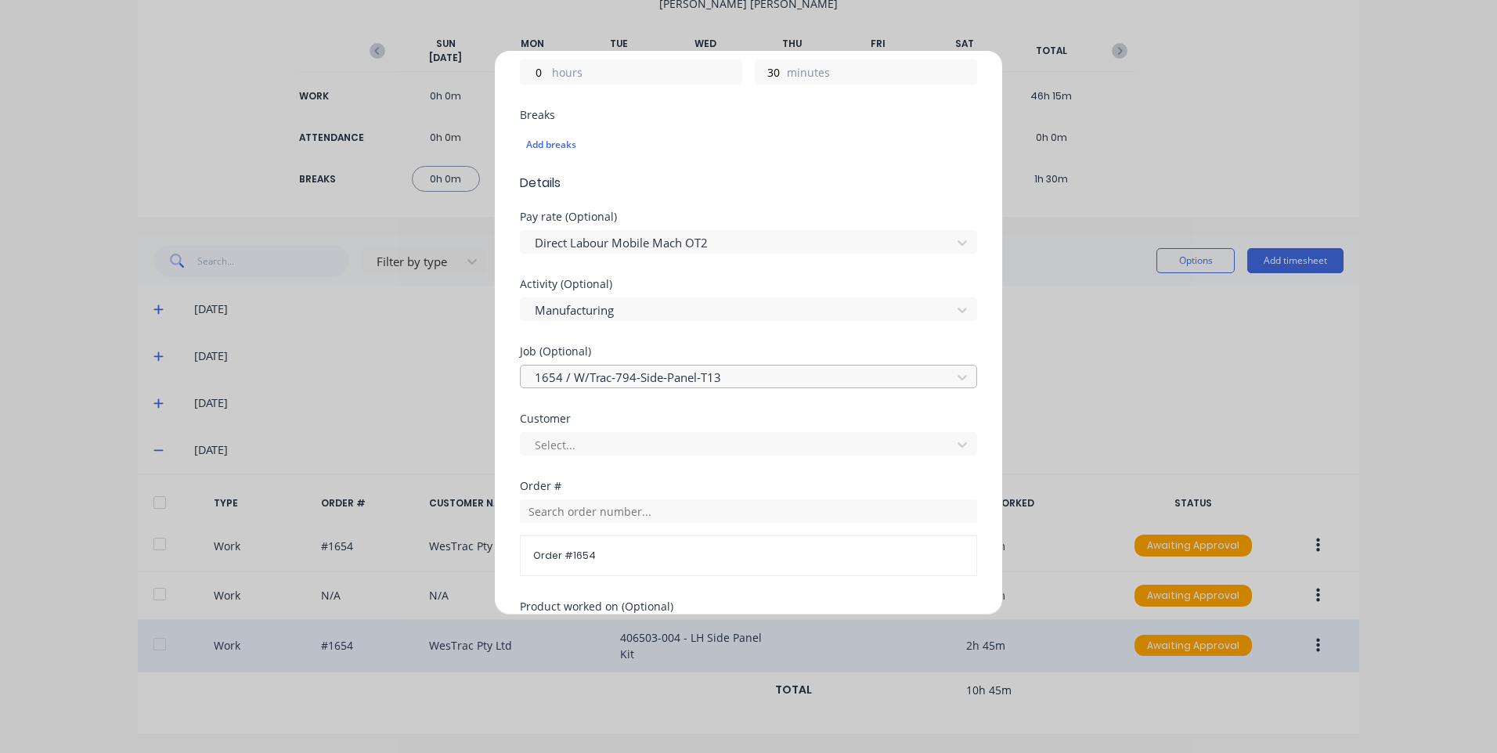
scroll to position [548, 0]
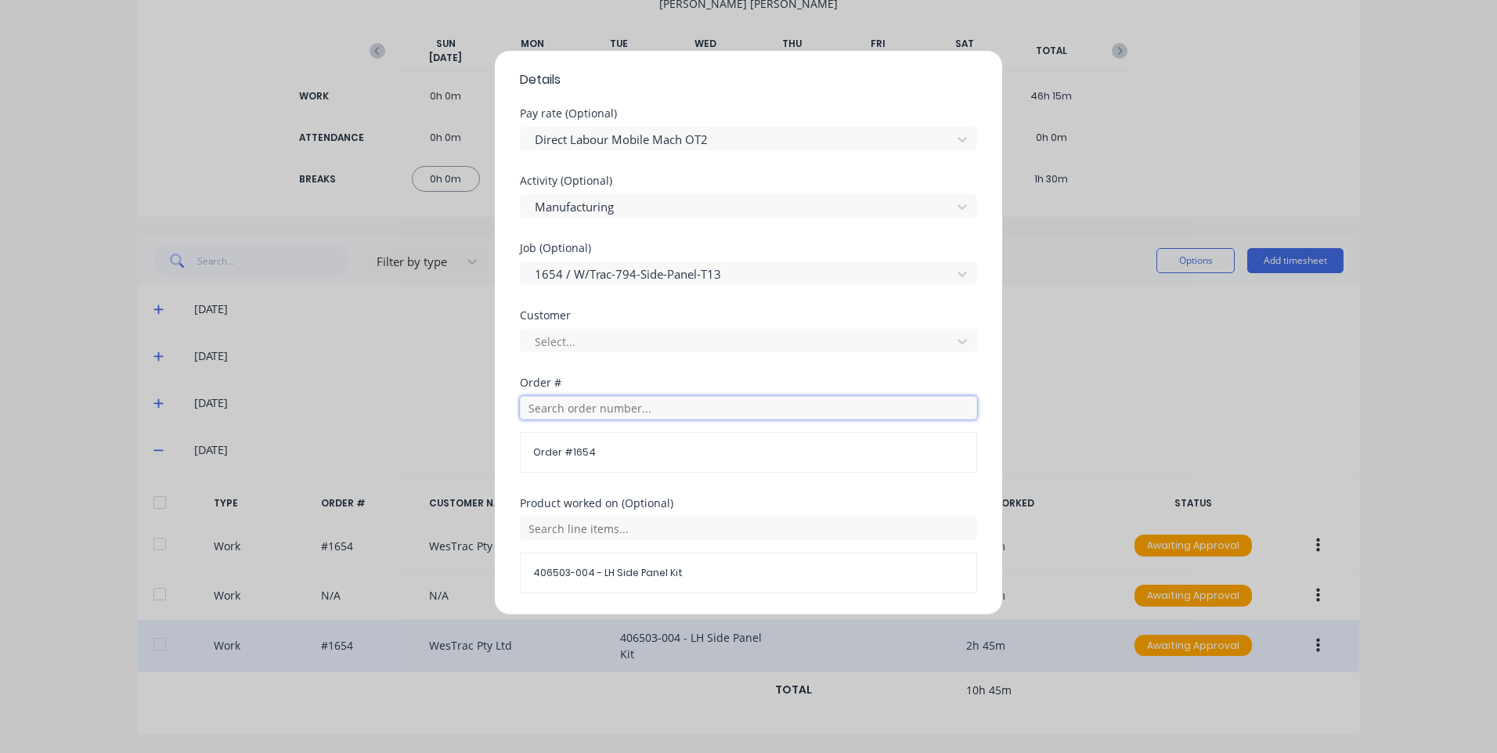
click at [640, 406] on input "text" at bounding box center [748, 407] width 457 height 23
click at [768, 474] on div "Order # Order # 1654" at bounding box center [748, 437] width 457 height 121
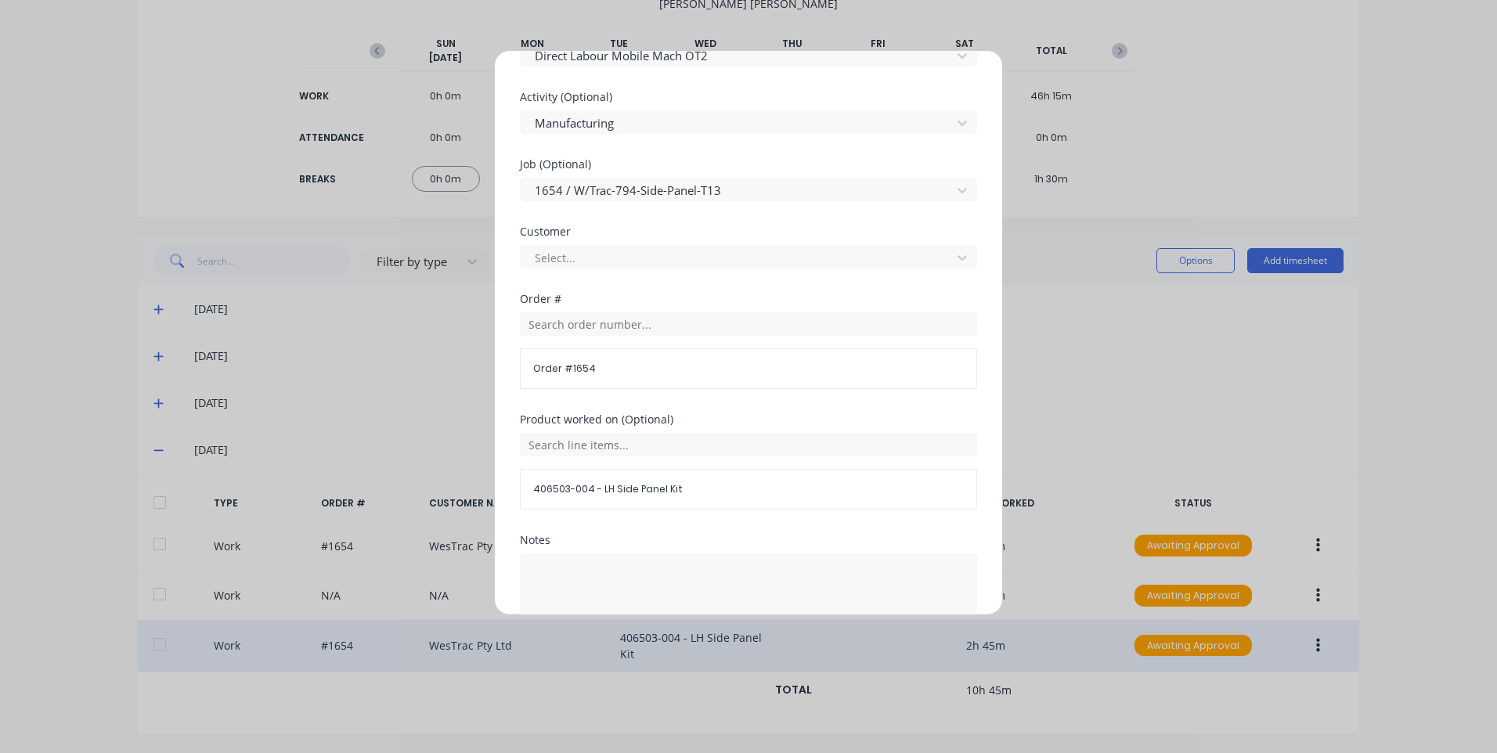
scroll to position [705, 0]
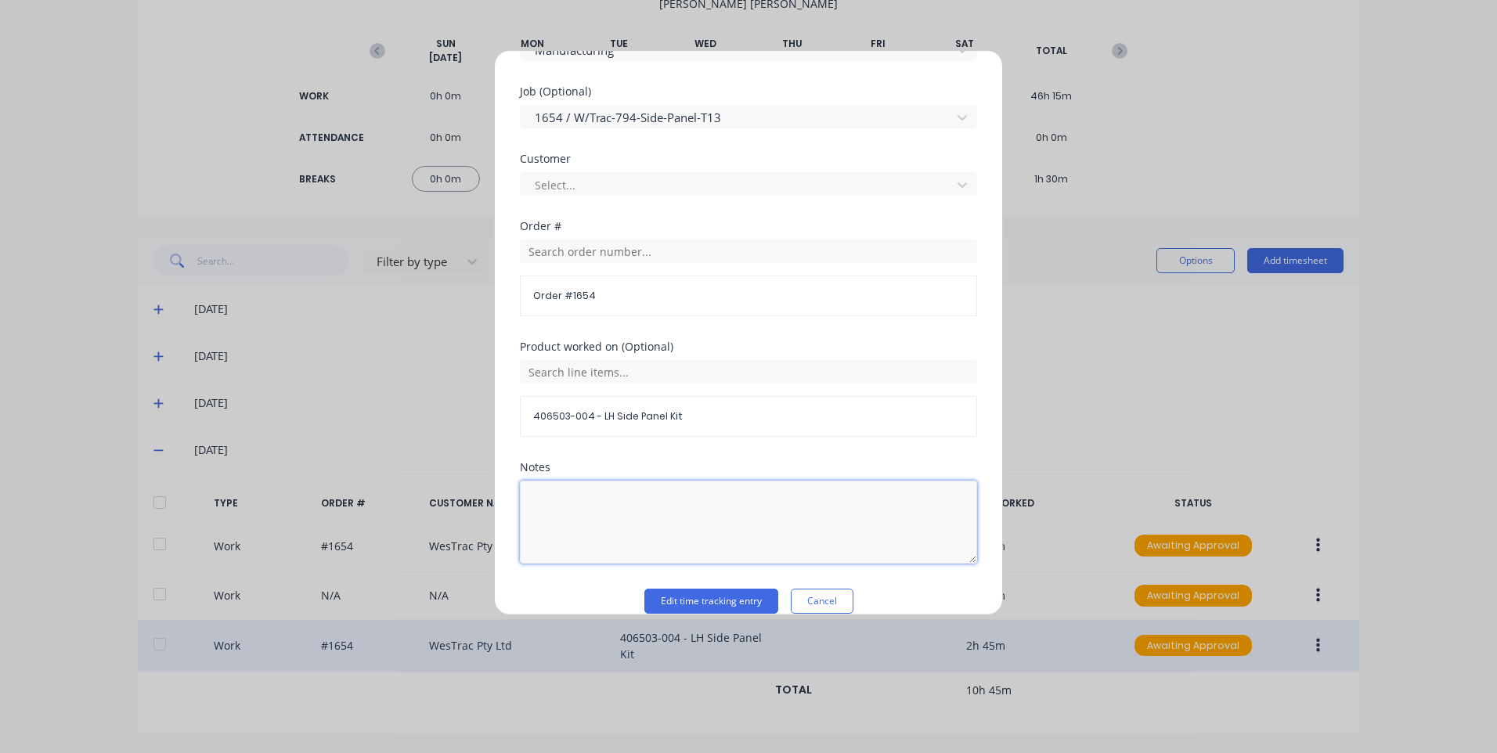
click at [706, 524] on textarea at bounding box center [748, 522] width 457 height 83
type textarea "customer westrac"
click at [706, 594] on button "Edit time tracking entry" at bounding box center [711, 601] width 134 height 25
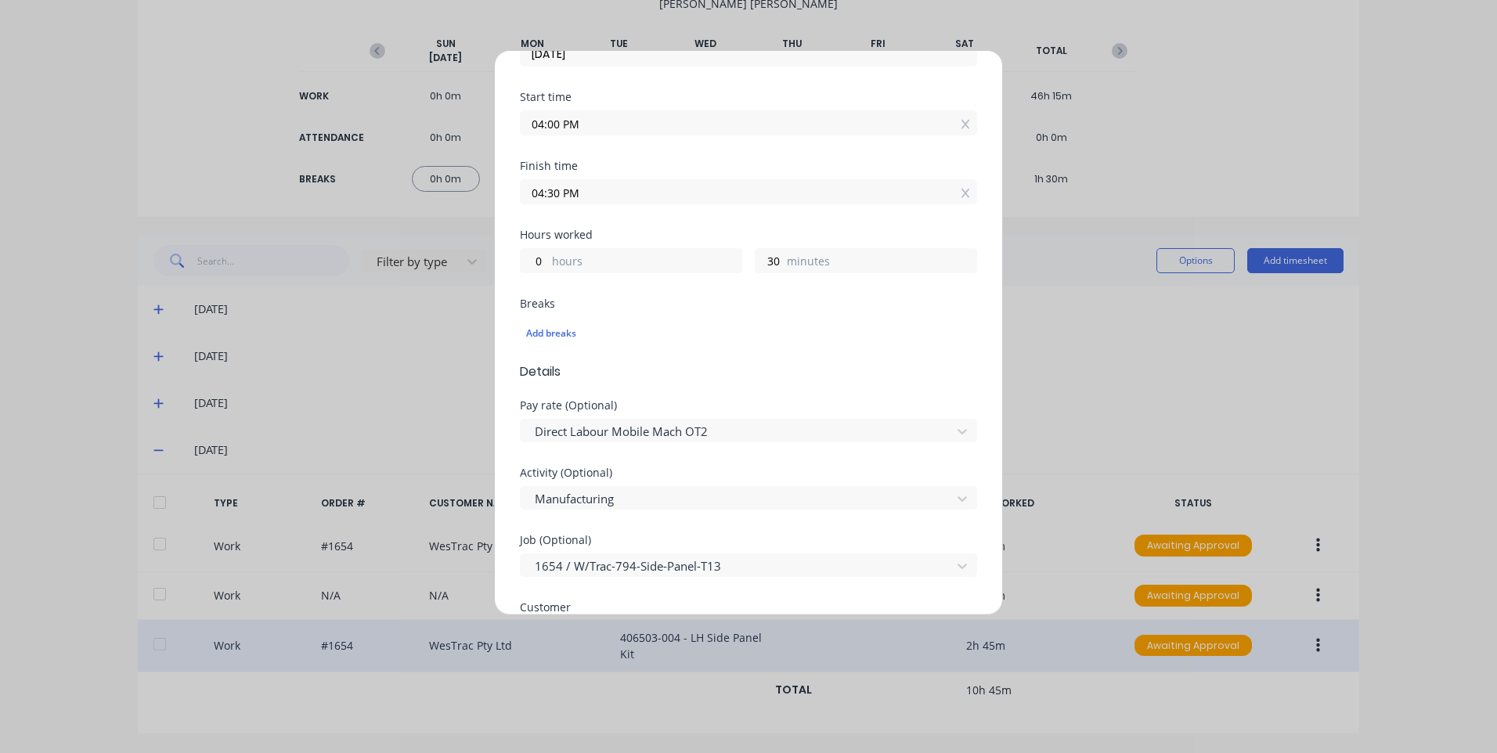
scroll to position [0, 0]
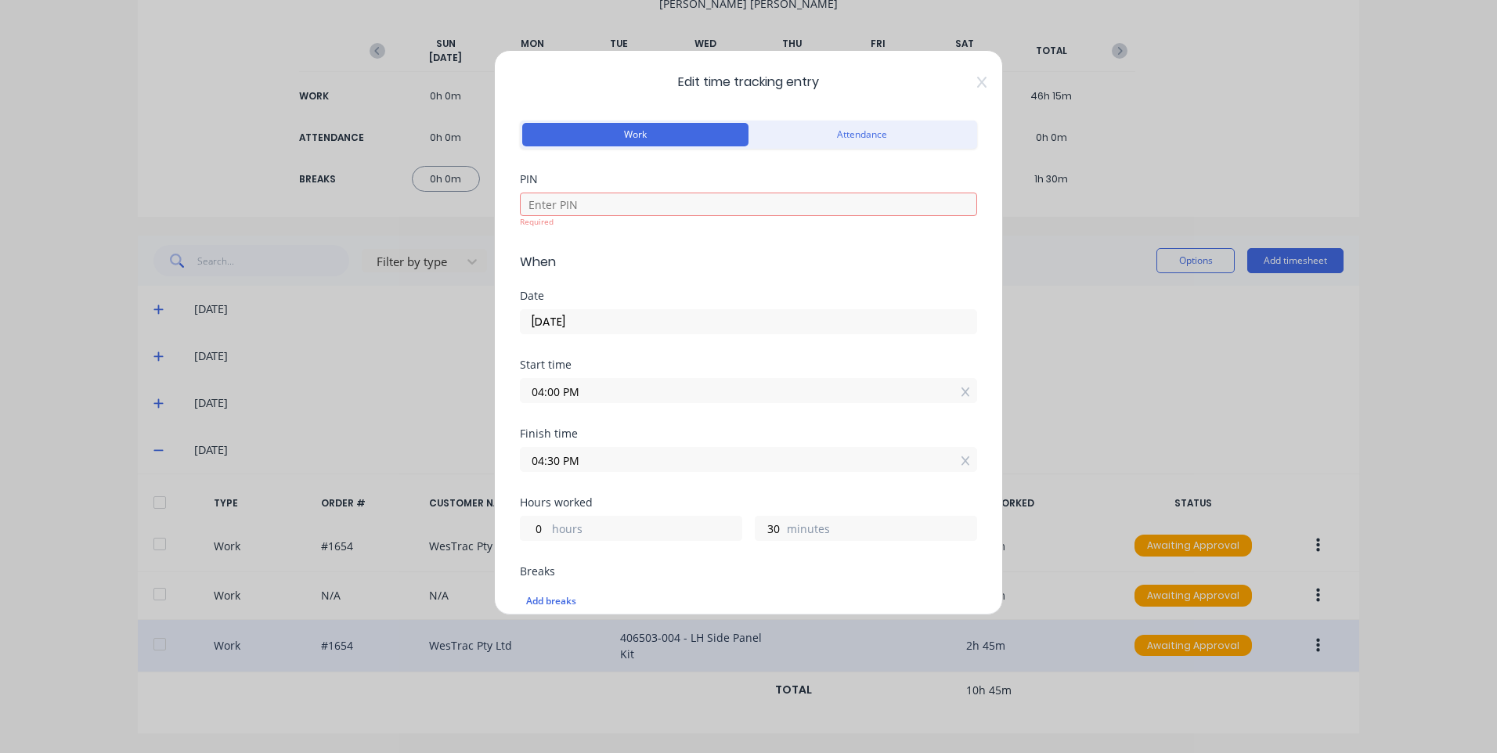
click at [698, 221] on div "Required" at bounding box center [748, 222] width 457 height 12
click at [700, 208] on input at bounding box center [748, 204] width 457 height 23
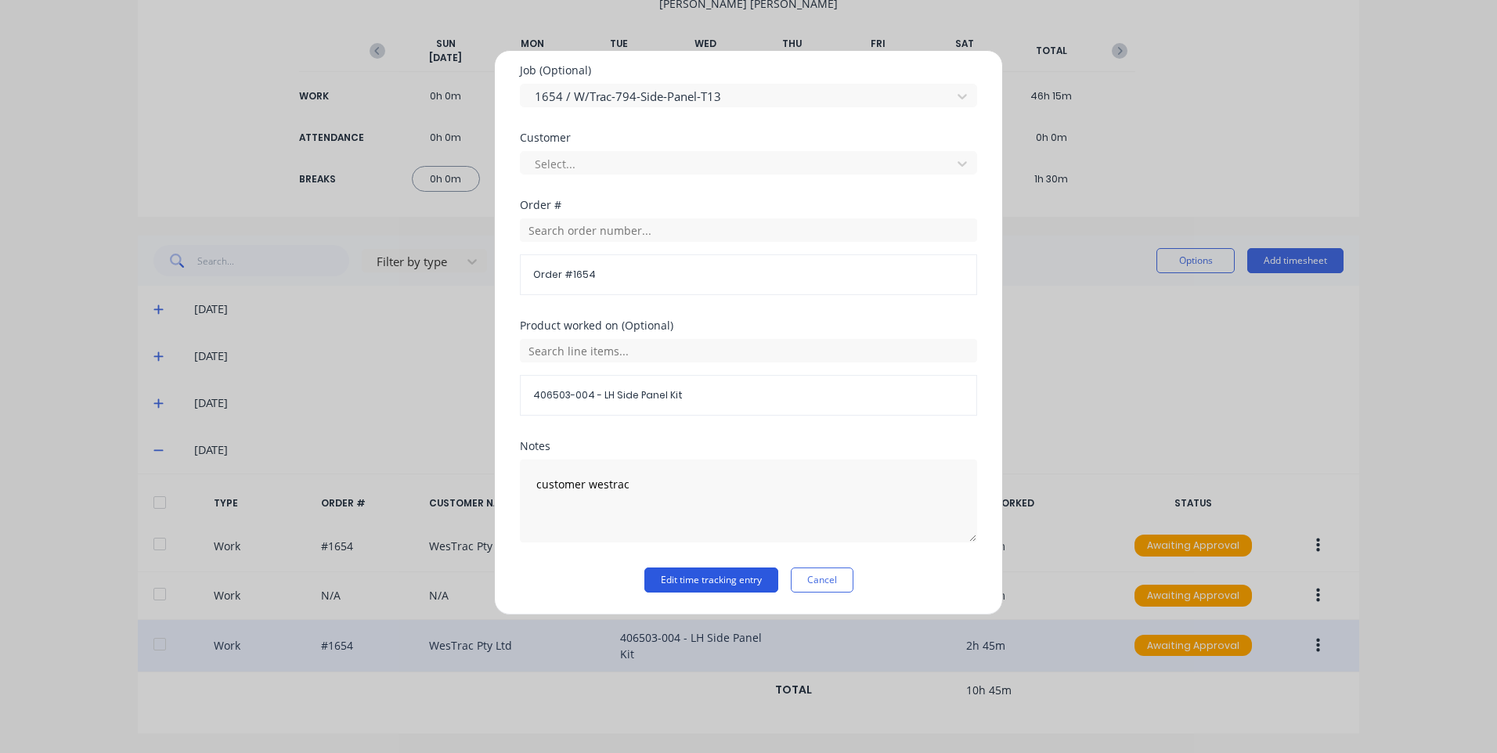
type input "9576"
click at [718, 571] on button "Edit time tracking entry" at bounding box center [711, 580] width 134 height 25
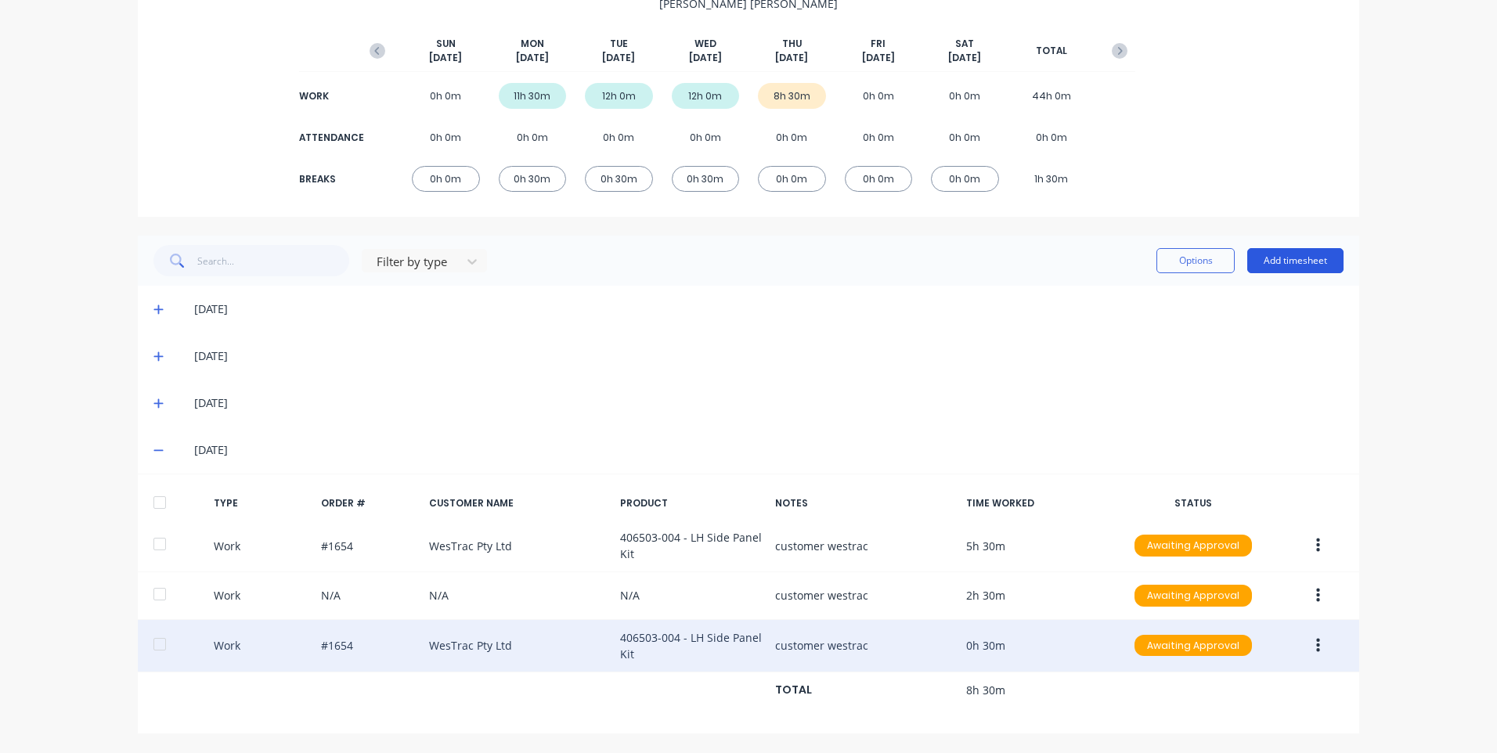
click at [1275, 252] on button "Add timesheet" at bounding box center [1295, 260] width 96 height 25
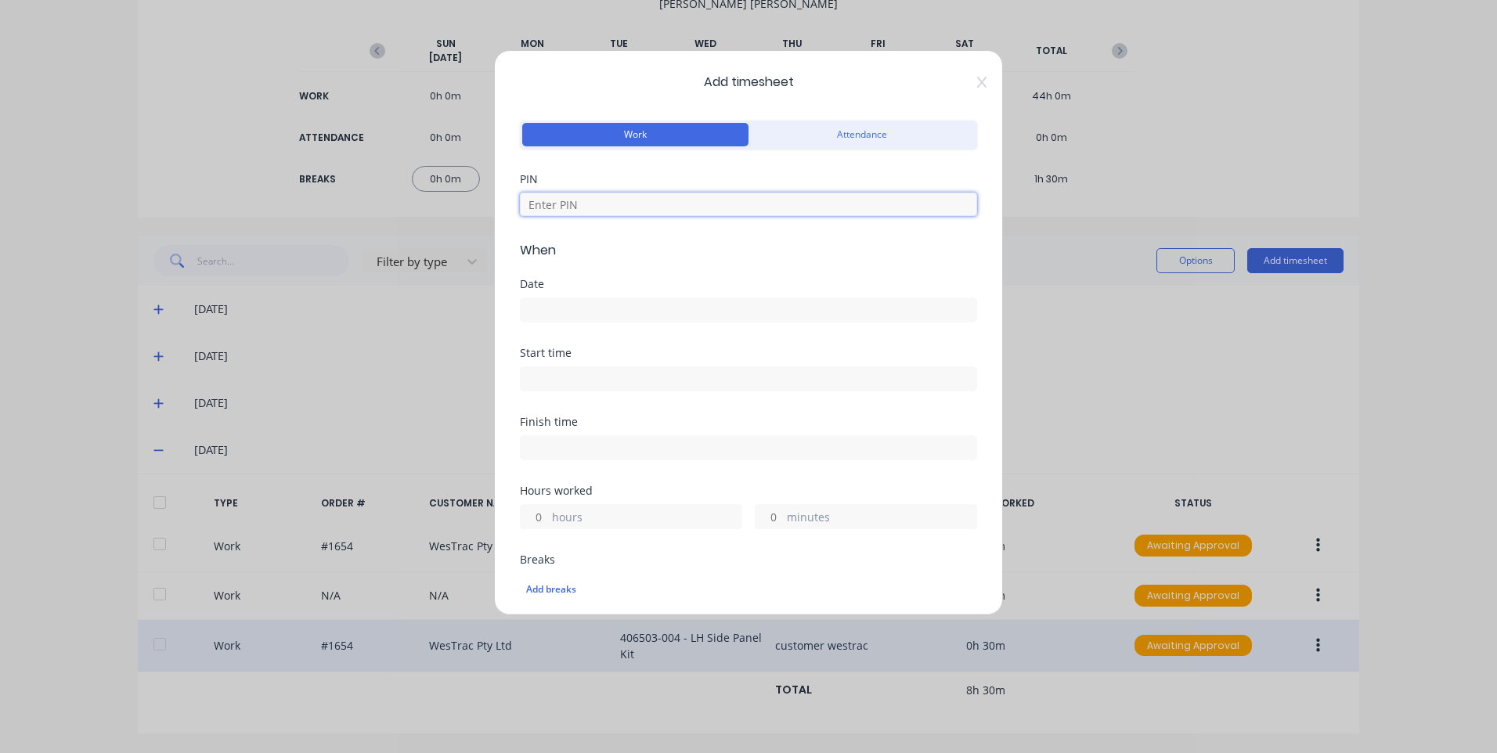
click at [594, 213] on input at bounding box center [748, 204] width 457 height 23
type input "9576"
click at [600, 312] on input at bounding box center [749, 309] width 456 height 23
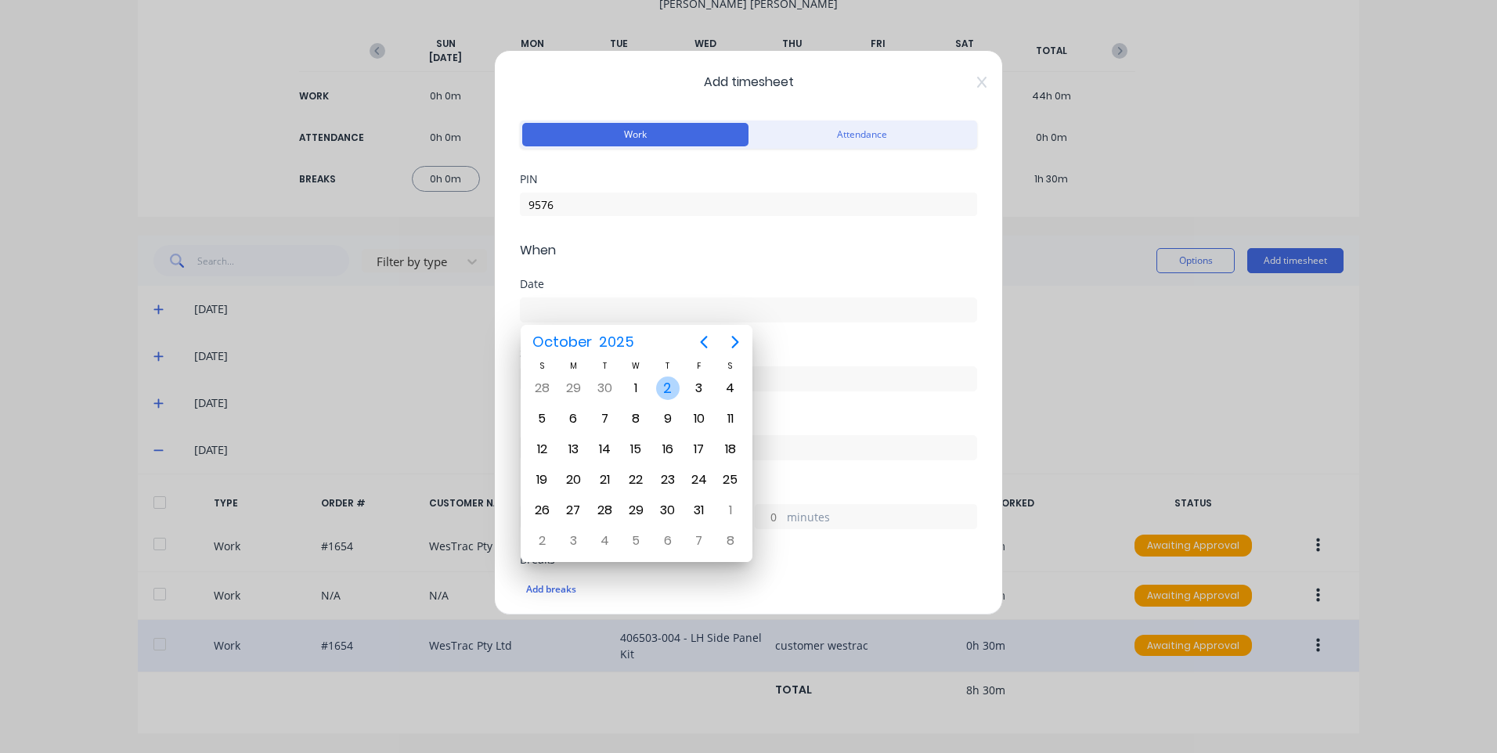
click at [663, 380] on div "2" at bounding box center [667, 388] width 23 height 23
type input "[DATE]"
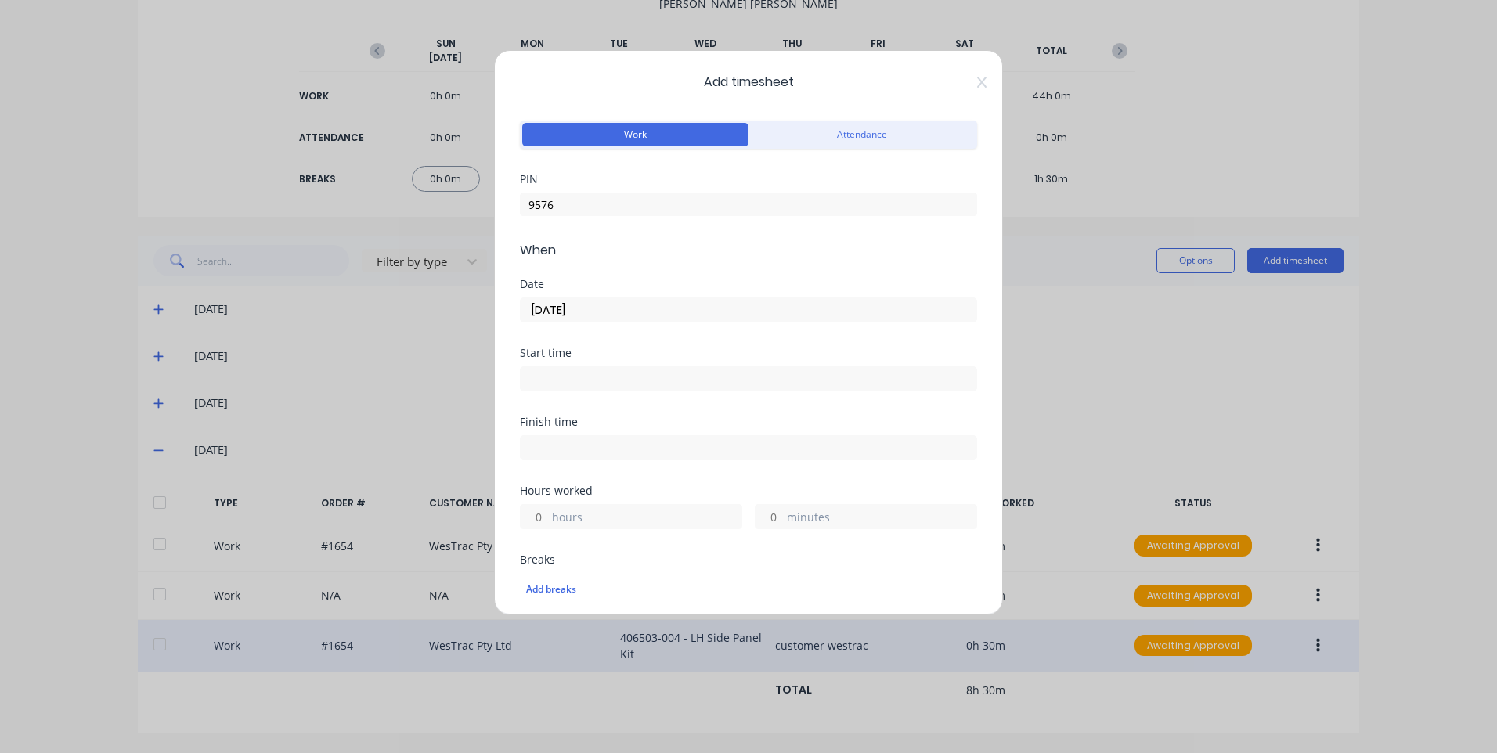
click at [633, 374] on input at bounding box center [749, 378] width 456 height 23
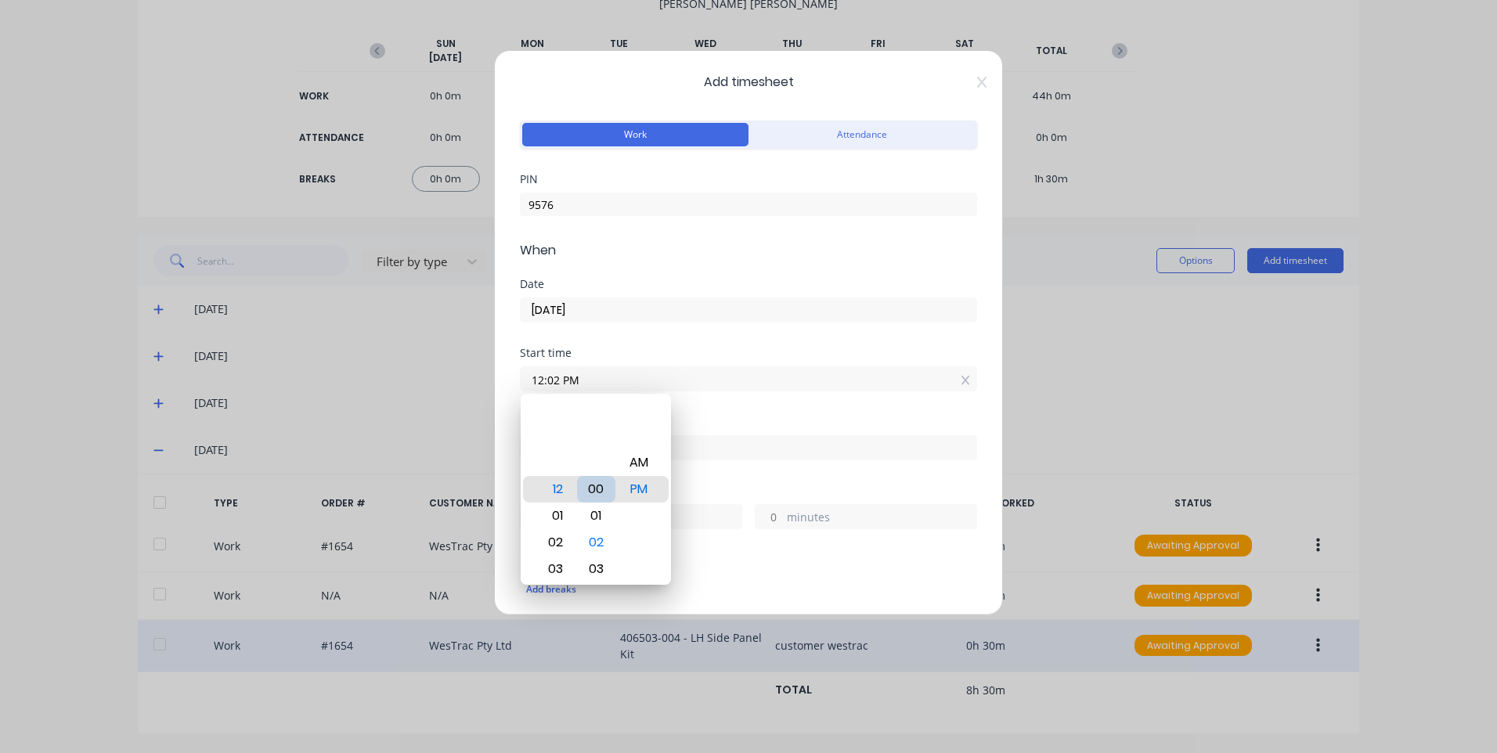
type input "12:00 PM"
click at [742, 480] on div "Finish time" at bounding box center [748, 451] width 457 height 69
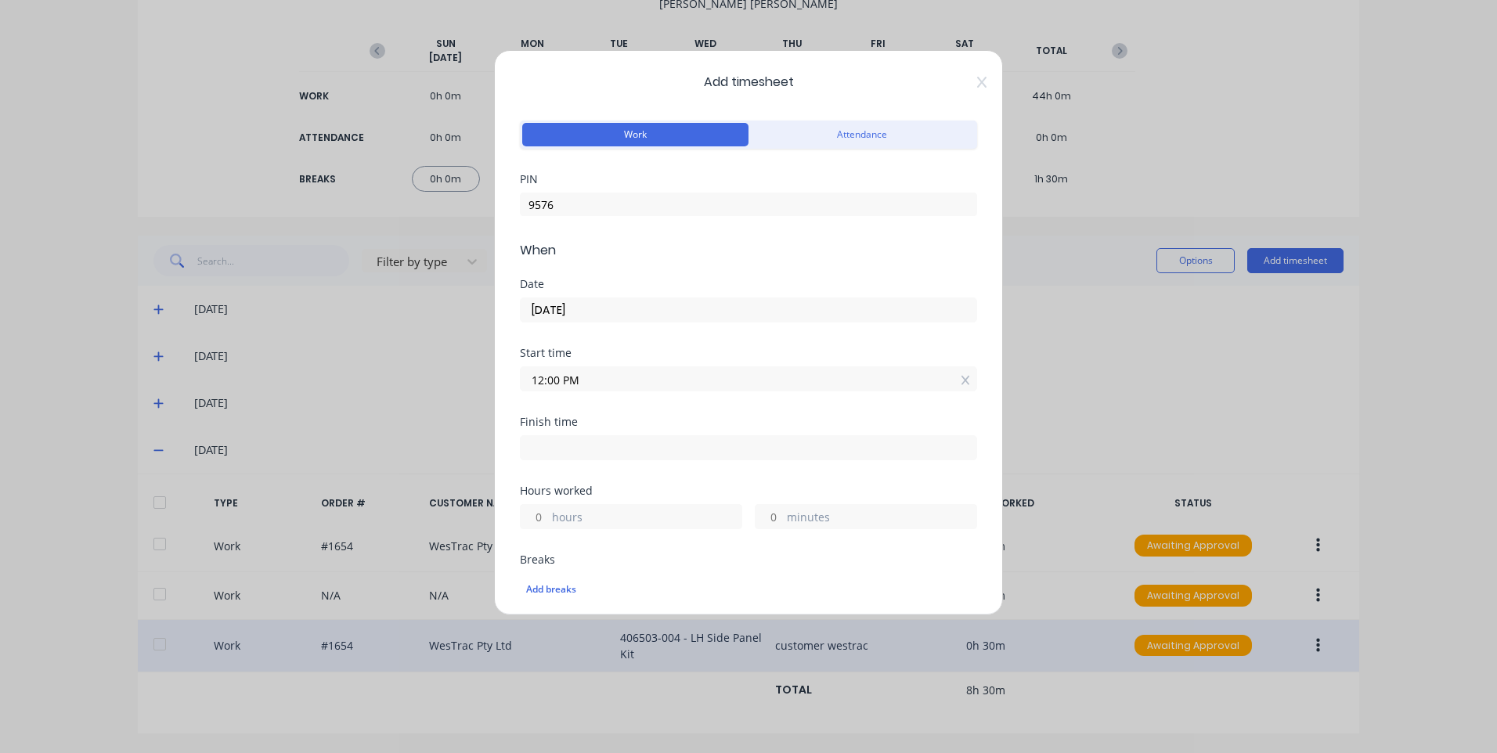
click at [683, 440] on input at bounding box center [749, 447] width 456 height 23
type input "04:25 PM"
type input "4"
type input "25"
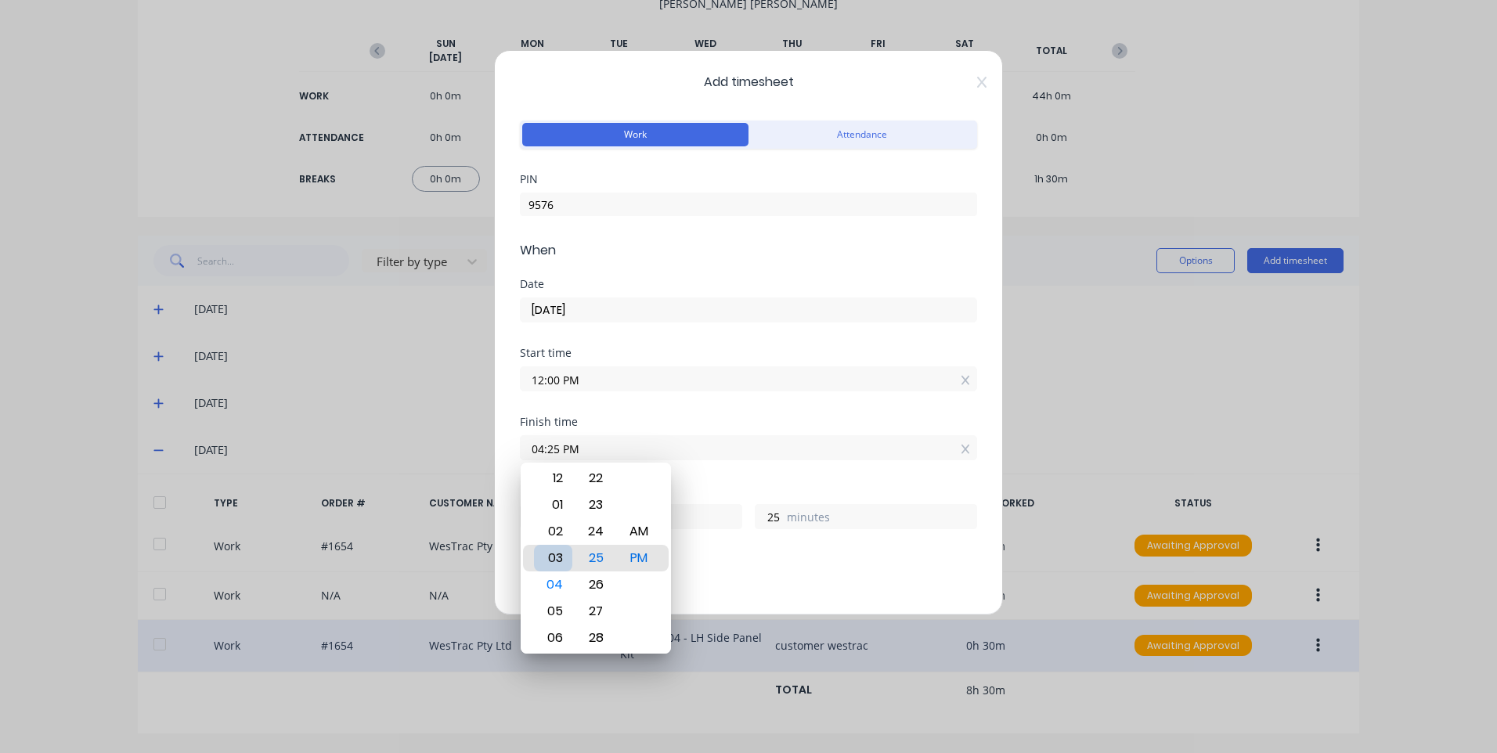
type input "03:25 PM"
type input "3"
type input "03:21 PM"
type input "21"
type input "03:17 PM"
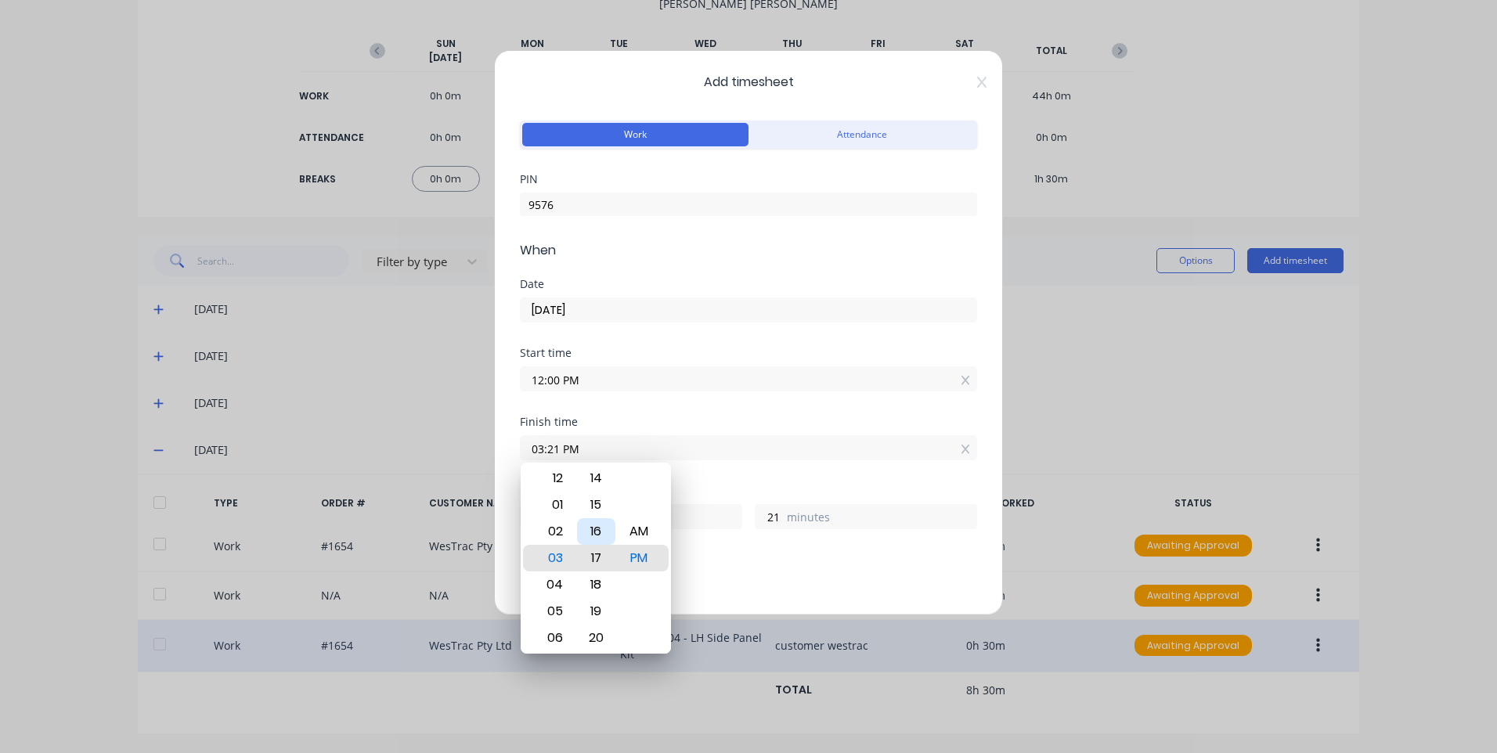
type input "17"
type input "03:13 PM"
type input "13"
type input "03:08 PM"
type input "8"
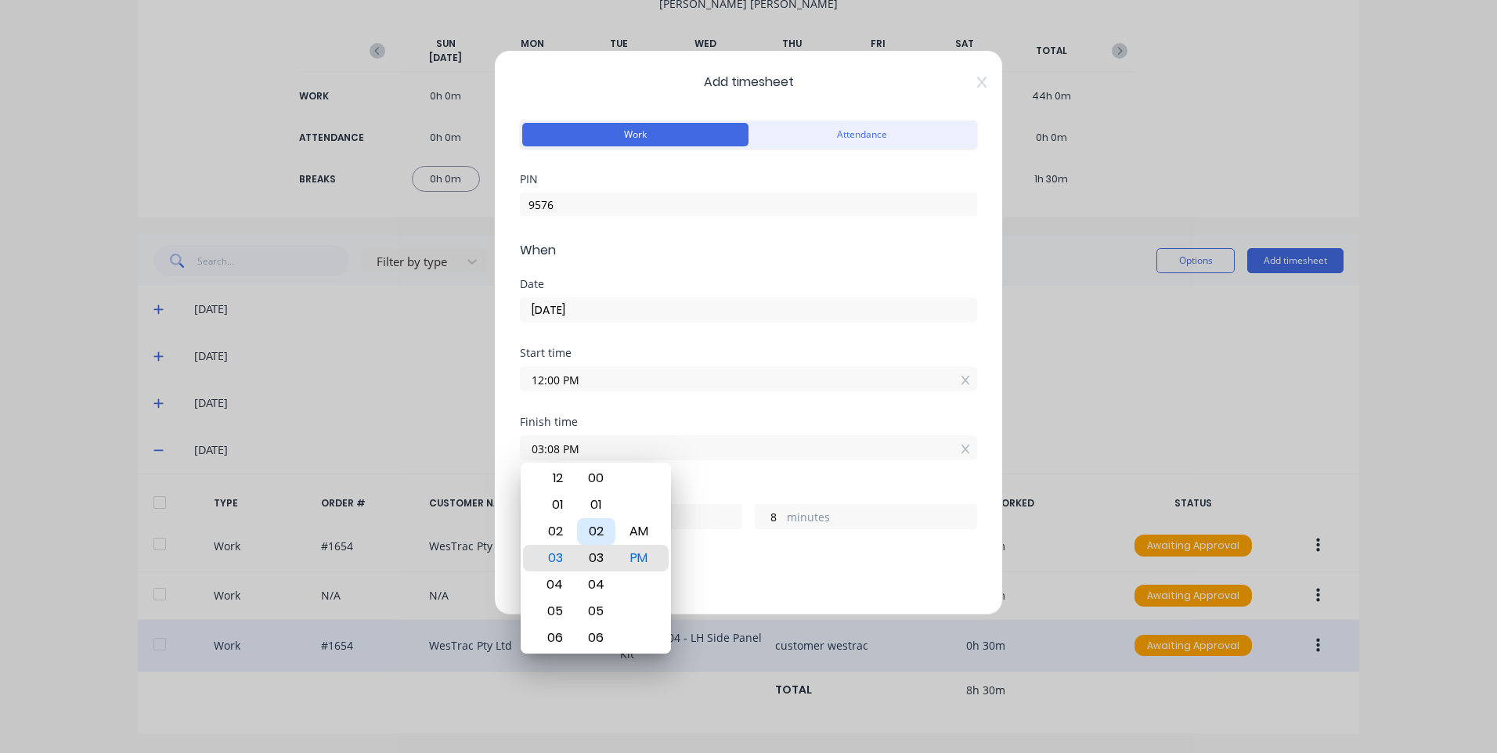
type input "03:03 PM"
type input "3"
type input "03:00 PM"
type input "0"
click at [850, 567] on div "Breaks Add breaks" at bounding box center [748, 580] width 457 height 52
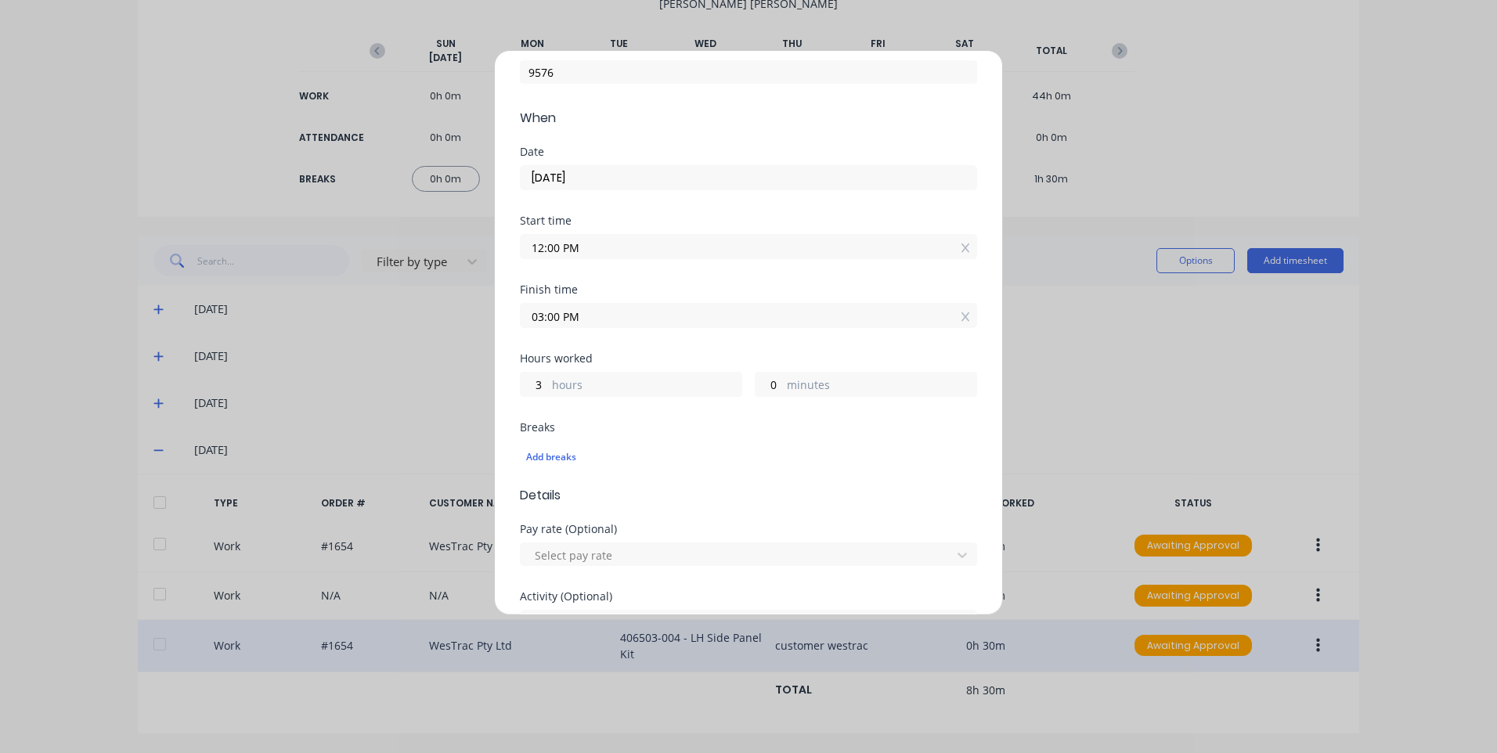
scroll to position [235, 0]
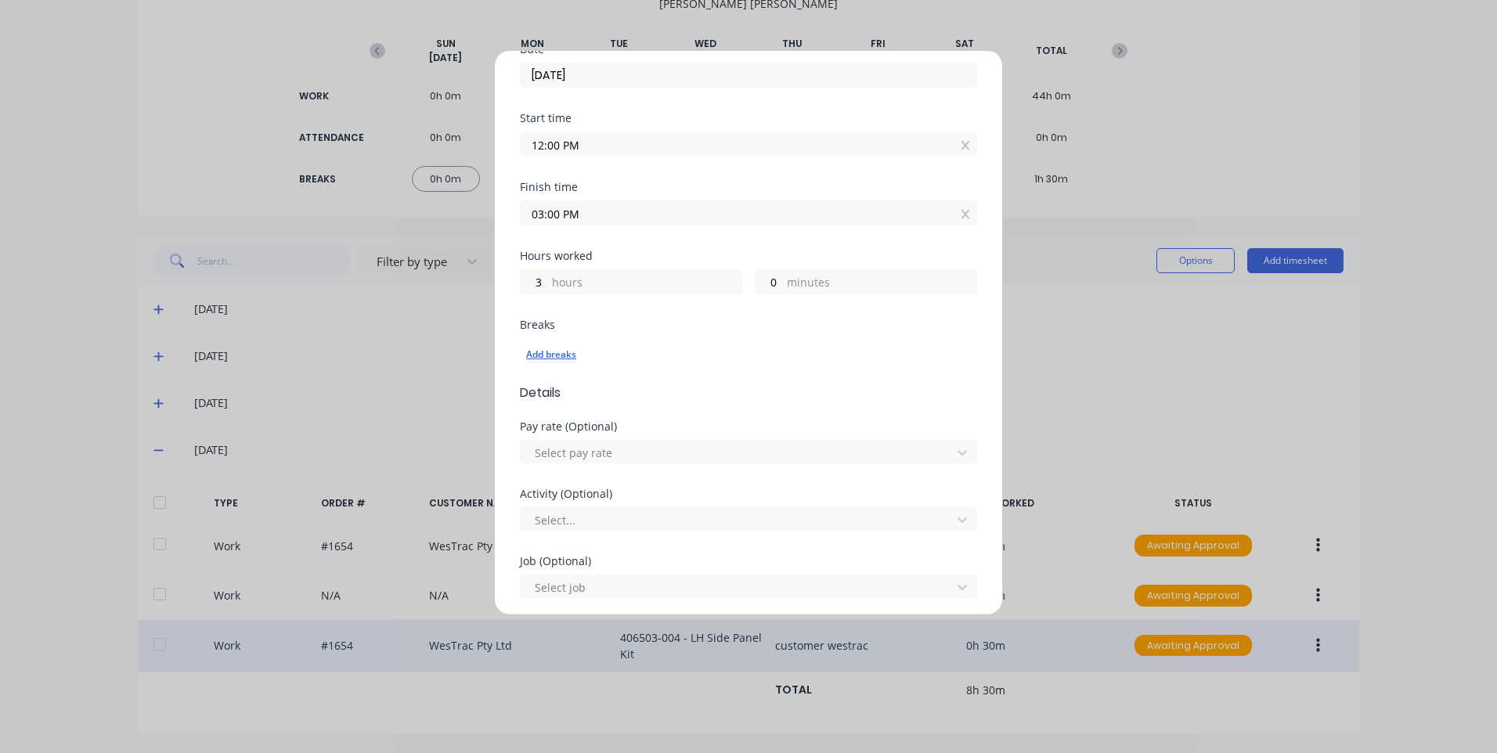
click at [559, 353] on div "Add breaks" at bounding box center [748, 355] width 445 height 20
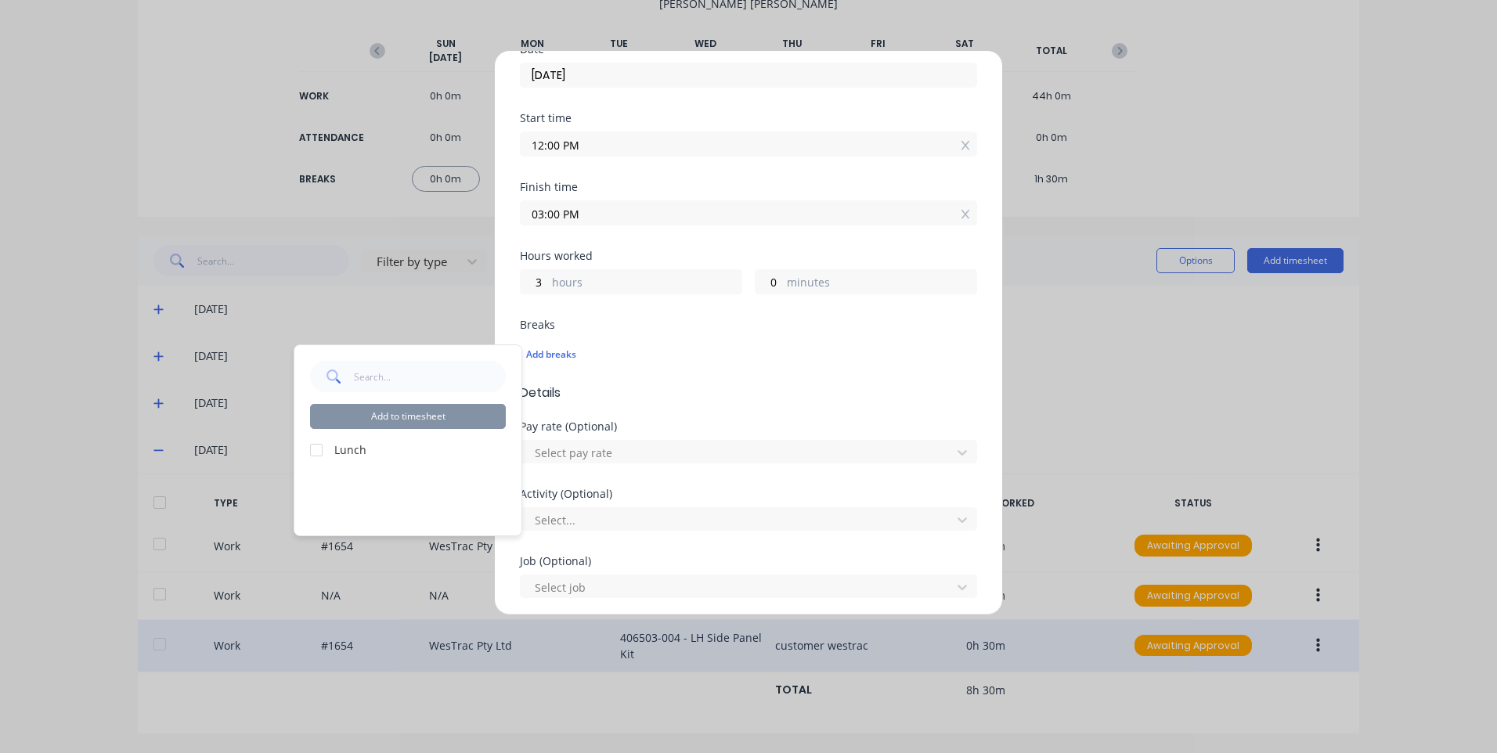
click at [339, 450] on label "Lunch" at bounding box center [419, 450] width 171 height 16
click at [327, 446] on div at bounding box center [316, 450] width 31 height 31
click at [362, 424] on button "Add to timesheet" at bounding box center [408, 416] width 196 height 25
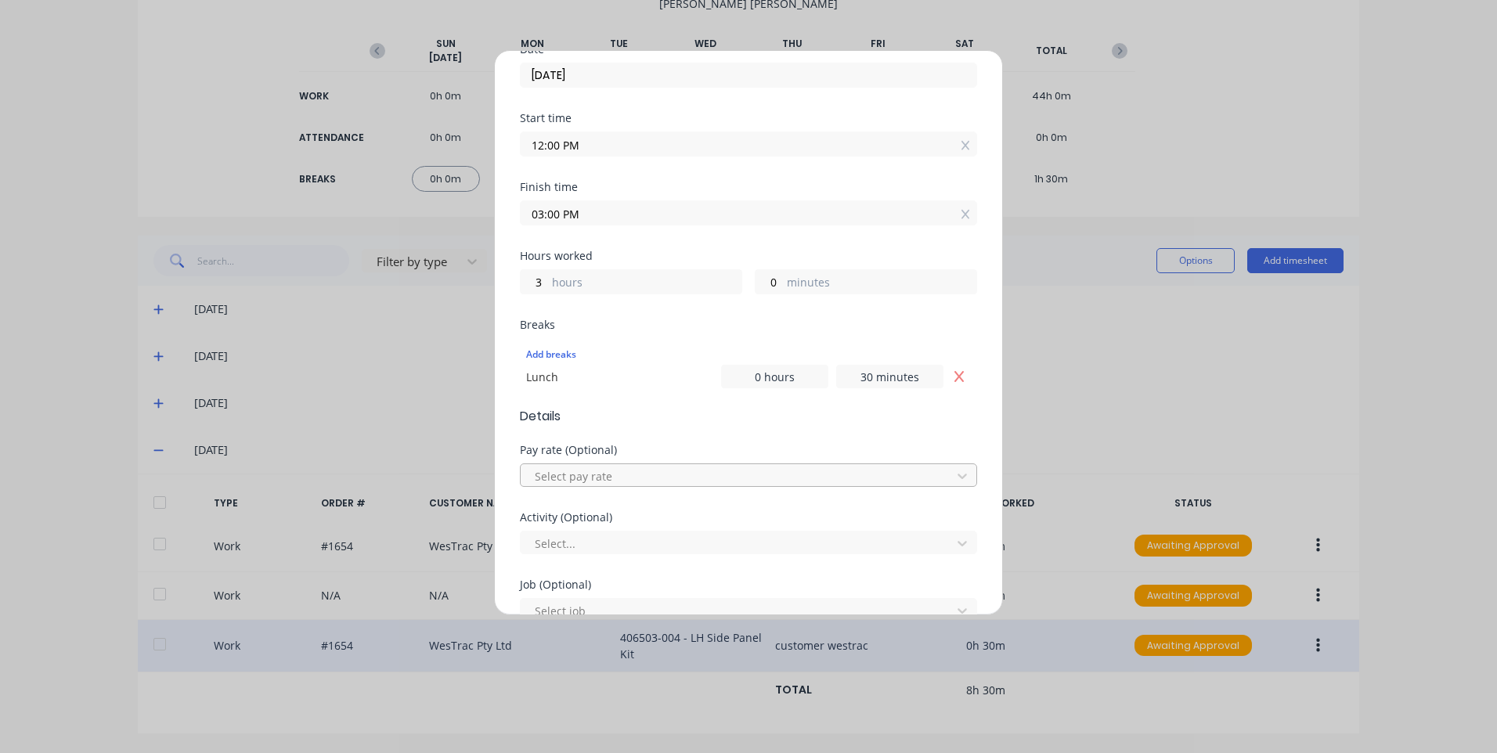
click at [617, 467] on div at bounding box center [738, 477] width 410 height 20
click at [625, 538] on div at bounding box center [738, 544] width 410 height 20
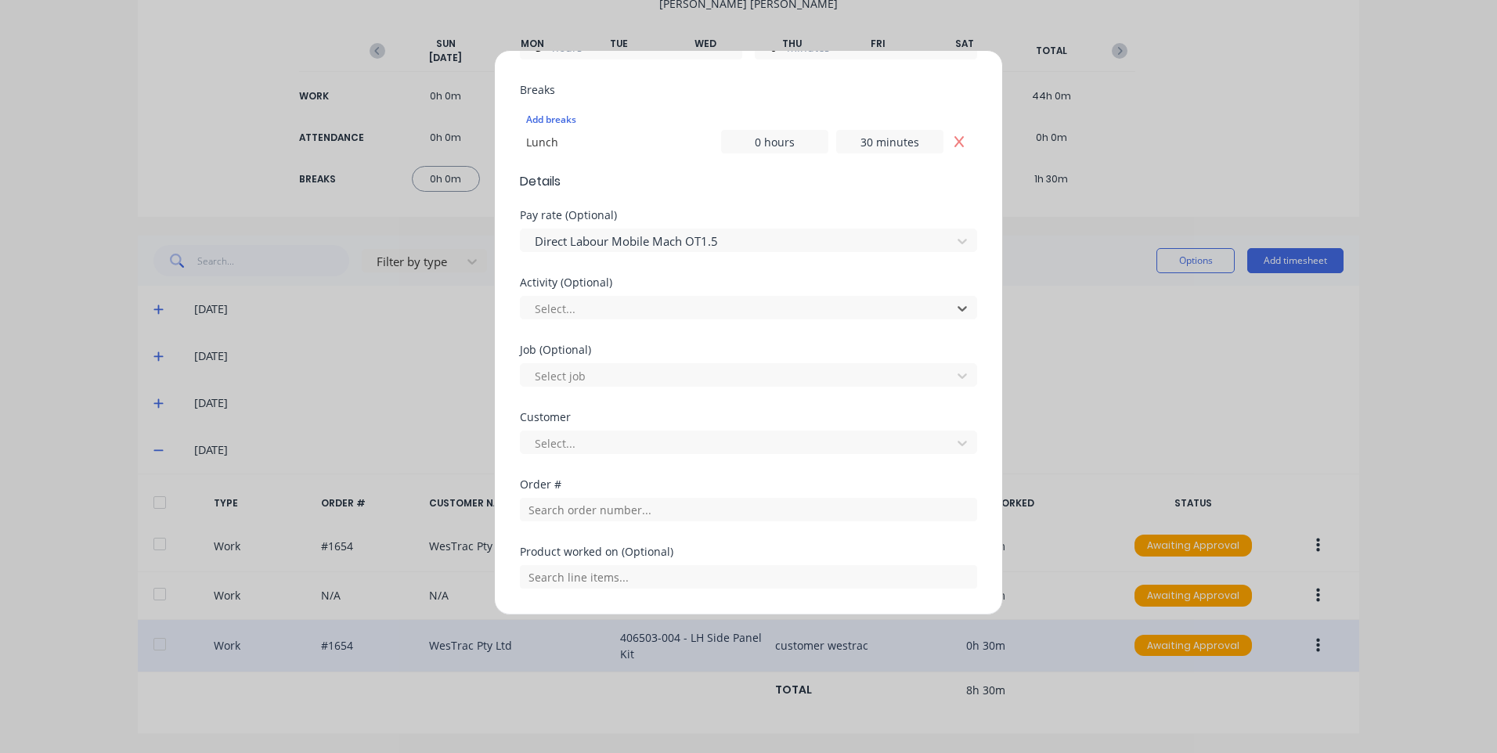
scroll to position [235, 0]
click at [622, 446] on div at bounding box center [738, 444] width 410 height 20
click at [633, 515] on input "text" at bounding box center [748, 509] width 457 height 23
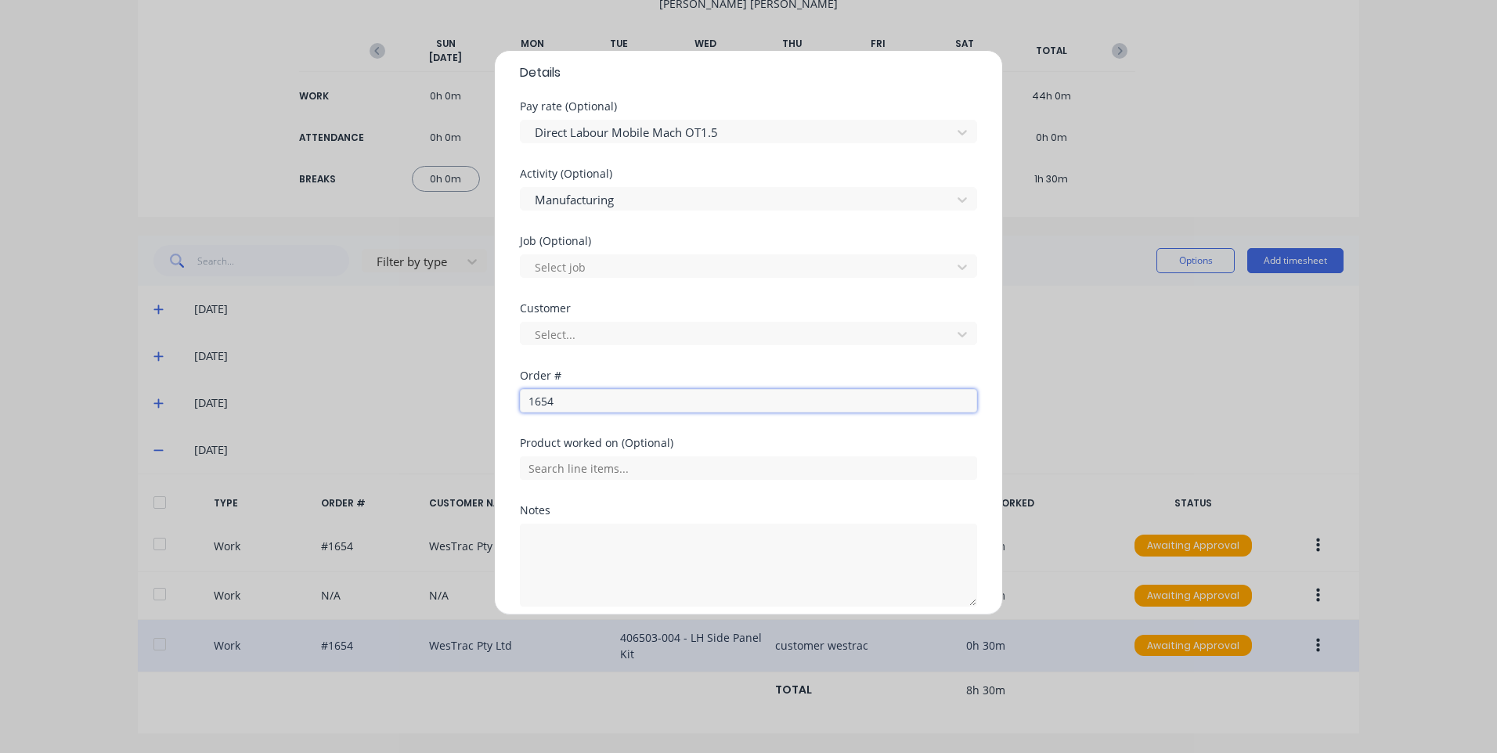
scroll to position [643, 0]
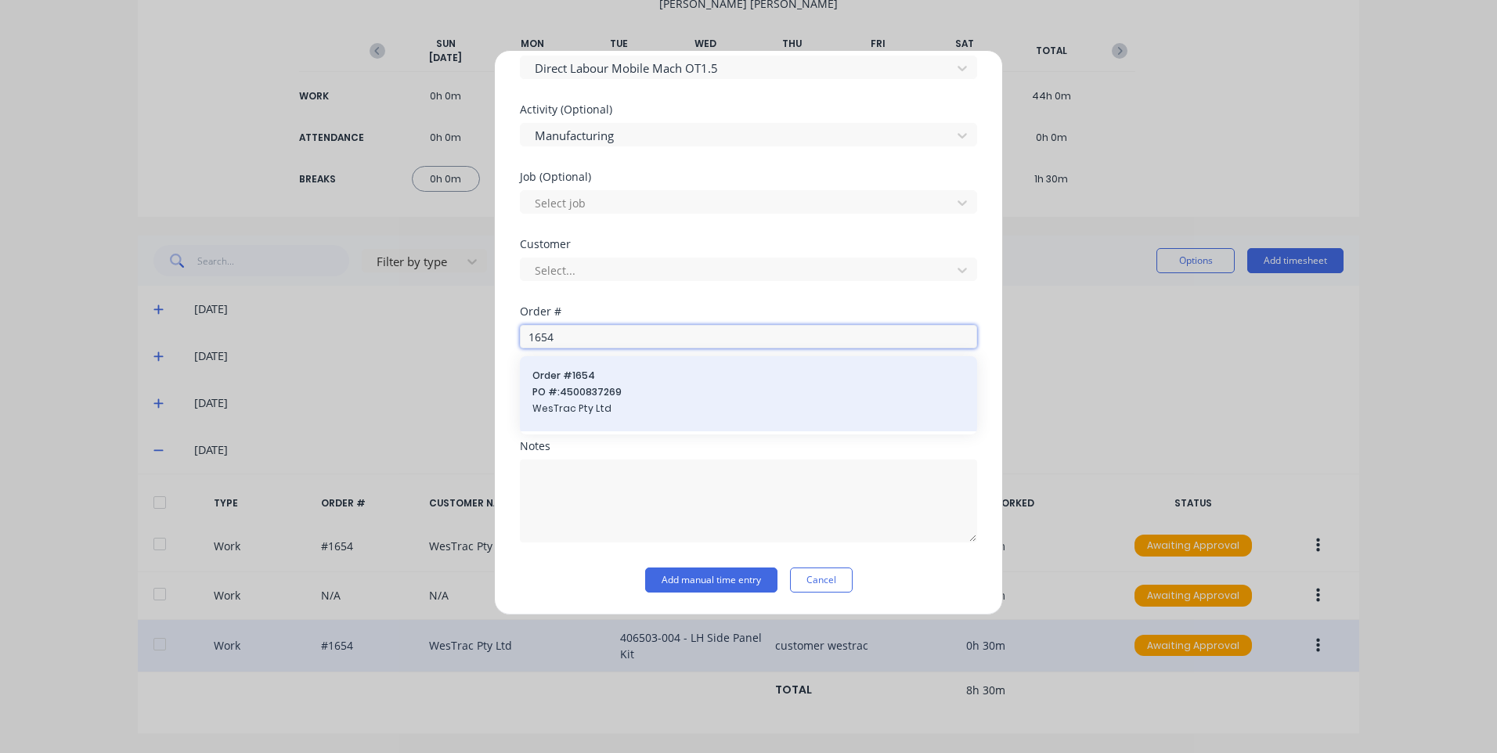
type input "1654"
click at [608, 399] on span "PO #: 4500837269" at bounding box center [748, 392] width 432 height 14
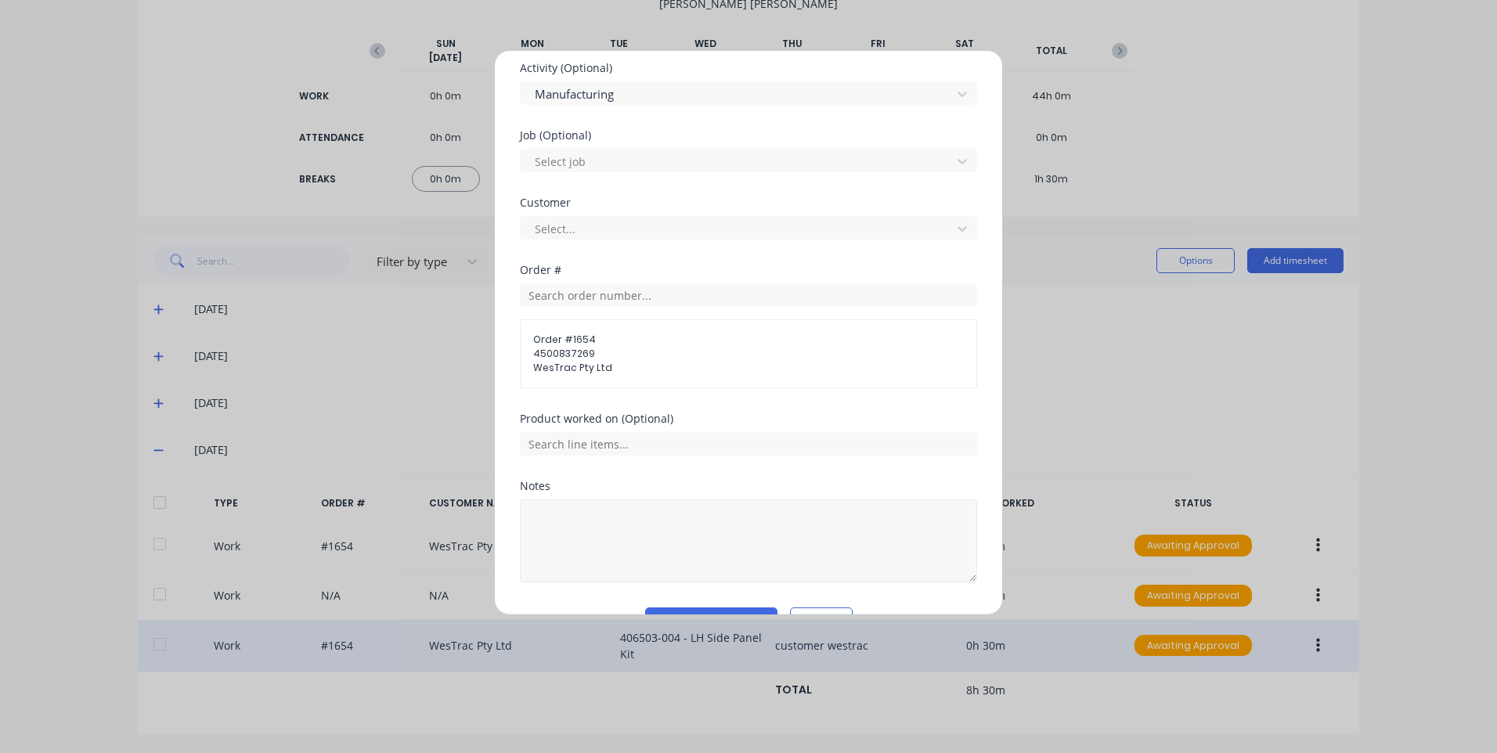
scroll to position [724, 0]
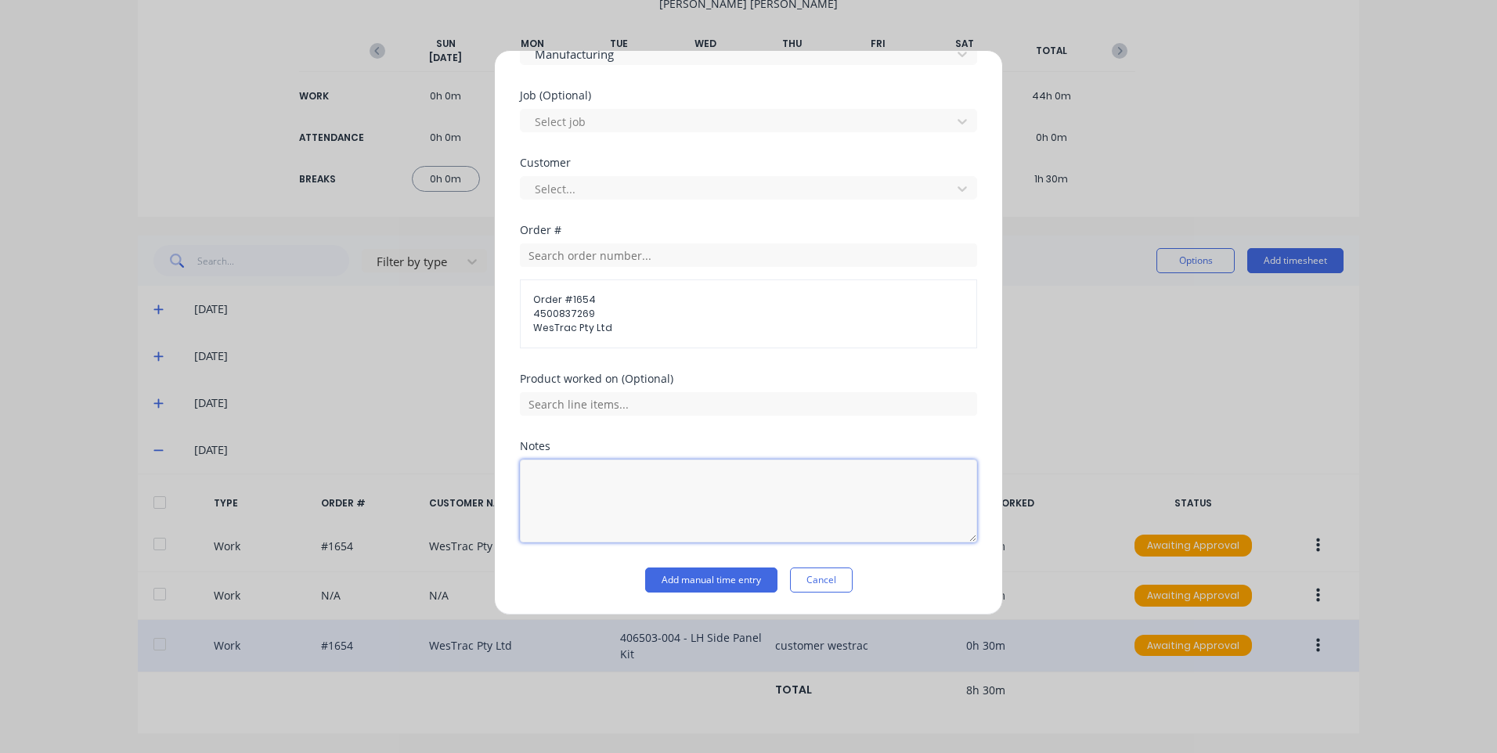
click at [607, 484] on textarea at bounding box center [748, 501] width 457 height 83
type textarea "oxy press job change job number / order"
click at [680, 571] on button "Add manual time entry" at bounding box center [711, 580] width 132 height 25
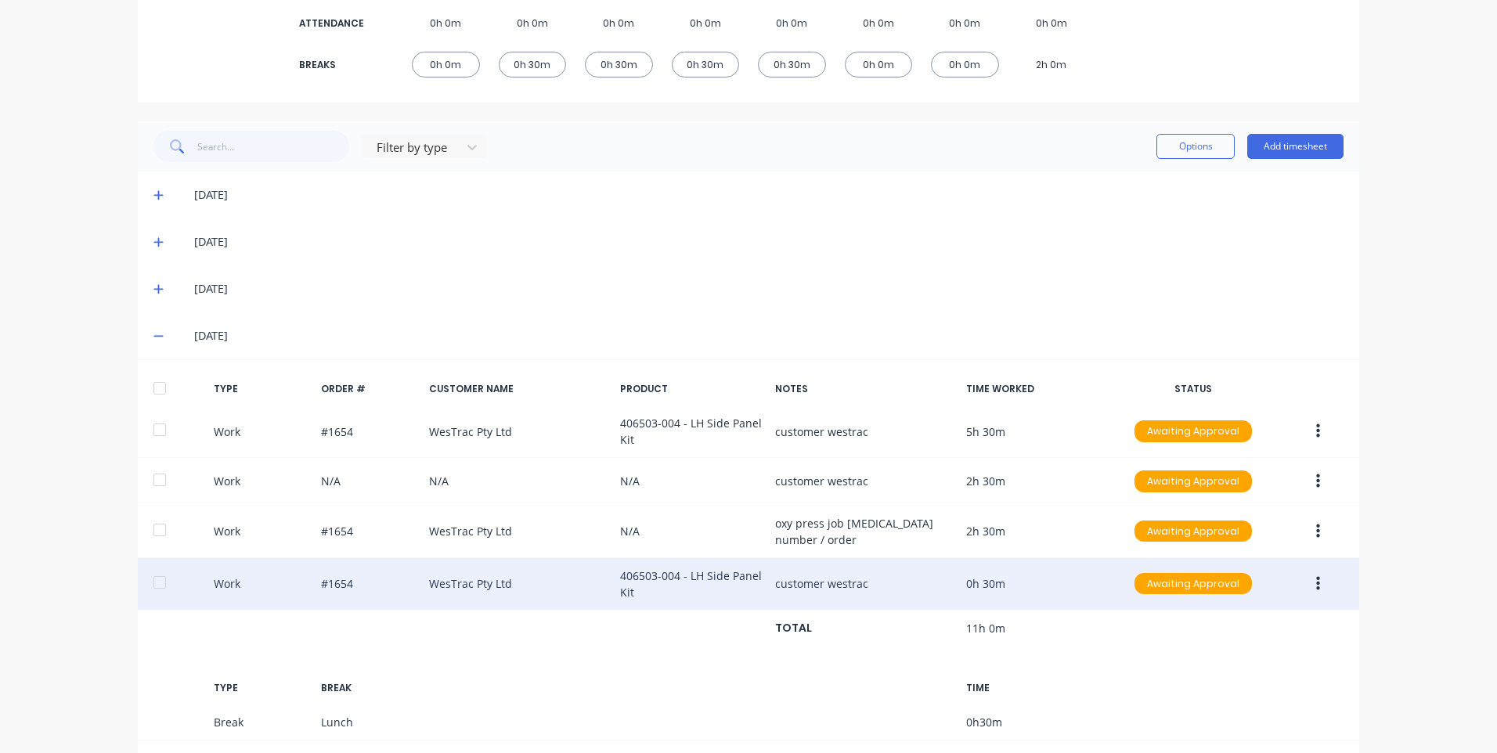
scroll to position [121, 0]
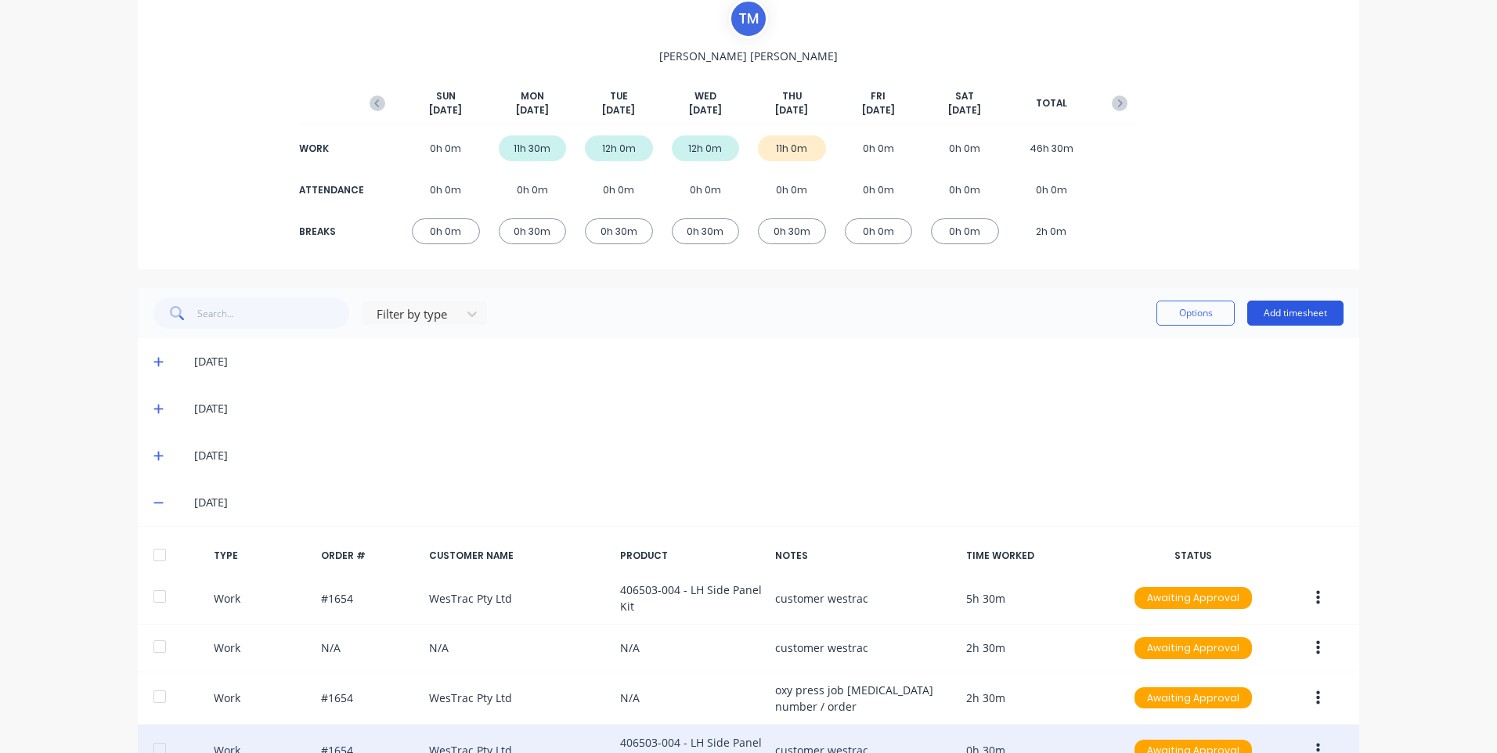
click at [1308, 312] on button "Add timesheet" at bounding box center [1295, 313] width 96 height 25
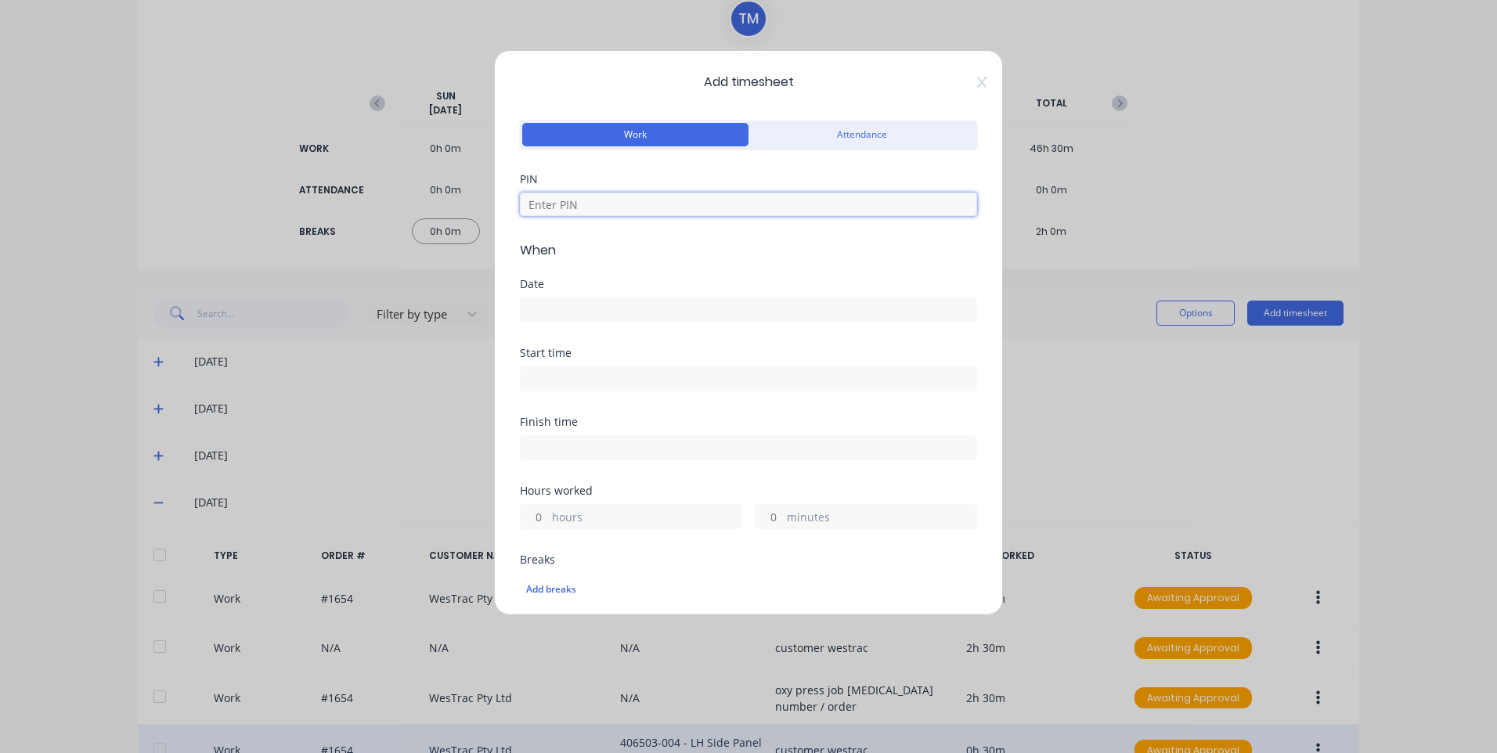
click at [787, 193] on input at bounding box center [748, 204] width 457 height 23
type input "9576"
click at [641, 301] on input at bounding box center [749, 309] width 456 height 23
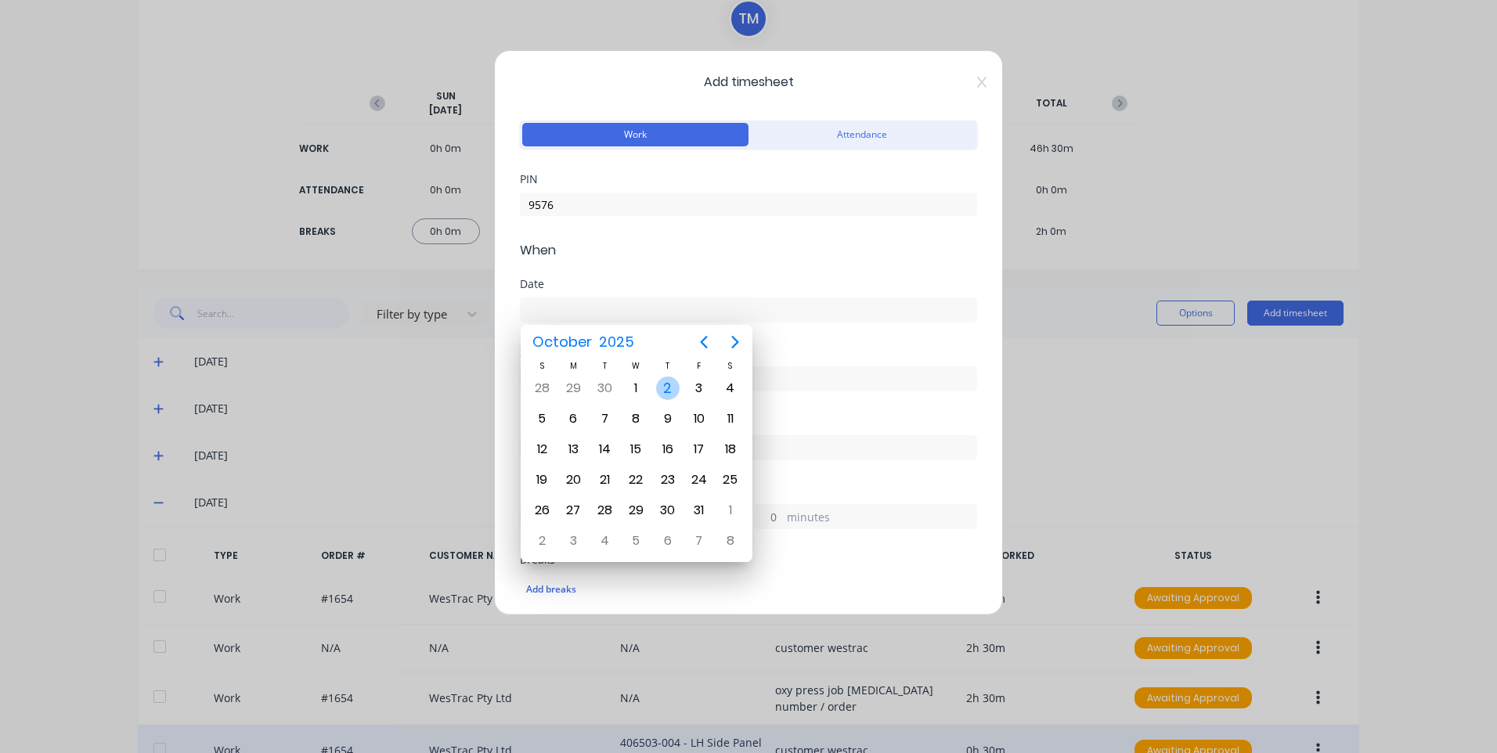
click at [658, 382] on div "2" at bounding box center [667, 388] width 23 height 23
type input "[DATE]"
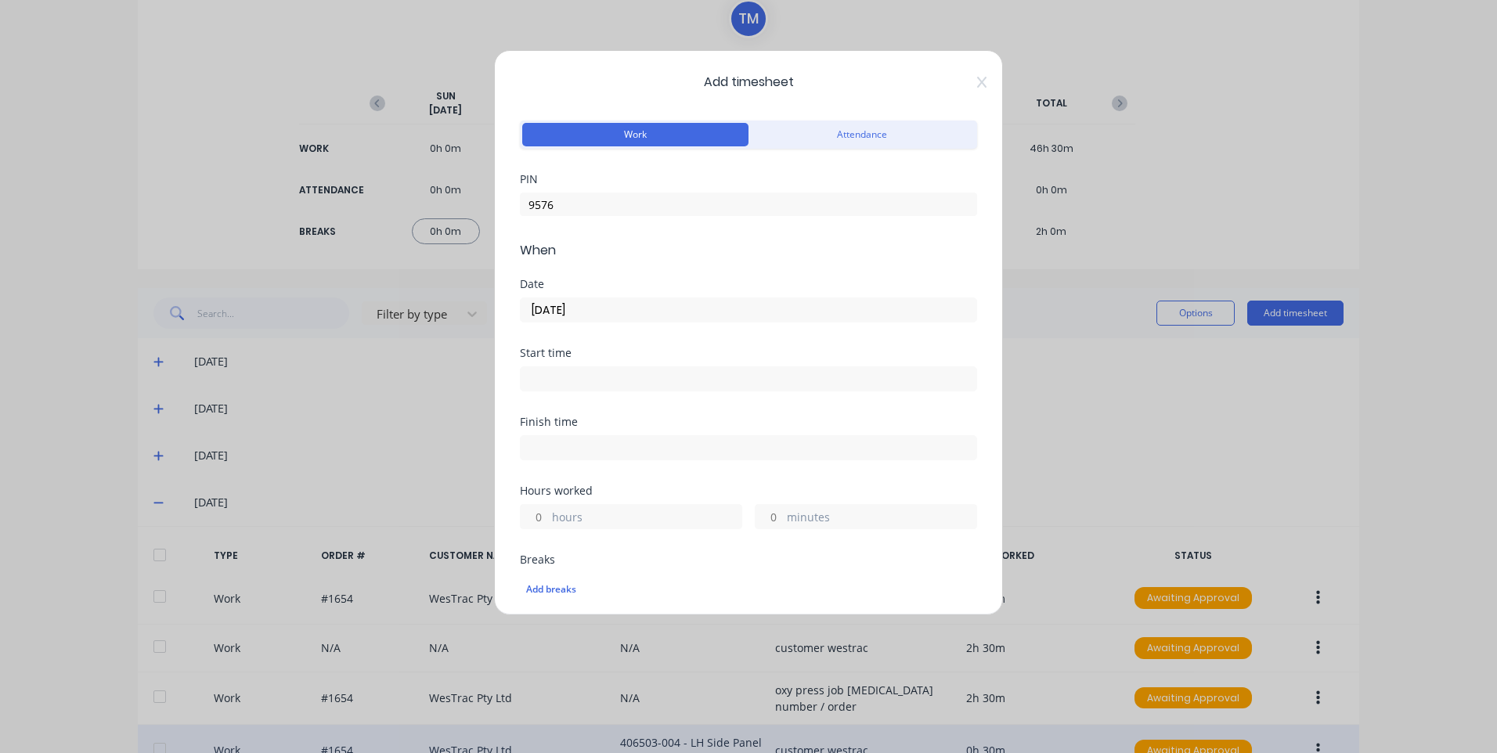
click at [617, 384] on input at bounding box center [749, 378] width 456 height 23
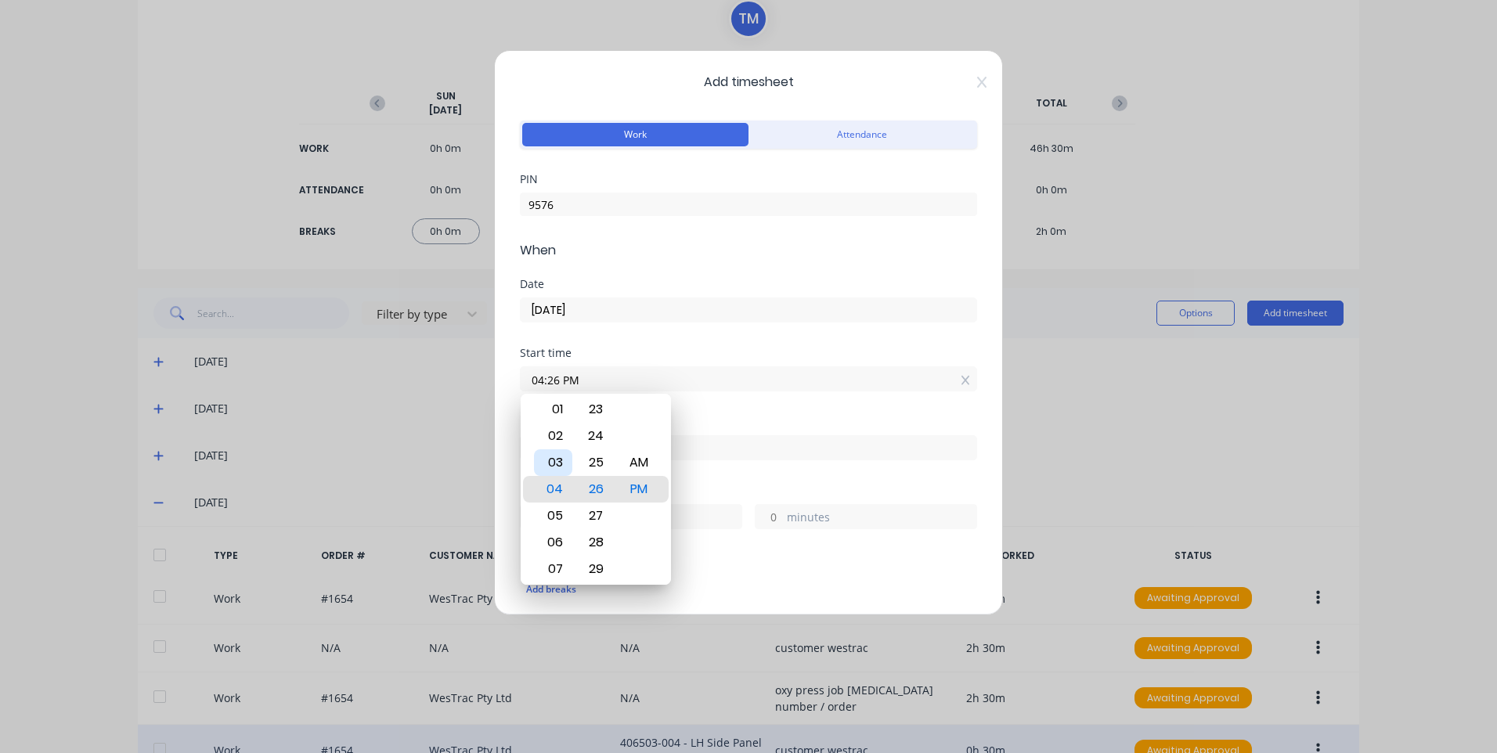
click at [553, 461] on div "03" at bounding box center [553, 462] width 38 height 27
type input "03:00 PM"
click at [816, 480] on div "Finish time" at bounding box center [748, 451] width 457 height 69
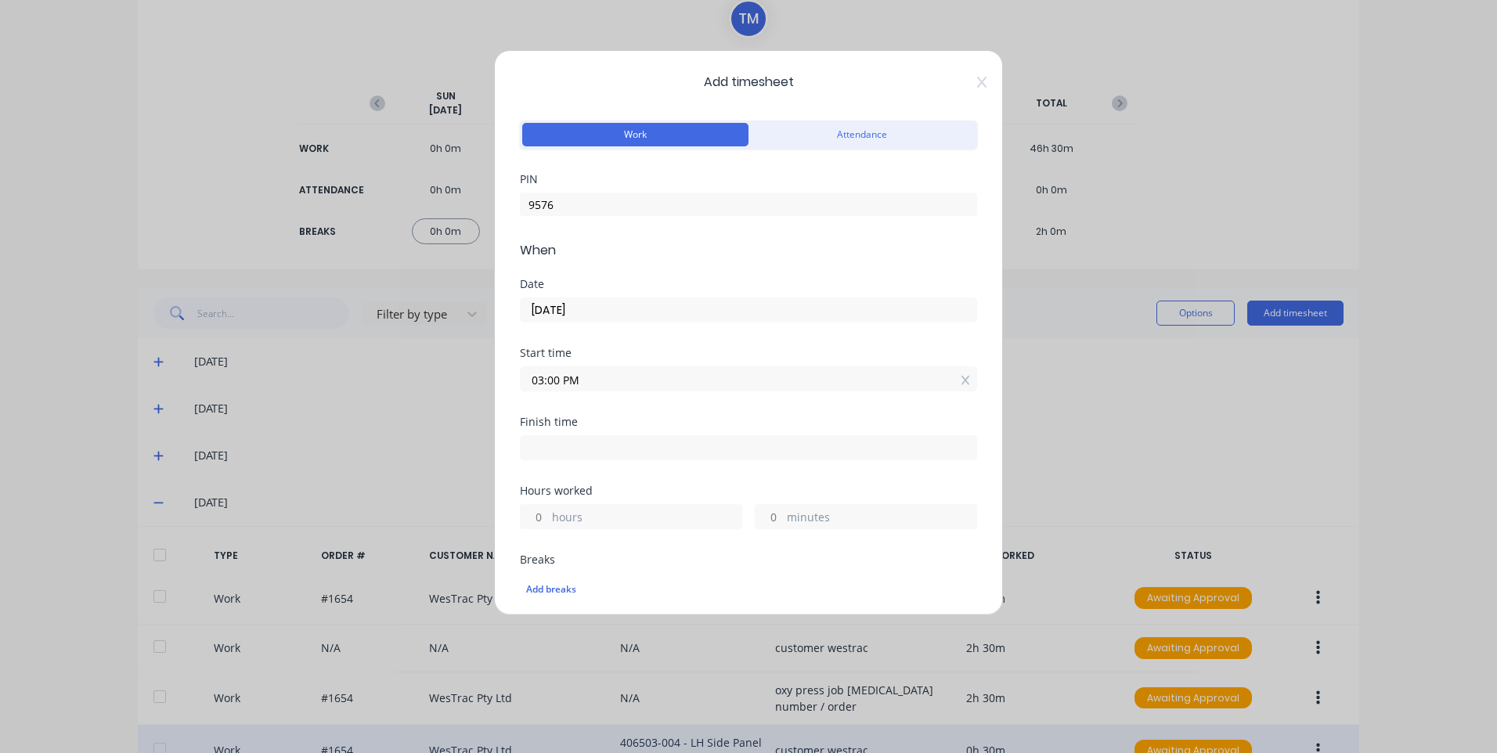
click at [680, 406] on div "Start time 03:00 PM" at bounding box center [748, 382] width 457 height 69
click at [665, 453] on input at bounding box center [749, 447] width 456 height 23
type input "04:26 PM"
type input "1"
type input "26"
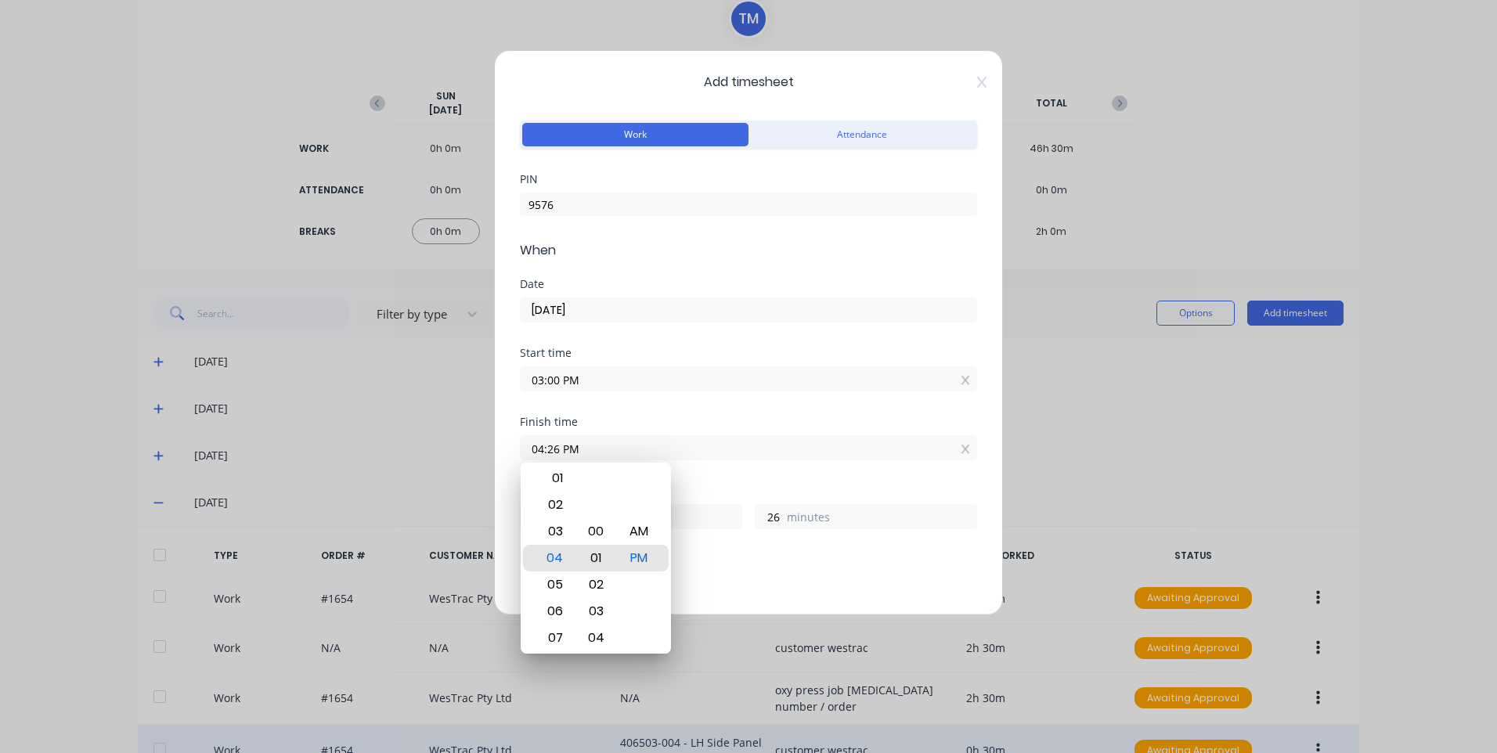
type input "04:01 PM"
type input "1"
type input "04:00 PM"
type input "0"
drag, startPoint x: 814, startPoint y: 618, endPoint x: 813, endPoint y: 596, distance: 21.9
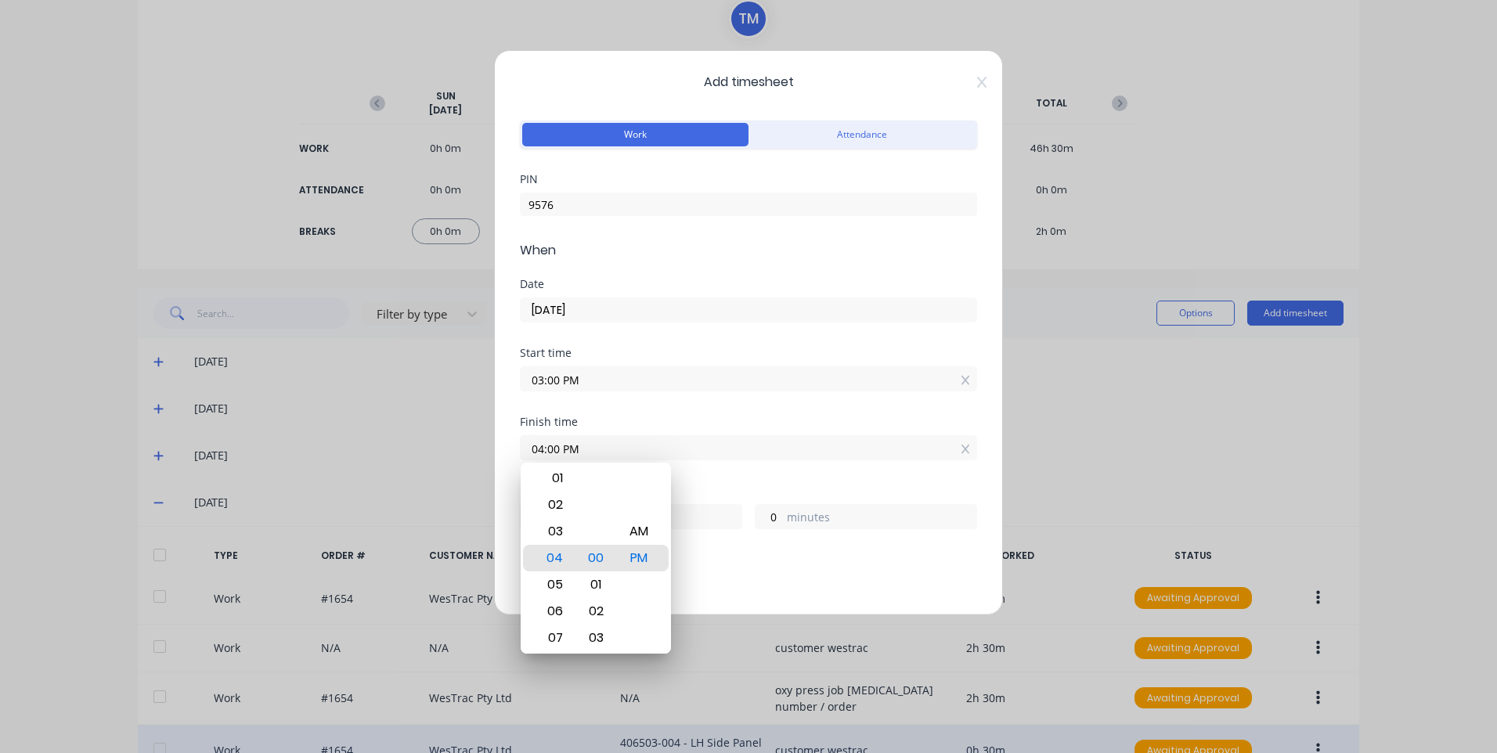
click at [814, 616] on div "Add timesheet Work Attendance PIN 9576 When Date 02/10/2025 Start time 03:00 PM…" at bounding box center [748, 376] width 1497 height 753
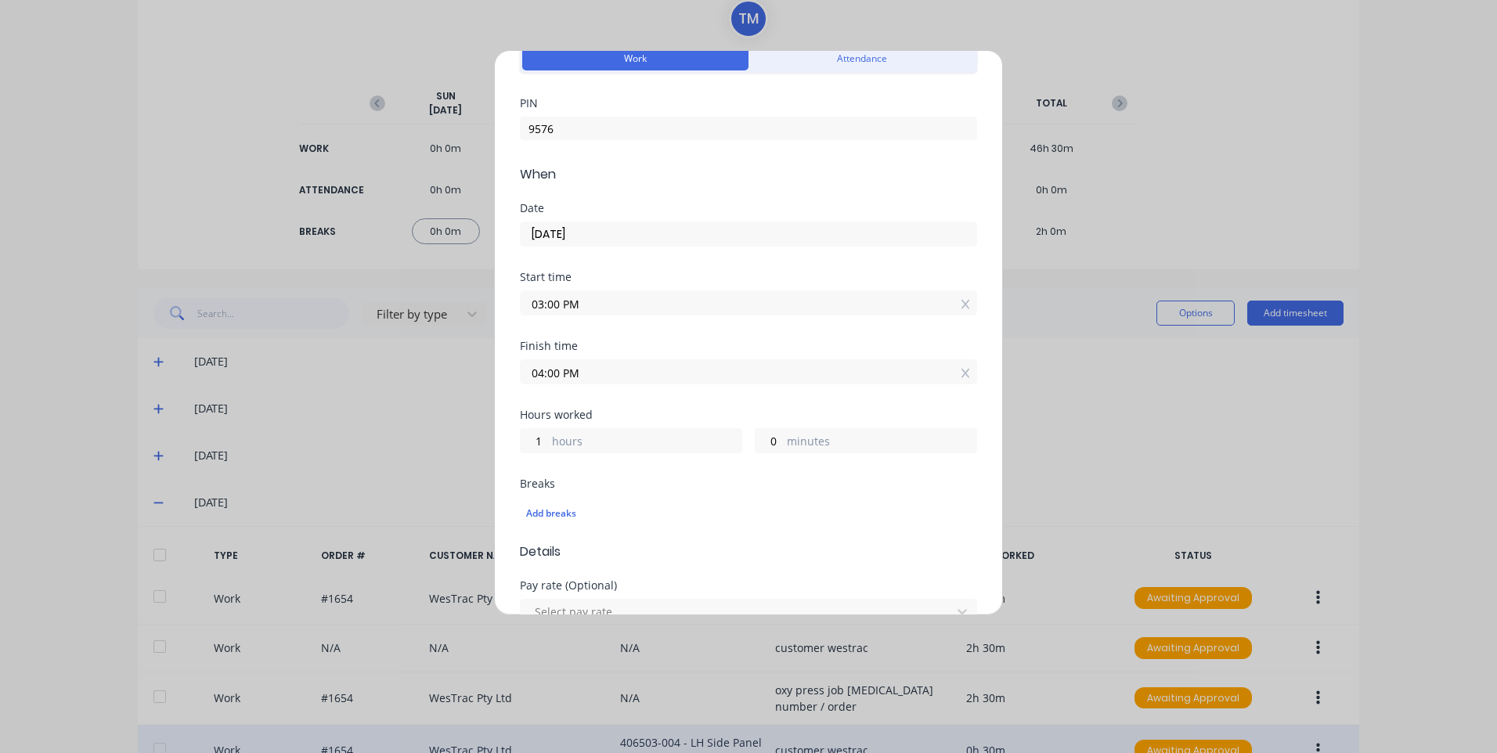
scroll to position [157, 0]
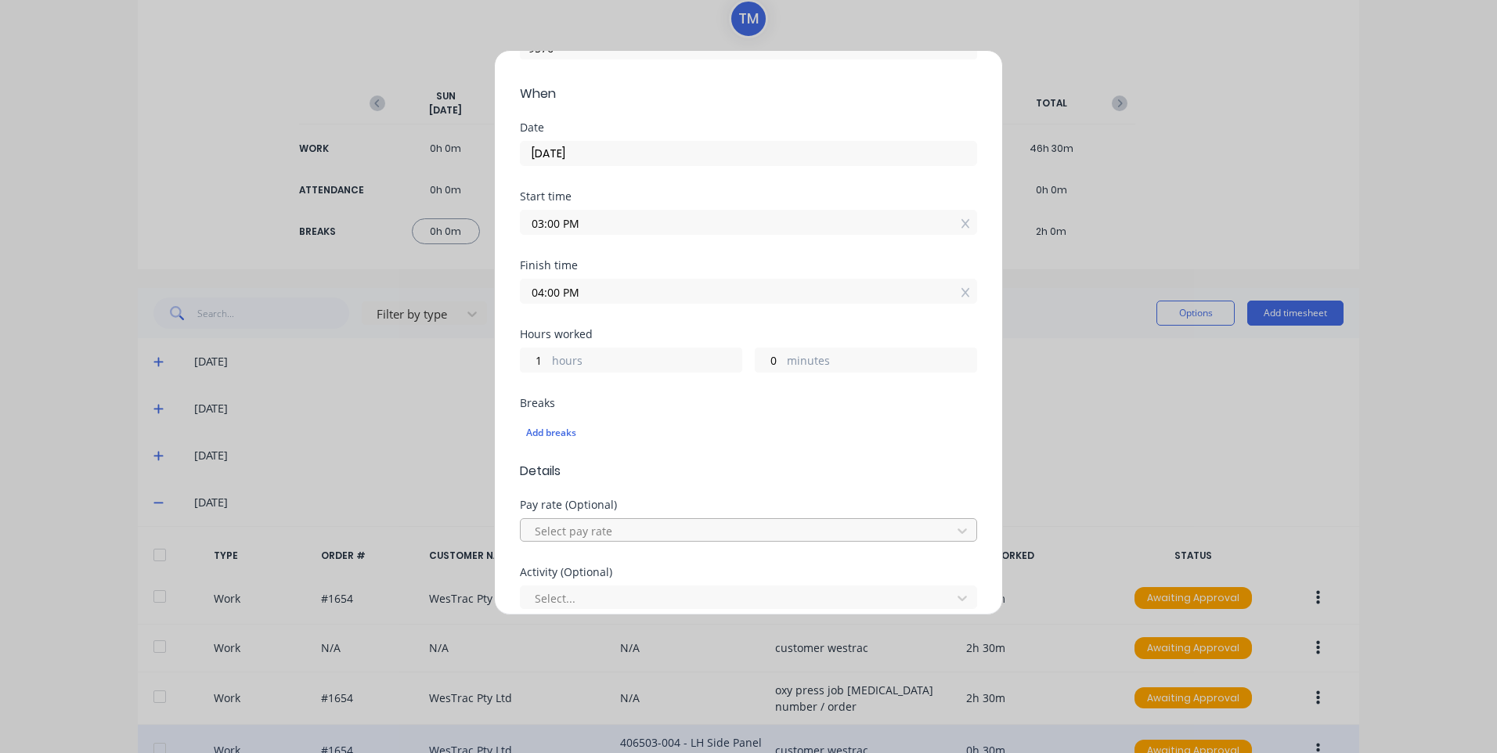
click at [622, 530] on div at bounding box center [738, 531] width 410 height 20
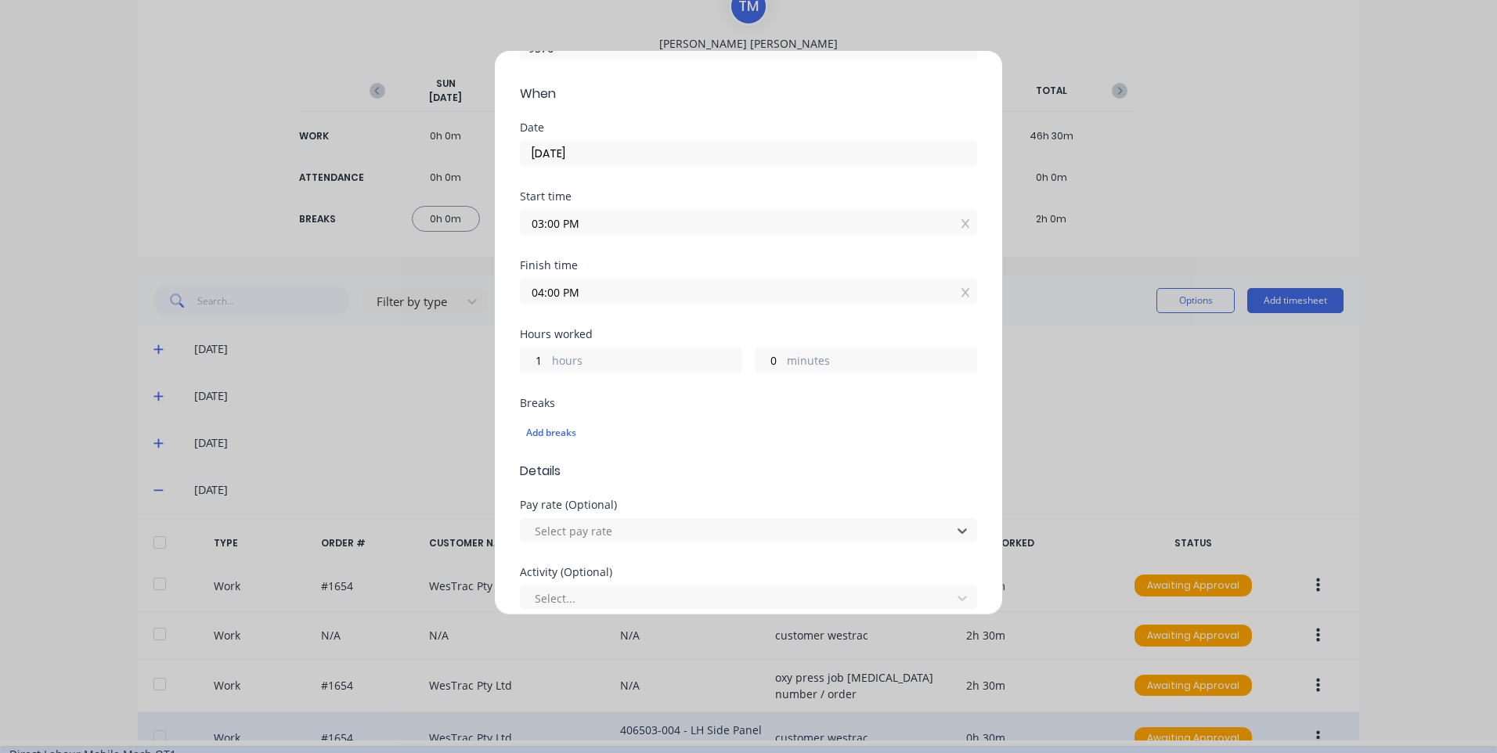
scroll to position [1096, 0]
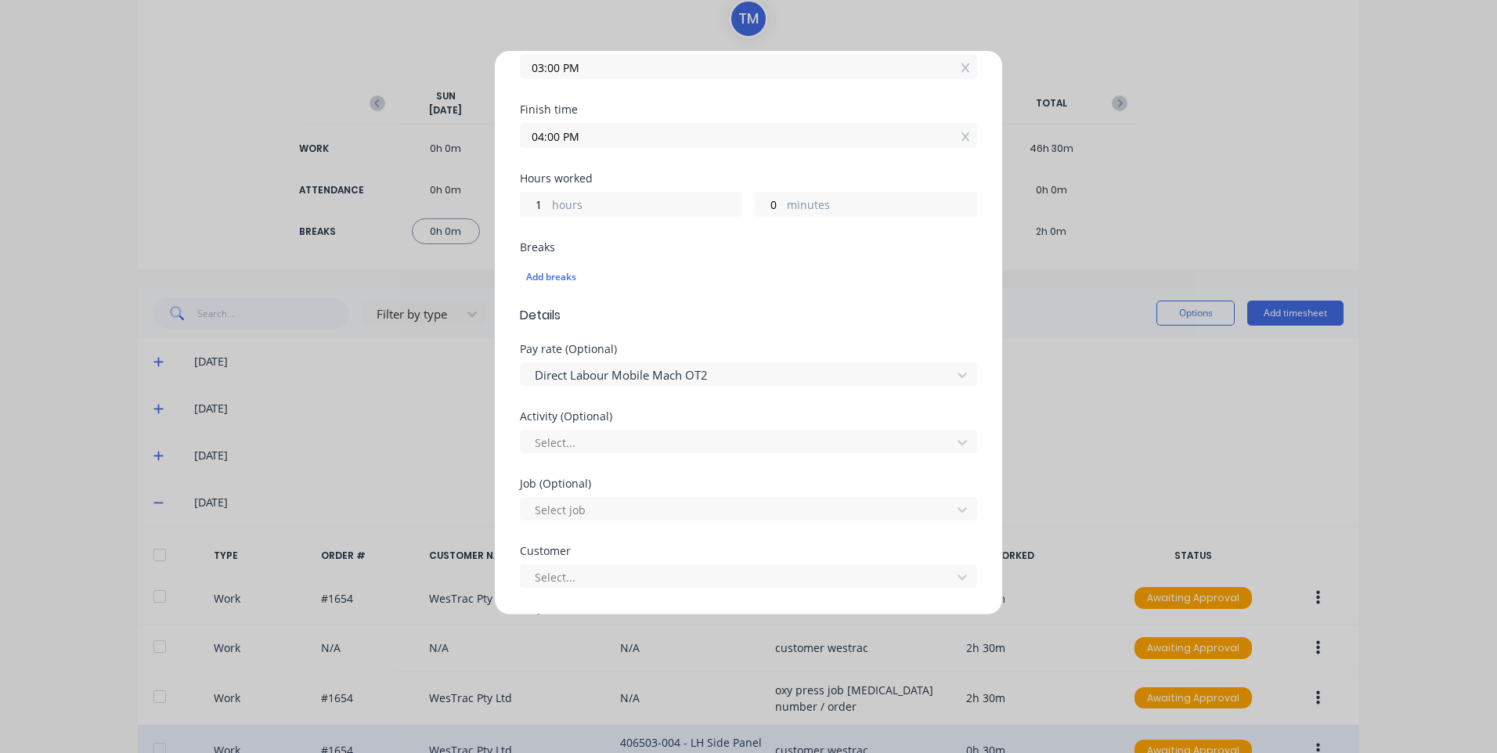
scroll to position [313, 0]
click at [588, 449] on div at bounding box center [738, 442] width 410 height 20
type input "man"
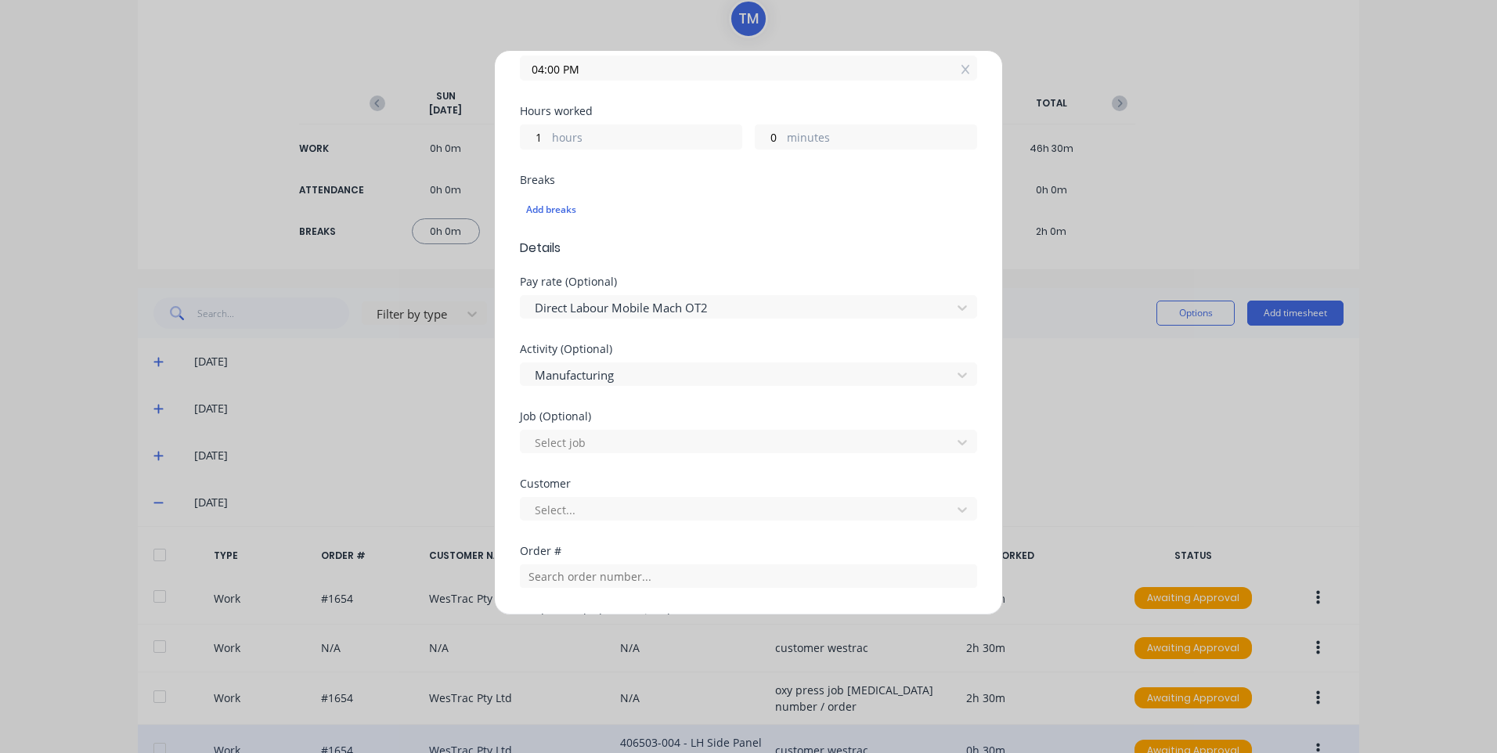
scroll to position [470, 0]
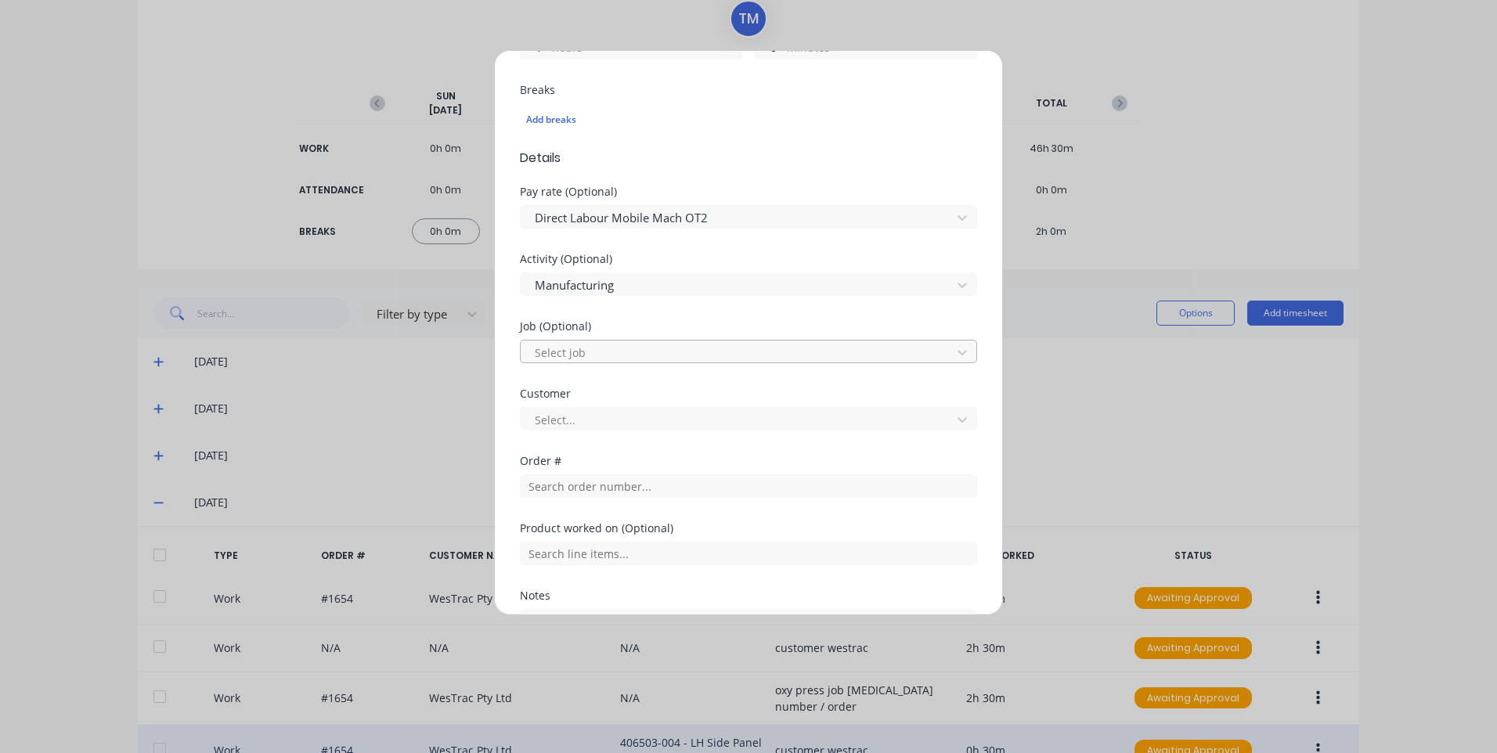
click at [586, 347] on div at bounding box center [738, 353] width 410 height 20
type input "1654"
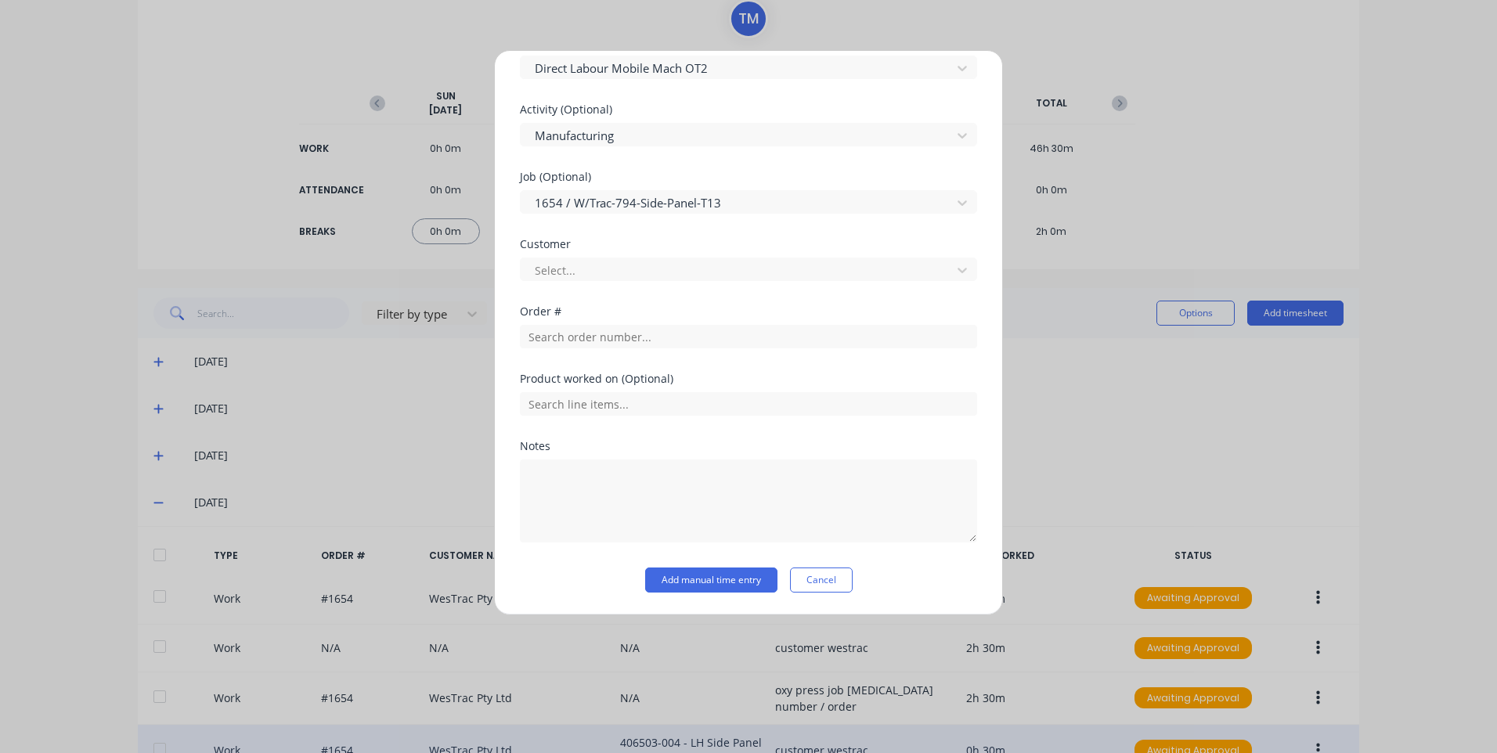
click at [639, 349] on div "Order #" at bounding box center [748, 339] width 457 height 67
click at [640, 345] on input "text" at bounding box center [748, 336] width 457 height 23
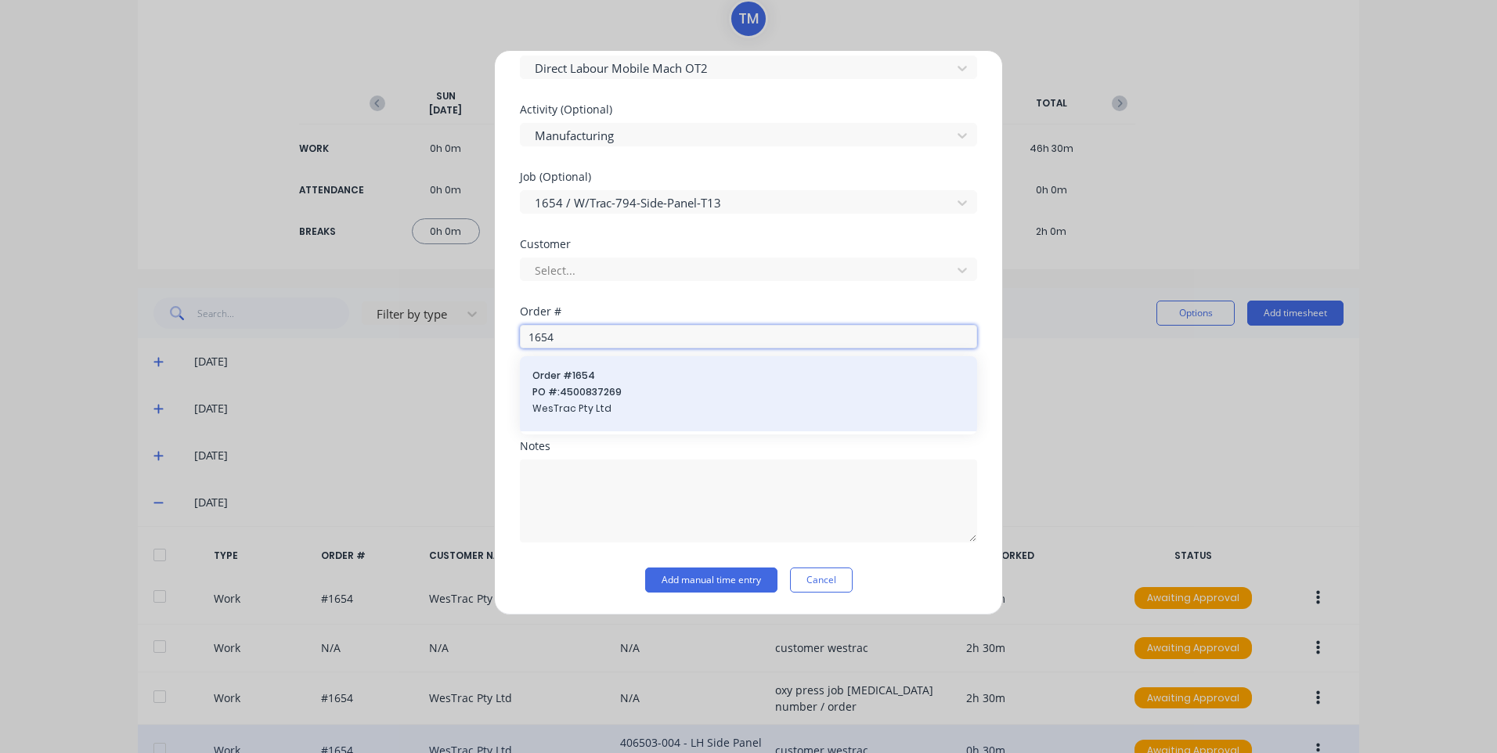
type input "1654"
click at [593, 381] on span "Order # 1654" at bounding box center [748, 376] width 432 height 14
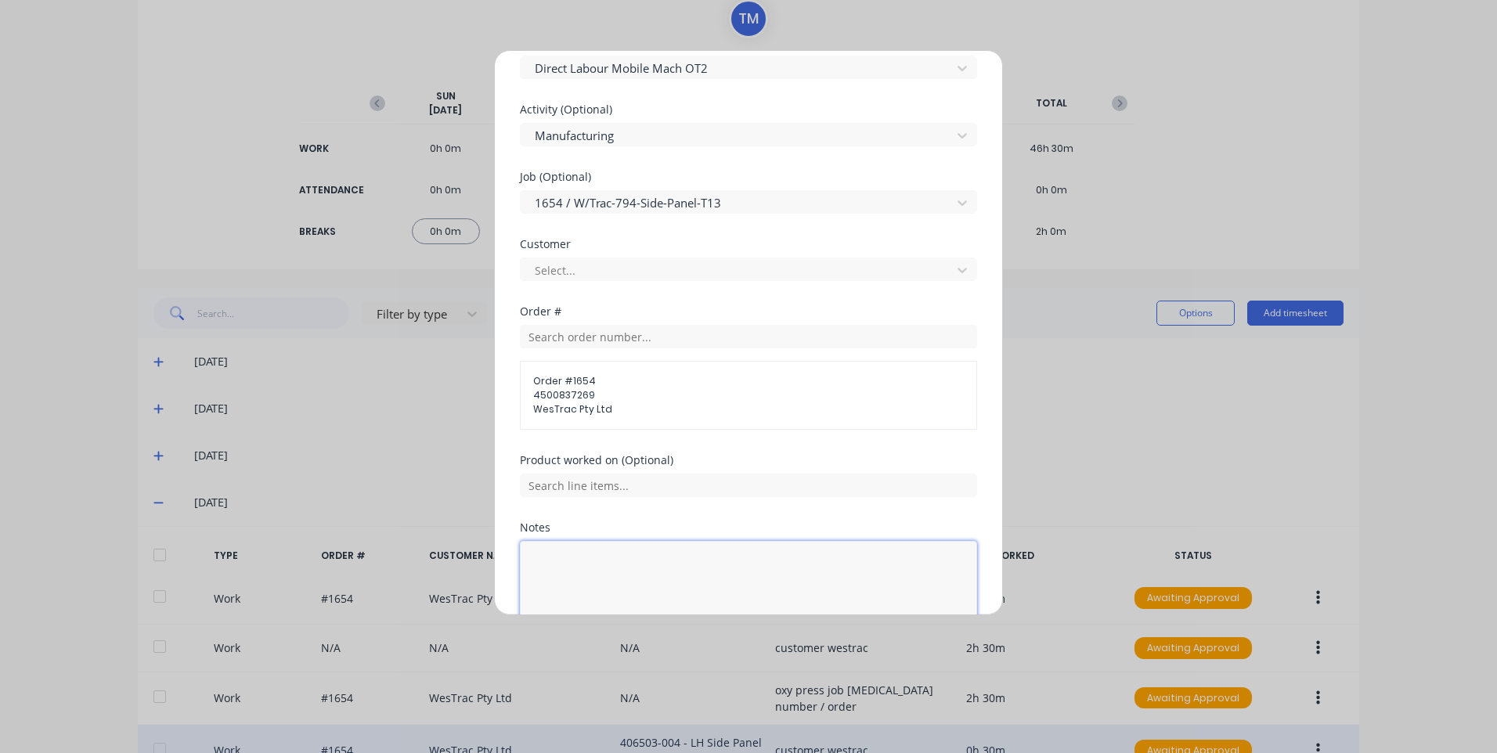
click at [615, 544] on textarea at bounding box center [748, 582] width 457 height 83
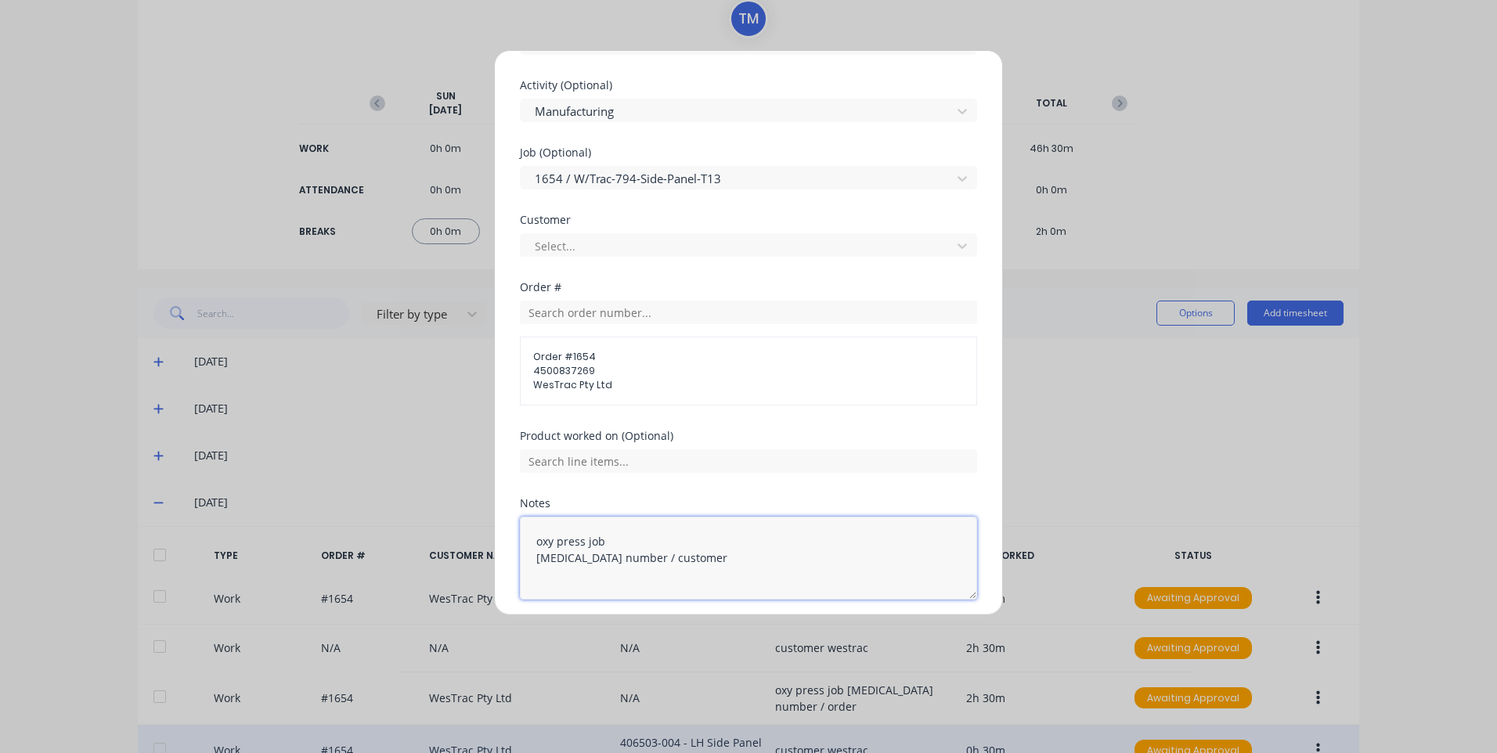
scroll to position [701, 0]
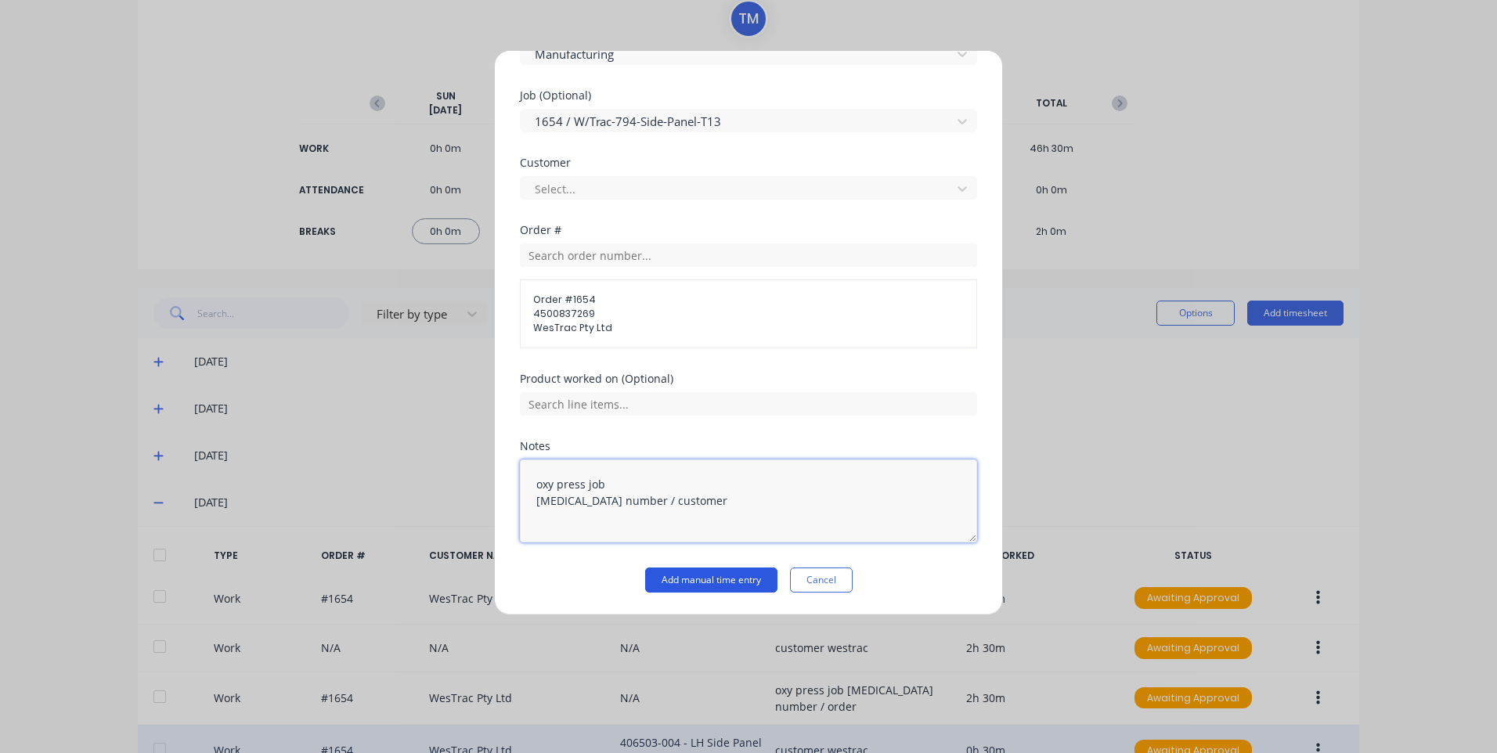
type textarea "oxy press job change job number / customer"
click at [715, 590] on button "Add manual time entry" at bounding box center [711, 580] width 132 height 25
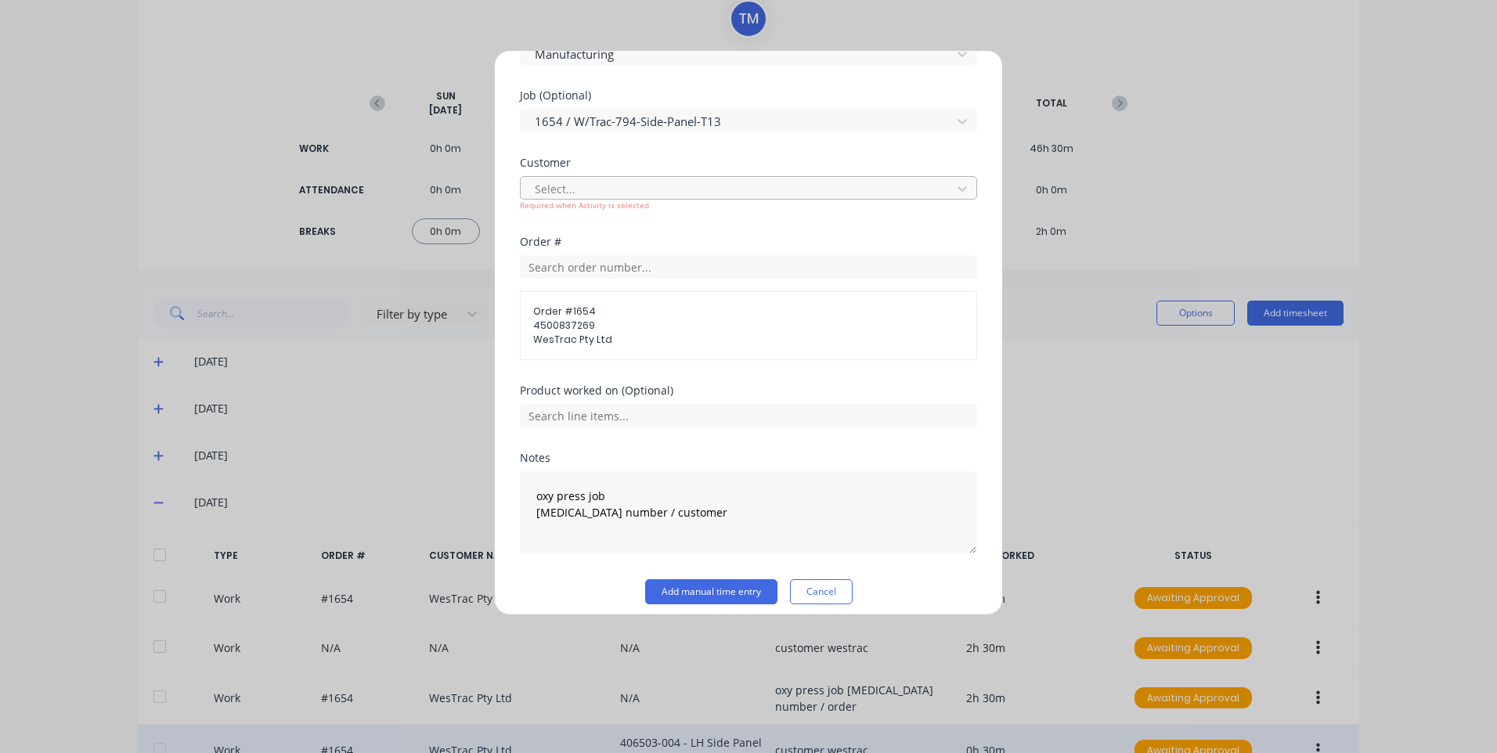
drag, startPoint x: 648, startPoint y: 180, endPoint x: 649, endPoint y: 190, distance: 10.2
click at [648, 181] on div at bounding box center [738, 189] width 410 height 20
drag, startPoint x: 644, startPoint y: 233, endPoint x: 666, endPoint y: 266, distance: 39.8
click at [707, 588] on button "Add manual time entry" at bounding box center [711, 591] width 132 height 25
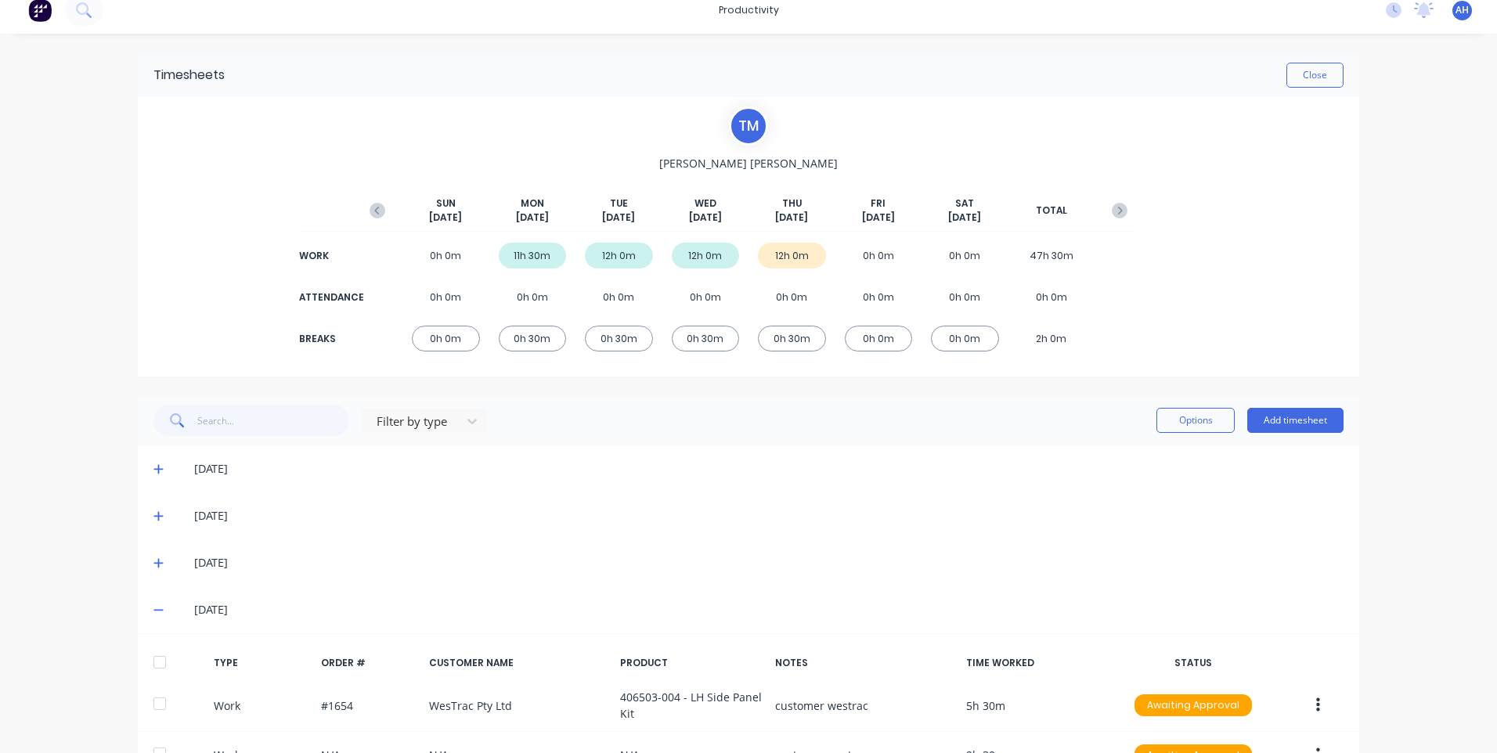
scroll to position [0, 0]
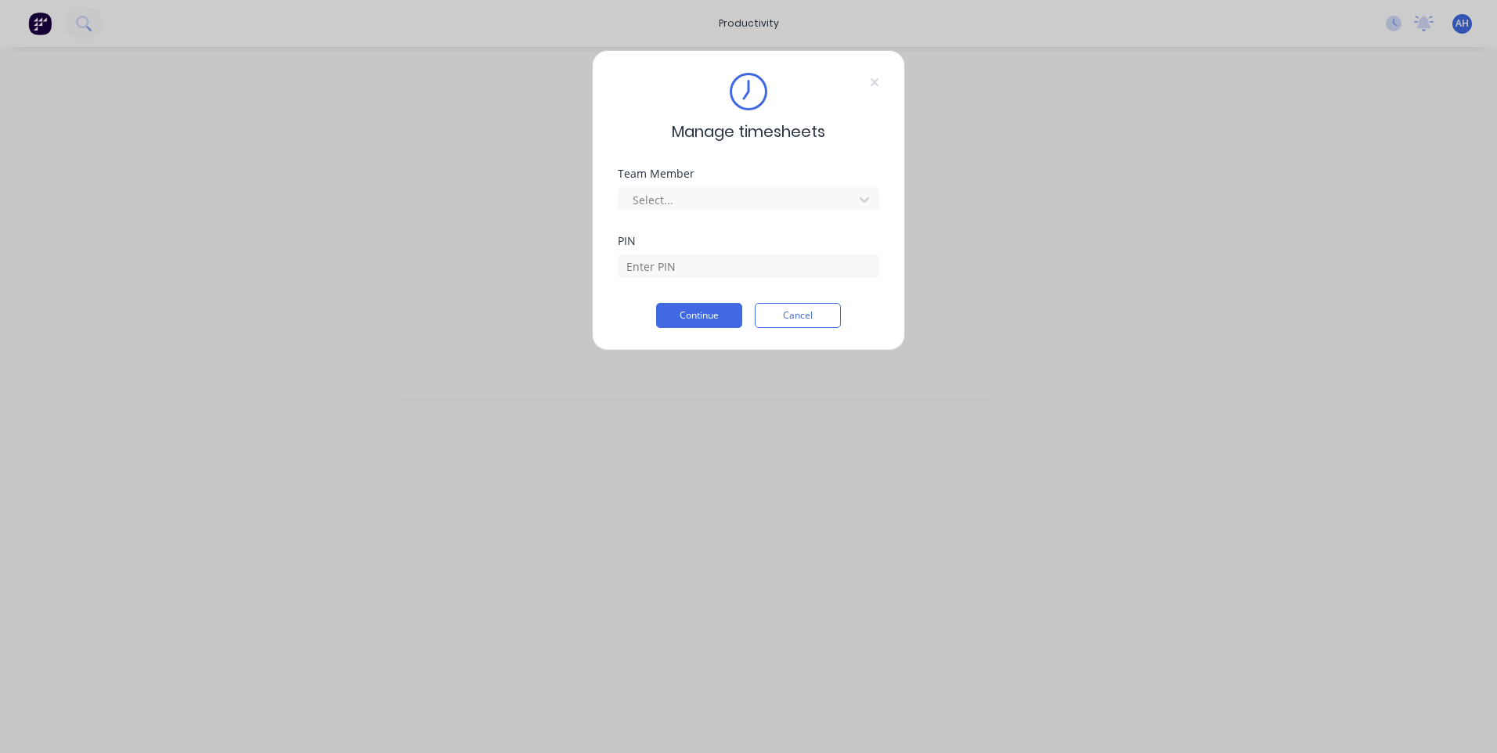
click at [911, 561] on div "Manage timesheets Team Member Select... PIN Continue Cancel" at bounding box center [748, 376] width 1497 height 753
